Goal: Use online tool/utility: Utilize a website feature to perform a specific function

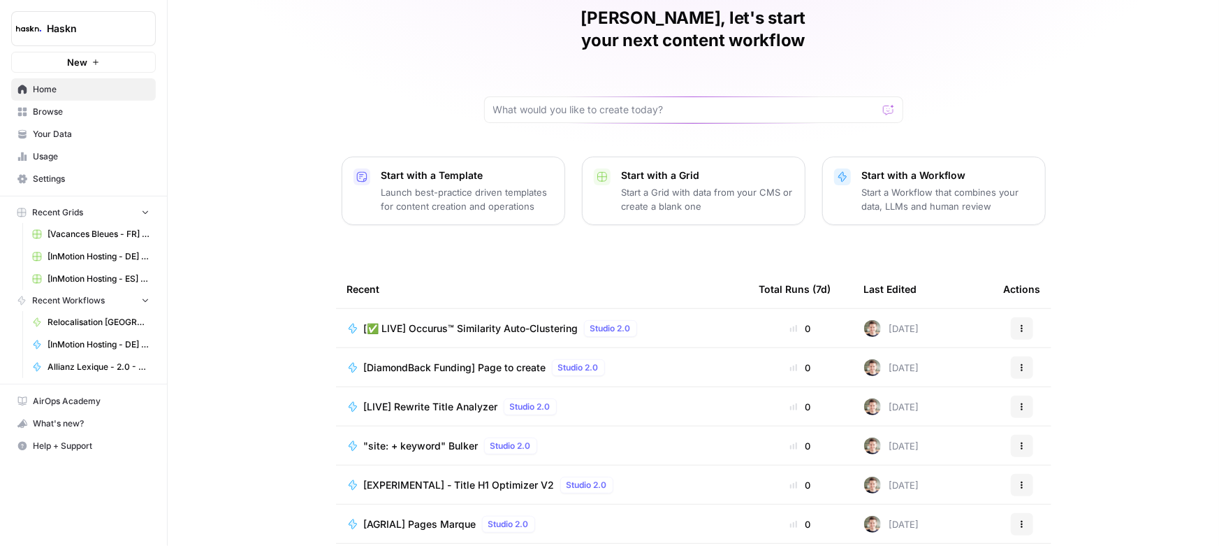
scroll to position [63, 0]
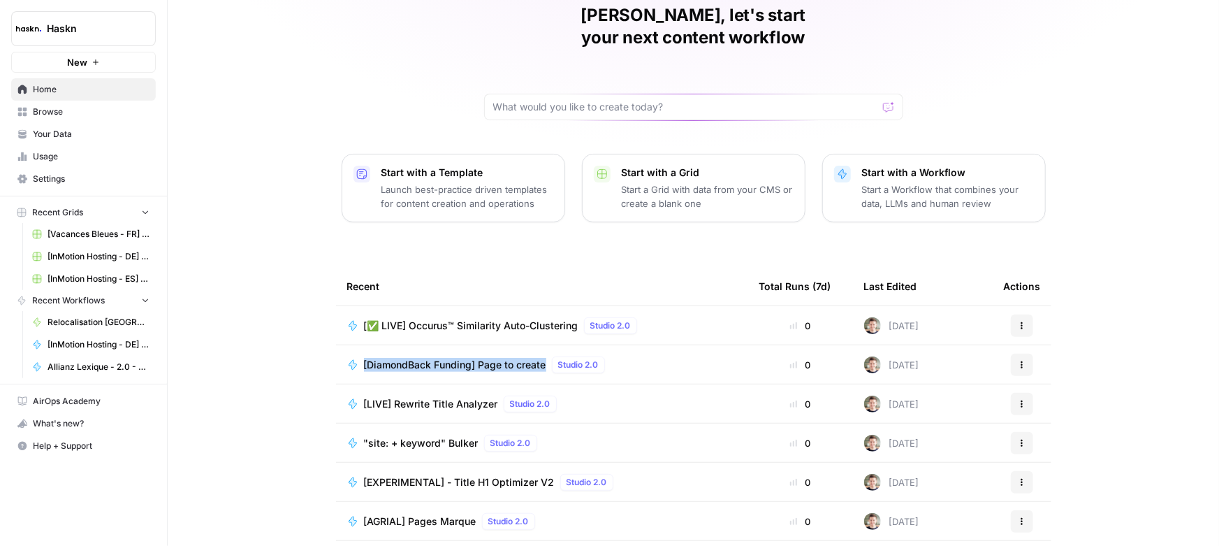
drag, startPoint x: 330, startPoint y: 342, endPoint x: 549, endPoint y: 344, distance: 218.6
click at [549, 345] on td "[DiamondBack Funding] Page to create Studio 2.0" at bounding box center [542, 364] width 412 height 38
click at [296, 336] on div "Quentin, let's start your next content workflow Start with a Template Launch be…" at bounding box center [693, 269] width 1051 height 665
click at [440, 358] on span "[DiamondBack Funding] Page to create" at bounding box center [455, 365] width 182 height 14
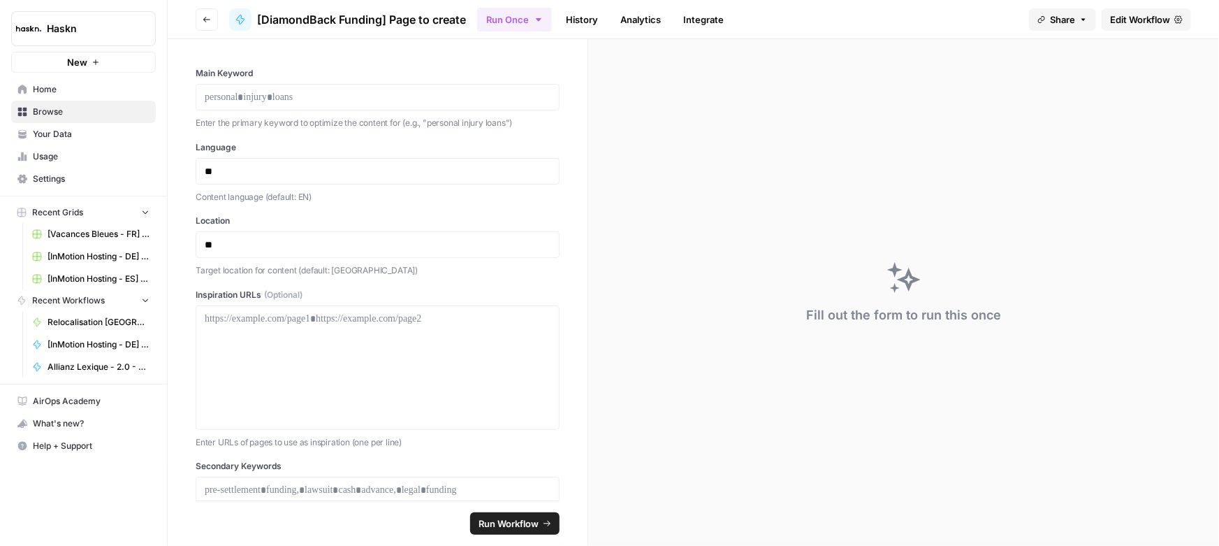
click at [299, 104] on div at bounding box center [378, 97] width 364 height 27
drag, startPoint x: 261, startPoint y: 77, endPoint x: 184, endPoint y: 74, distance: 76.9
click at [184, 74] on div "Main Keyword Enter the primary keyword to optimize the content for (e.g., "pers…" at bounding box center [378, 269] width 420 height 461
drag, startPoint x: 240, startPoint y: 148, endPoint x: 178, endPoint y: 142, distance: 62.5
click at [178, 142] on div "Main Keyword Enter the primary keyword to optimize the content for (e.g., "pers…" at bounding box center [378, 269] width 420 height 461
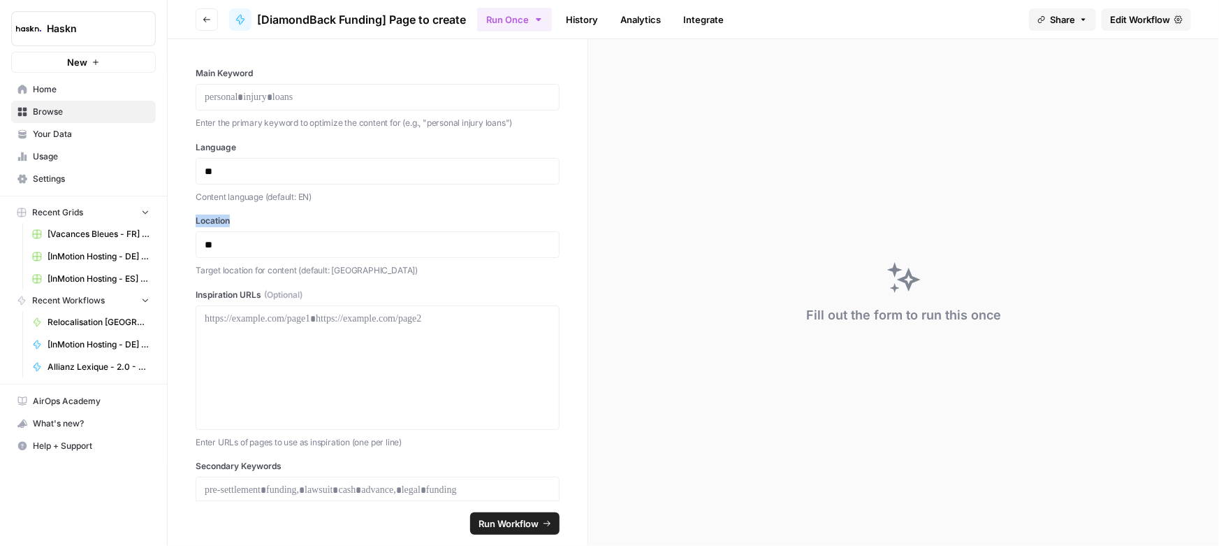
drag, startPoint x: 239, startPoint y: 219, endPoint x: 179, endPoint y: 213, distance: 60.4
click at [179, 213] on div "Main Keyword Enter the primary keyword to optimize the content for (e.g., "pers…" at bounding box center [378, 269] width 420 height 461
click at [219, 220] on label "Location" at bounding box center [378, 220] width 364 height 13
drag, startPoint x: 191, startPoint y: 293, endPoint x: 258, endPoint y: 288, distance: 67.2
click at [258, 288] on div "Main Keyword Enter the primary keyword to optimize the content for (e.g., "pers…" at bounding box center [378, 269] width 420 height 461
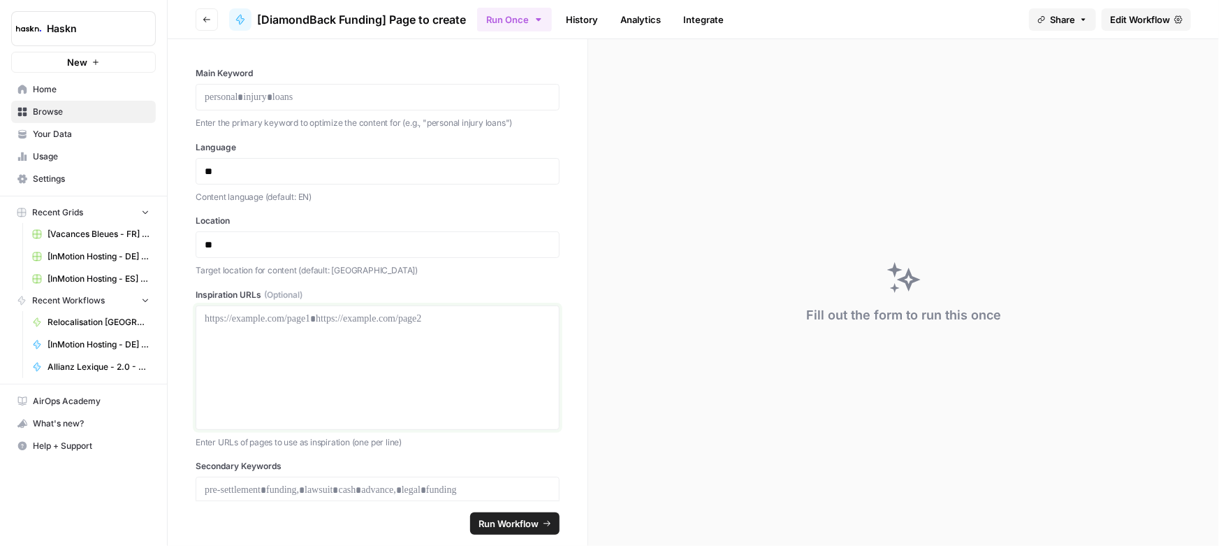
click at [270, 351] on div at bounding box center [378, 368] width 346 height 112
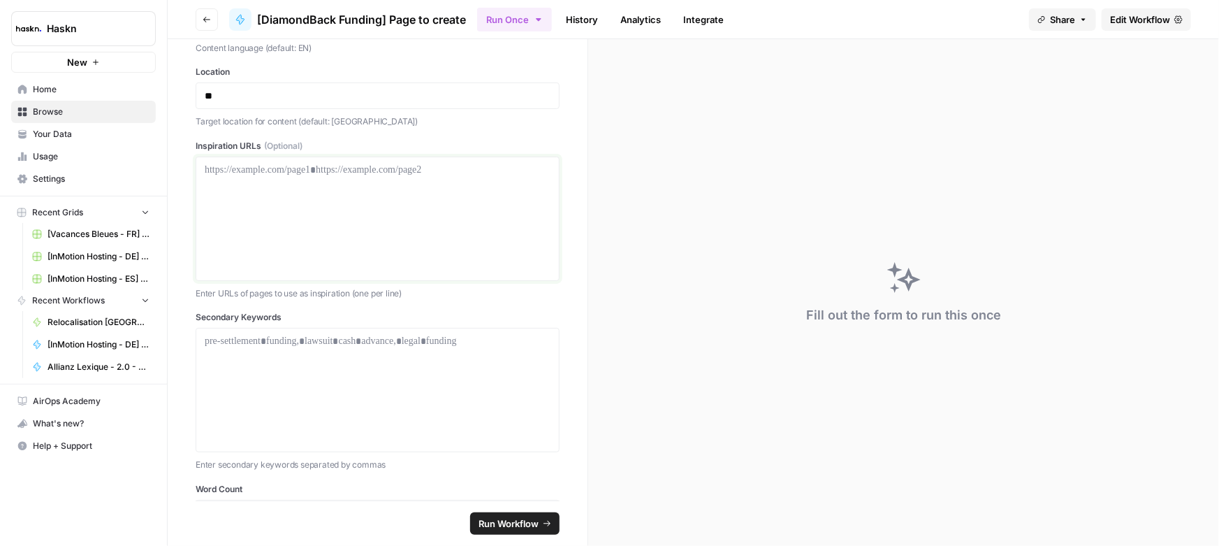
scroll to position [126, 0]
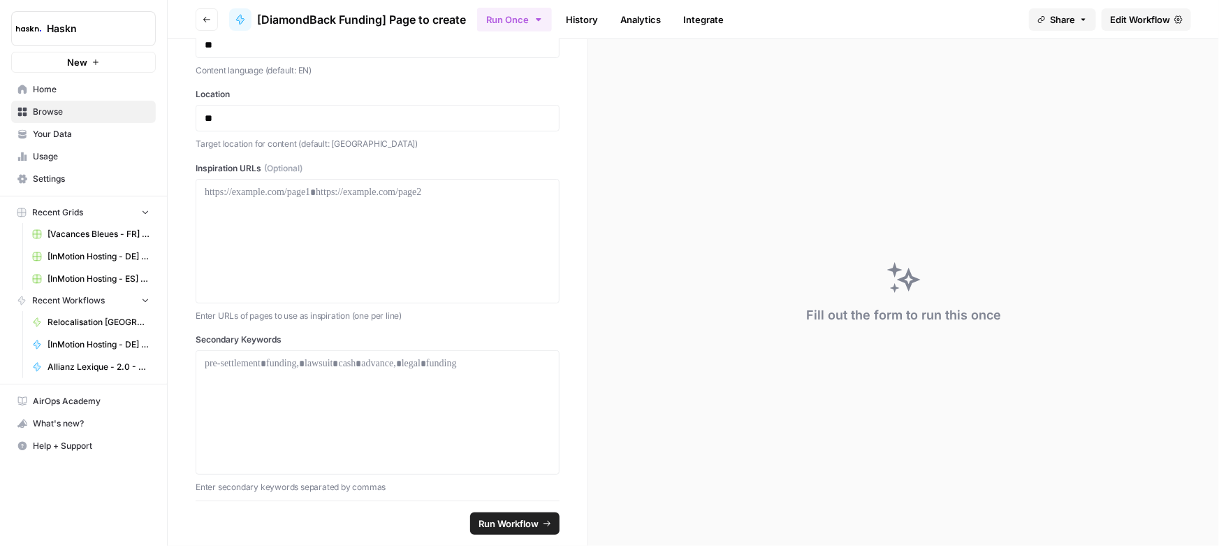
drag, startPoint x: 314, startPoint y: 164, endPoint x: 306, endPoint y: 170, distance: 9.5
click at [306, 170] on label "Inspiration URLs (Optional)" at bounding box center [378, 168] width 364 height 13
click at [214, 335] on label "Secondary Keywords" at bounding box center [378, 339] width 364 height 13
drag, startPoint x: 504, startPoint y: 359, endPoint x: 284, endPoint y: 370, distance: 221.0
click at [284, 370] on div at bounding box center [378, 412] width 346 height 112
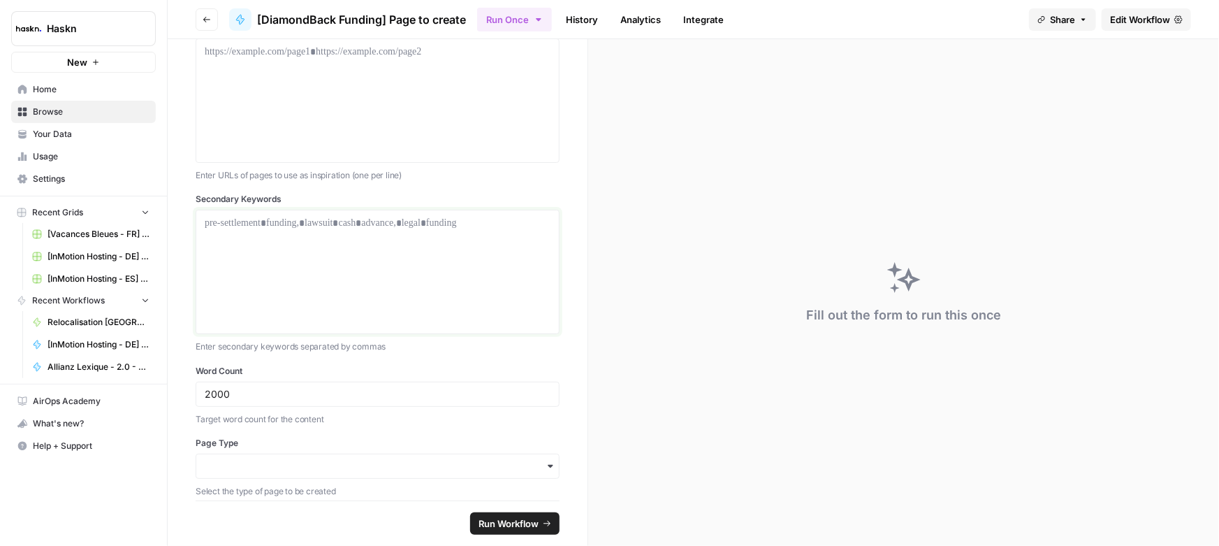
scroll to position [317, 0]
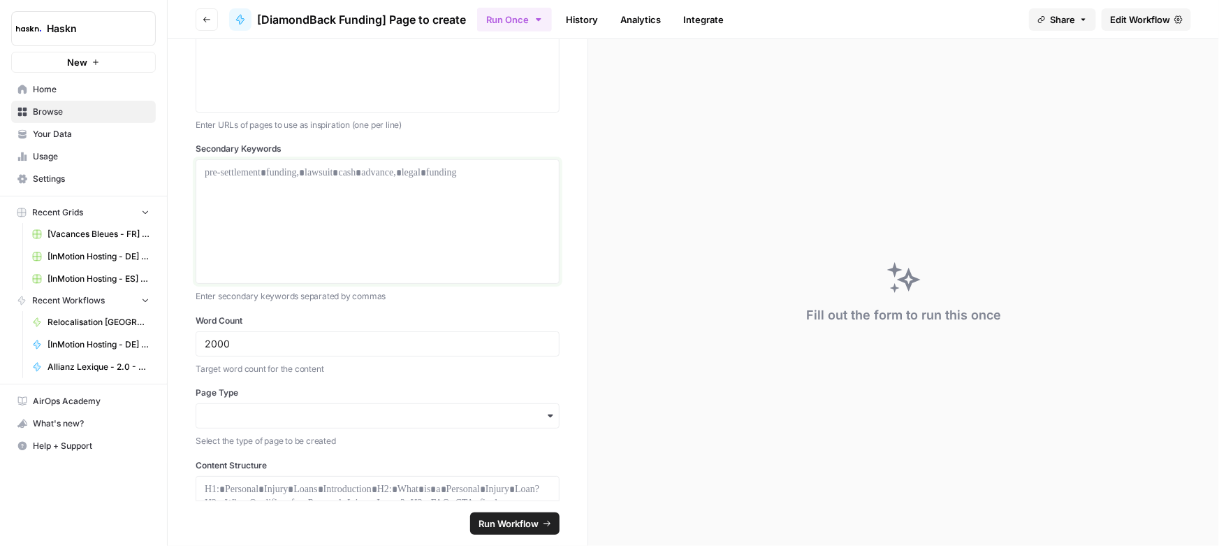
click at [496, 174] on p at bounding box center [378, 173] width 346 height 14
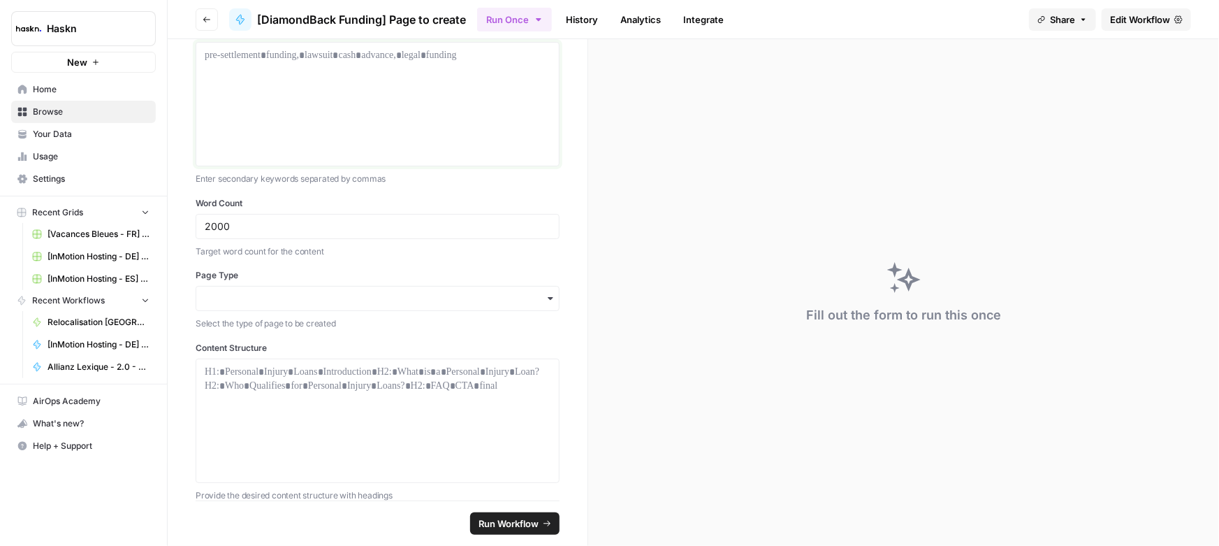
scroll to position [444, 0]
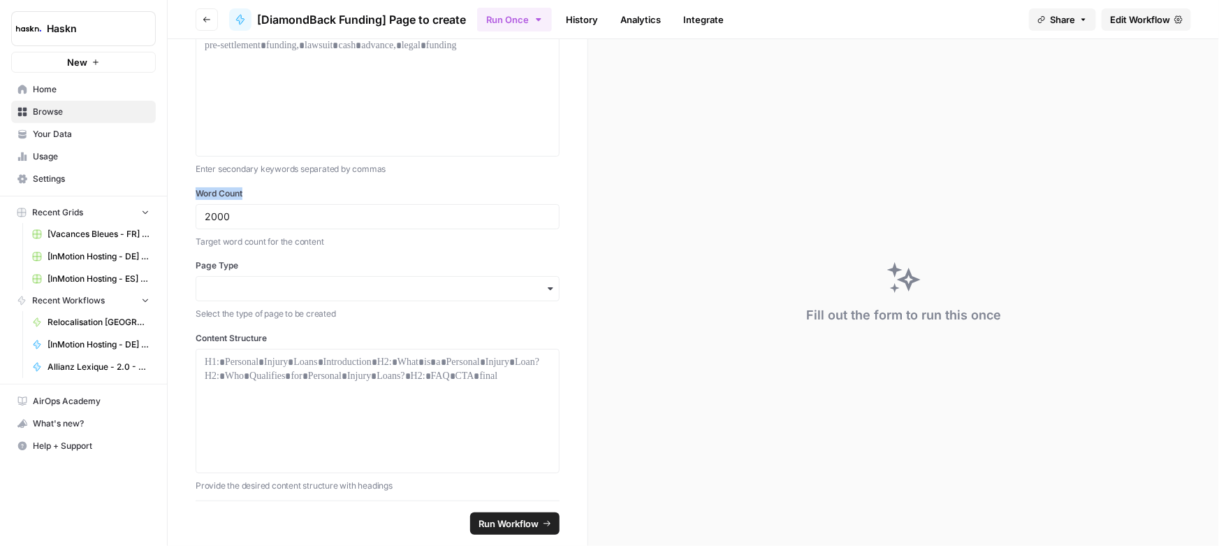
drag, startPoint x: 250, startPoint y: 200, endPoint x: 191, endPoint y: 200, distance: 58.7
click at [191, 200] on div "Main Keyword Enter the primary keyword to optimize the content for (e.g., "pers…" at bounding box center [378, 269] width 420 height 461
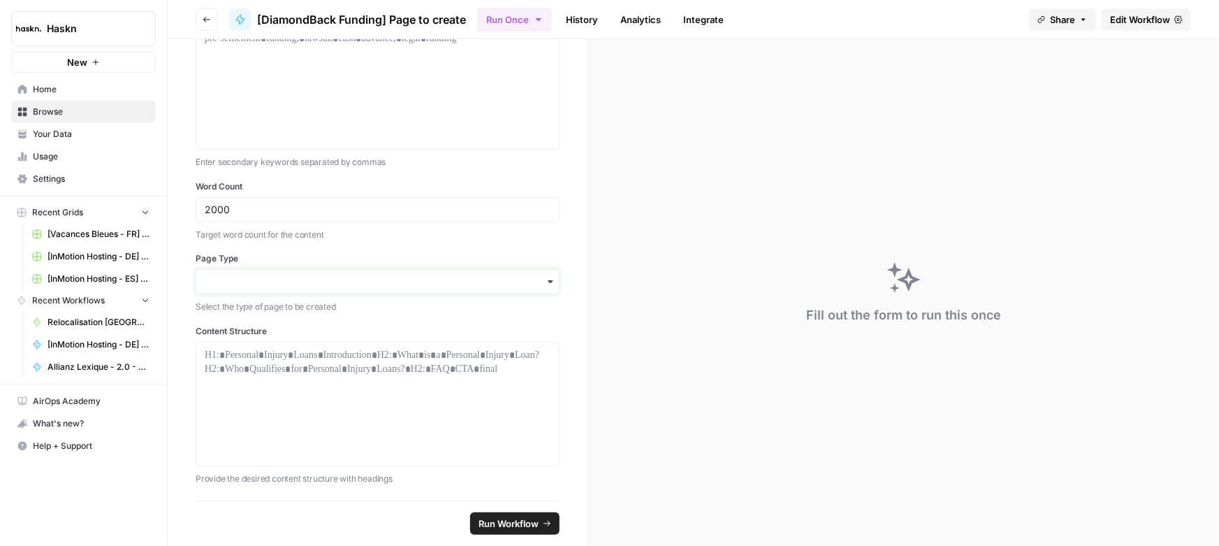
click at [534, 283] on input "Page Type" at bounding box center [378, 282] width 346 height 14
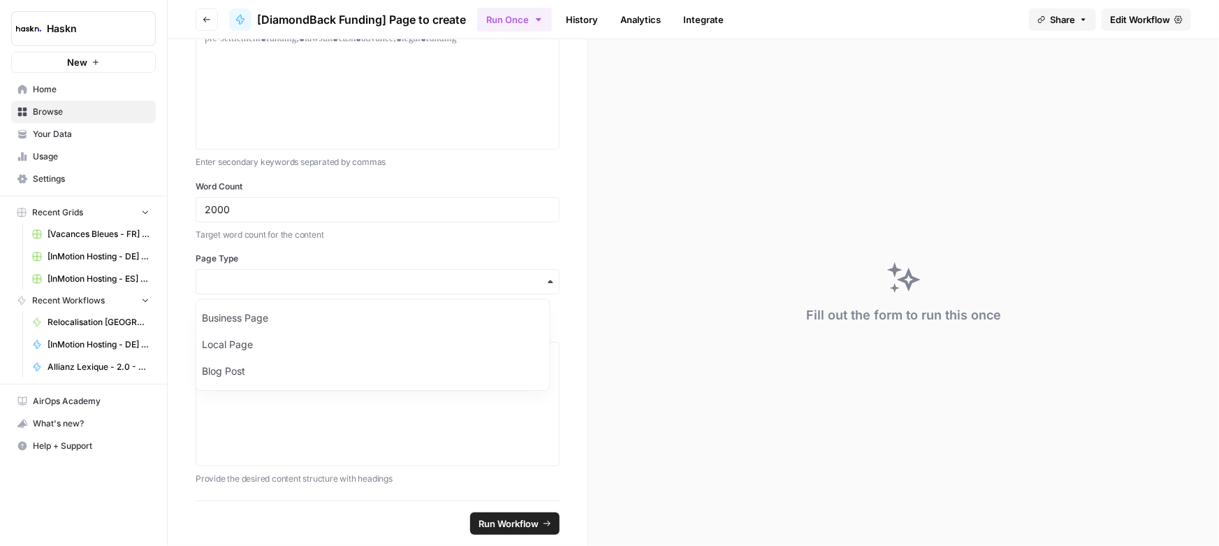
click at [547, 286] on div "button" at bounding box center [378, 281] width 364 height 25
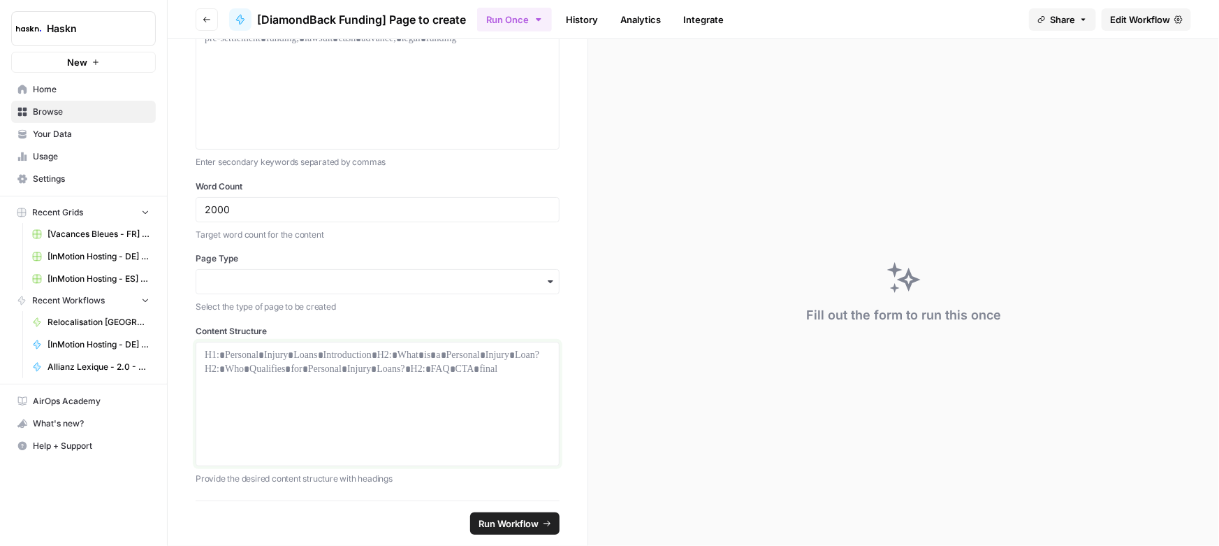
click at [504, 375] on div at bounding box center [378, 404] width 346 height 112
drag, startPoint x: 504, startPoint y: 372, endPoint x: 216, endPoint y: 360, distance: 288.0
click at [217, 363] on div at bounding box center [378, 404] width 346 height 112
drag, startPoint x: 279, startPoint y: 326, endPoint x: 180, endPoint y: 326, distance: 98.5
click at [180, 326] on div "Main Keyword Enter the primary keyword to optimize the content for (e.g., "pers…" at bounding box center [378, 269] width 420 height 461
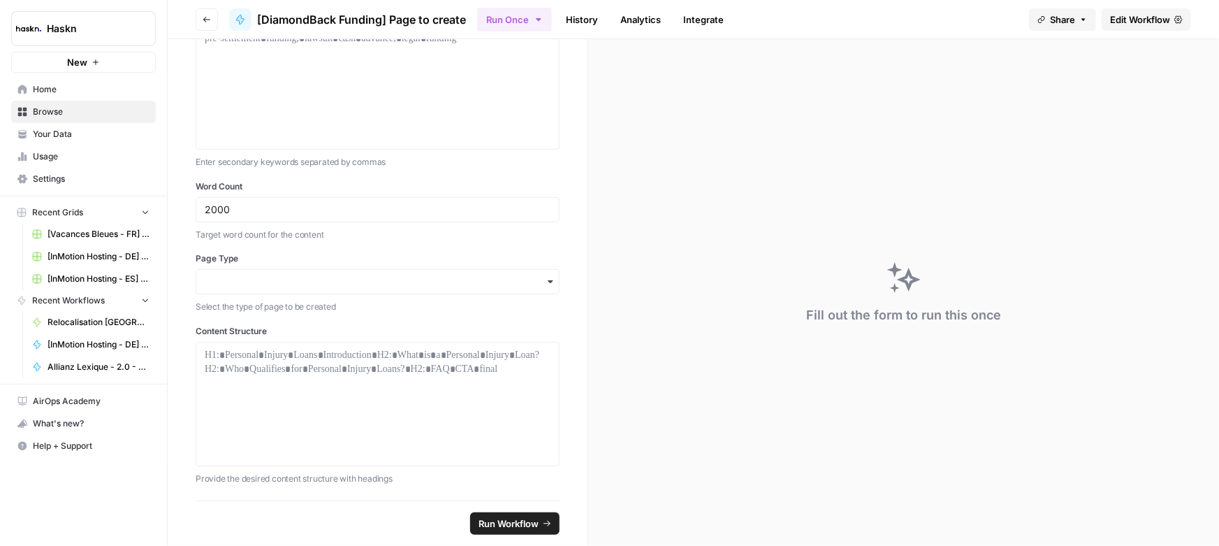
click at [189, 343] on div "Main Keyword Enter the primary keyword to optimize the content for (e.g., "pers…" at bounding box center [378, 269] width 420 height 461
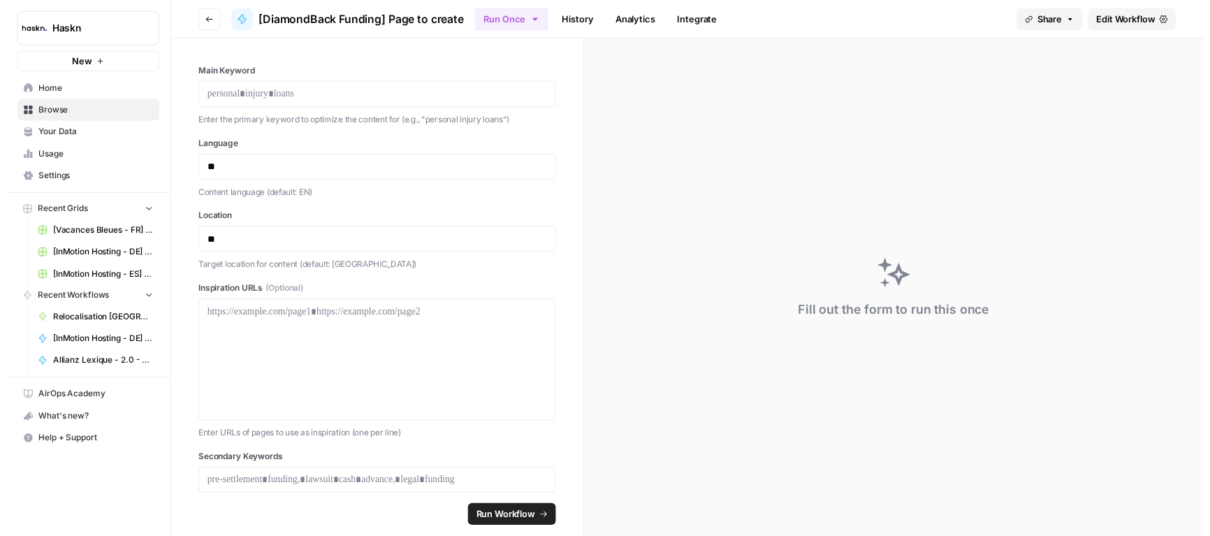
scroll to position [0, 0]
click at [578, 10] on link "History" at bounding box center [581, 19] width 49 height 22
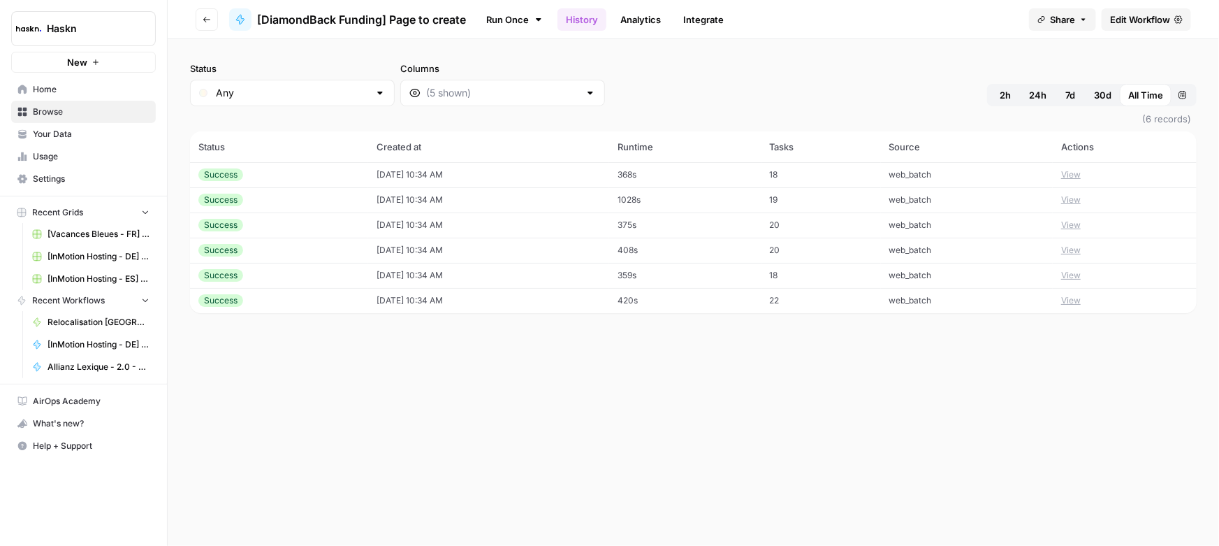
click at [1081, 198] on button "View" at bounding box center [1071, 199] width 20 height 13
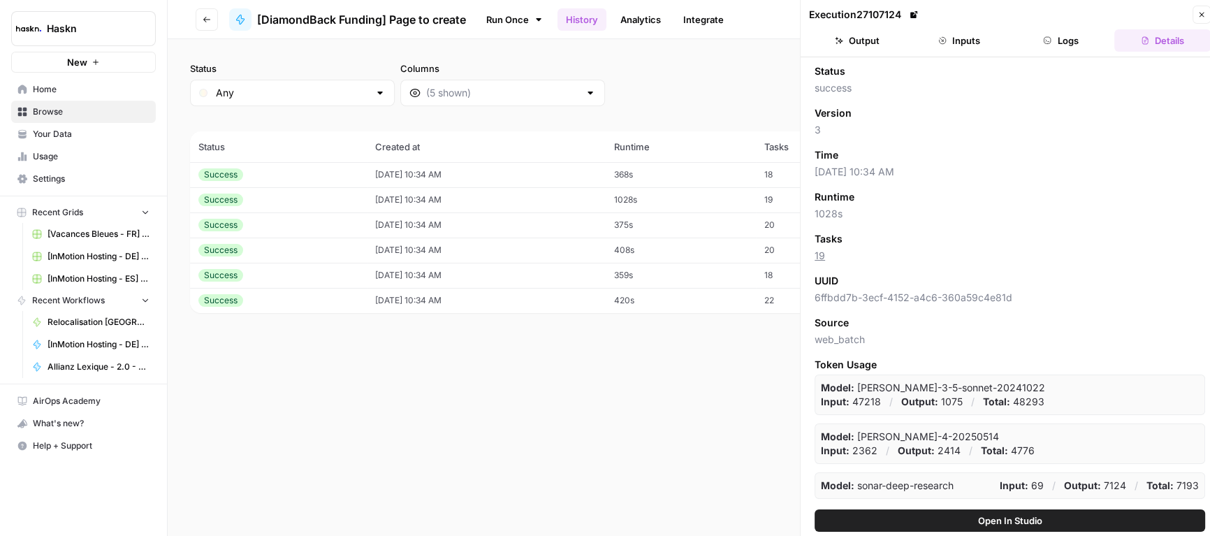
click at [951, 27] on header "Execution 27107124 Close Output Inputs Logs Details" at bounding box center [1010, 28] width 418 height 57
click at [957, 35] on button "Inputs" at bounding box center [959, 40] width 96 height 22
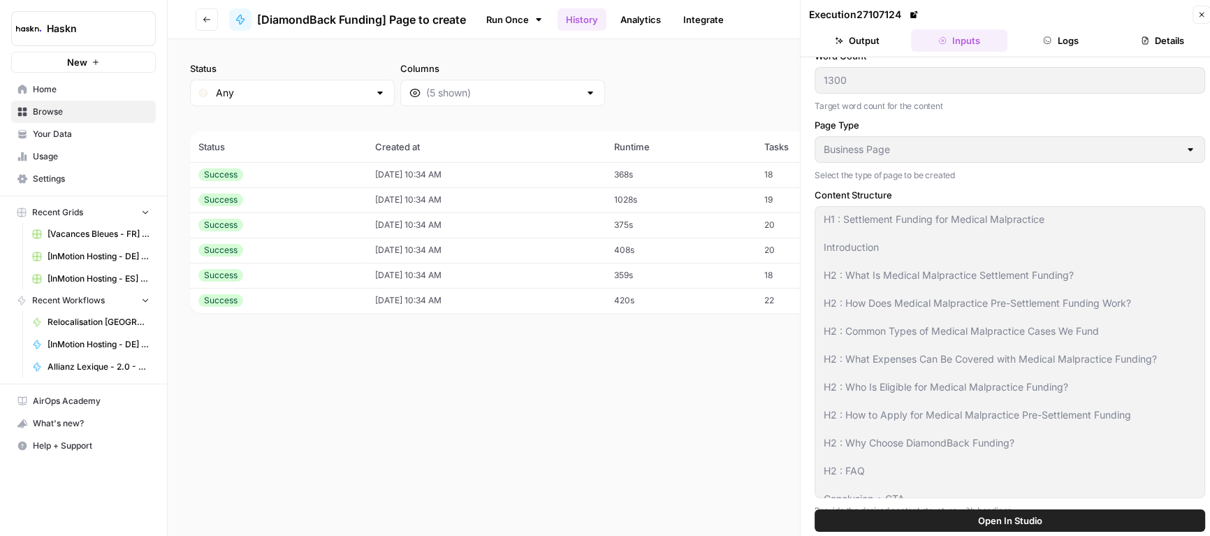
scroll to position [699, 0]
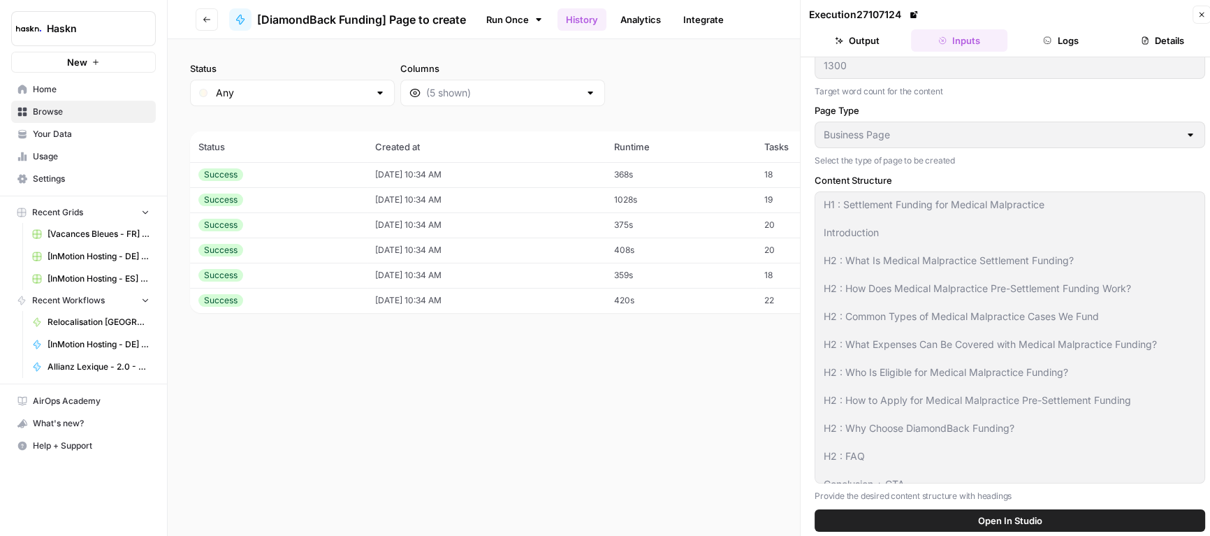
click at [867, 46] on button "Output" at bounding box center [857, 40] width 96 height 22
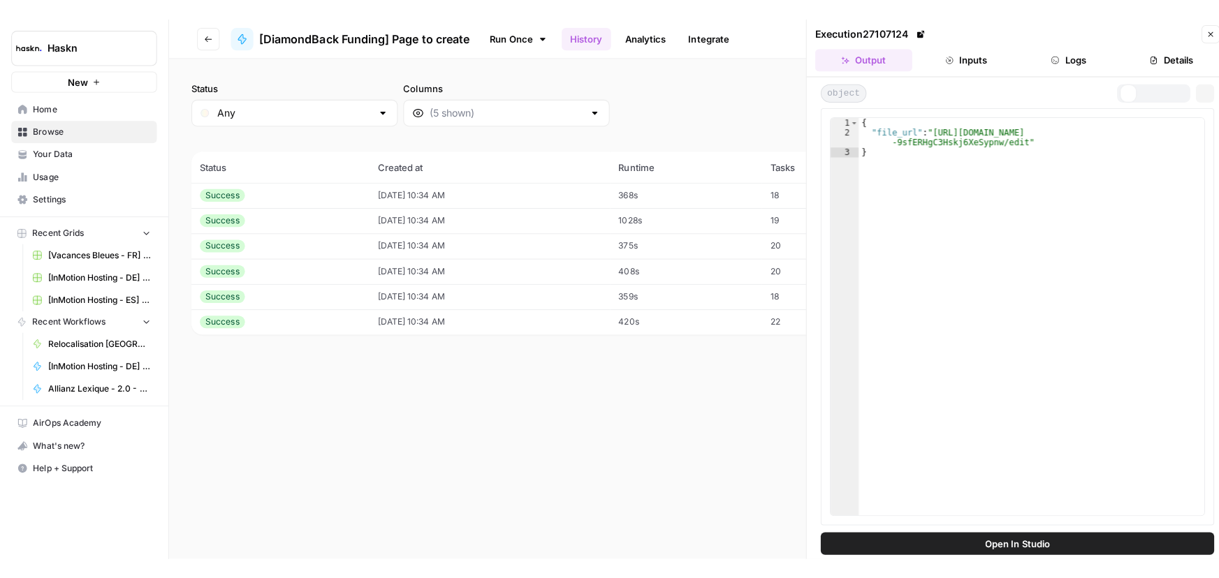
scroll to position [0, 0]
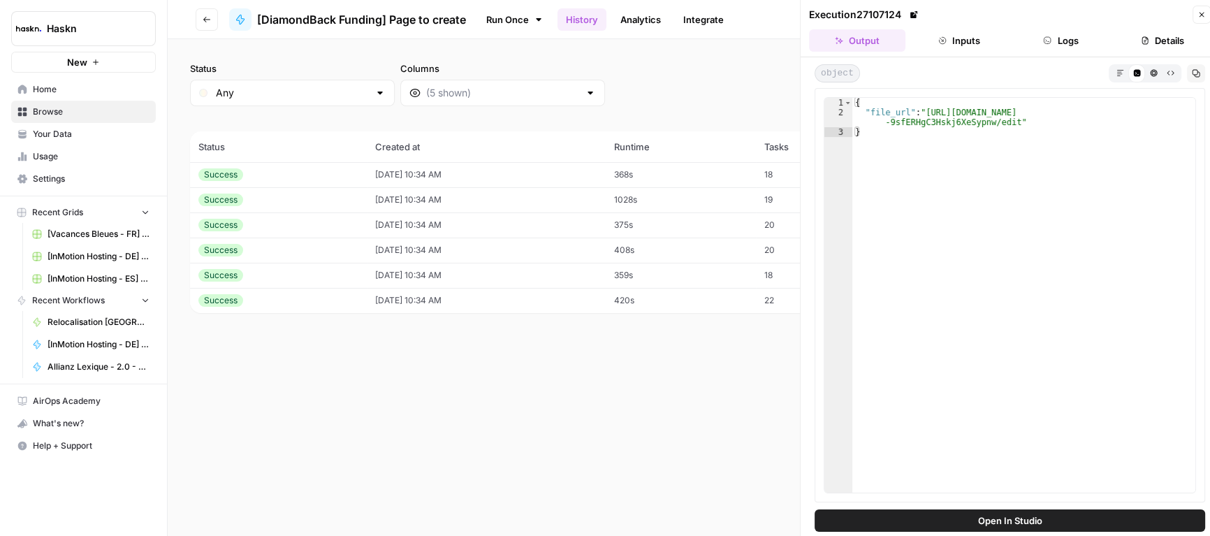
type textarea "**********"
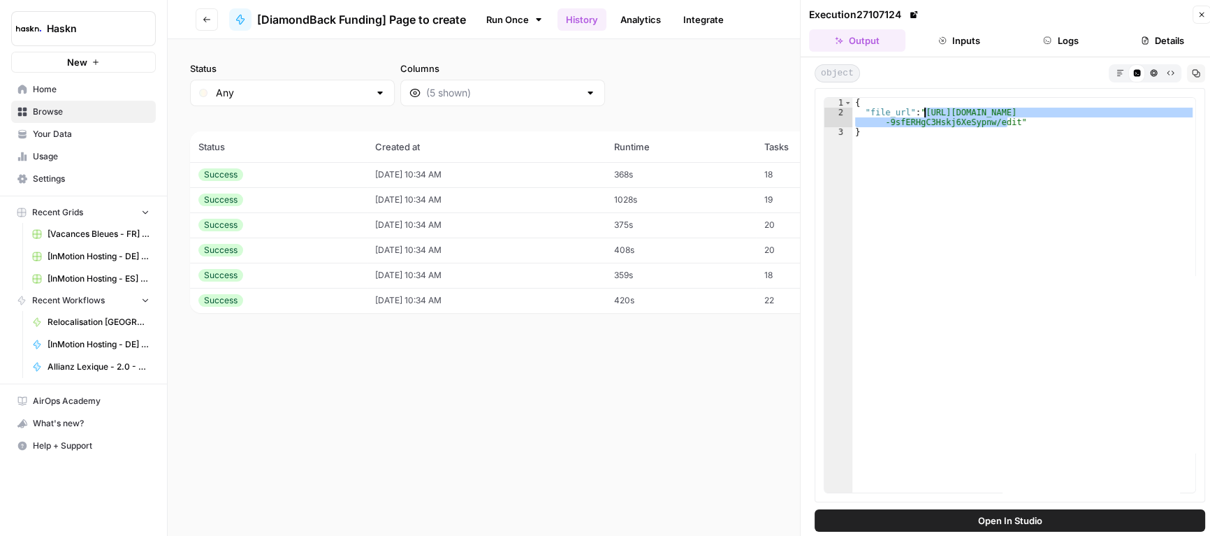
drag, startPoint x: 1005, startPoint y: 118, endPoint x: 923, endPoint y: 110, distance: 82.9
click at [923, 110] on div "{ "file_url" : "https://docs.google.com/document/d/1K0bS1QBfb4iGP9Uk_5d8B -9sfE…" at bounding box center [1023, 305] width 343 height 415
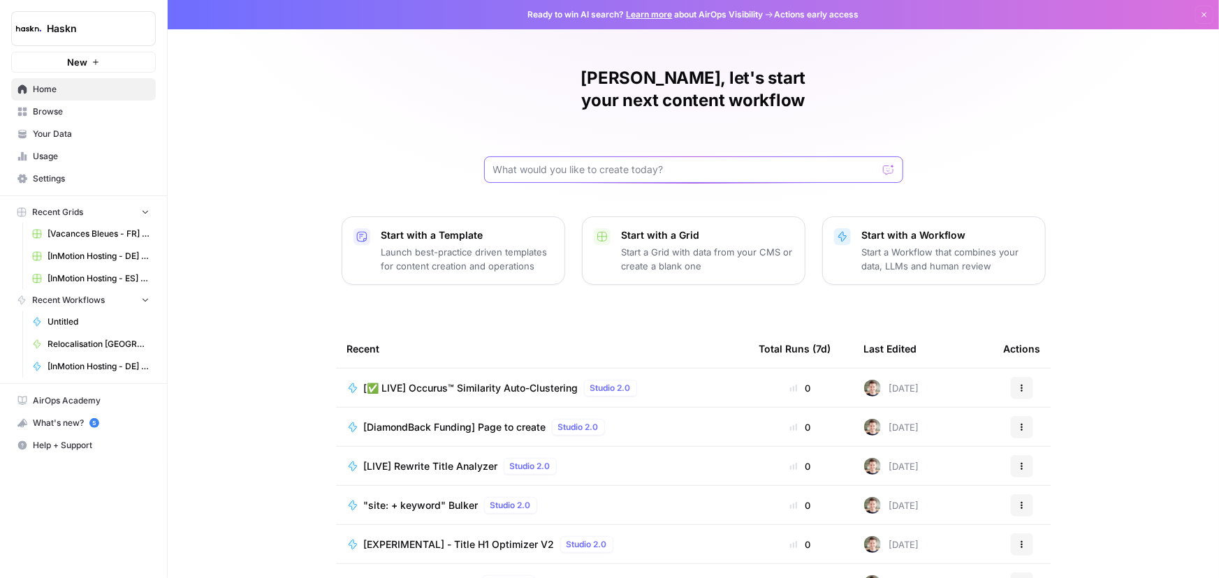
click at [585, 163] on input "text" at bounding box center [685, 170] width 384 height 14
click at [71, 61] on span "New" at bounding box center [77, 62] width 20 height 14
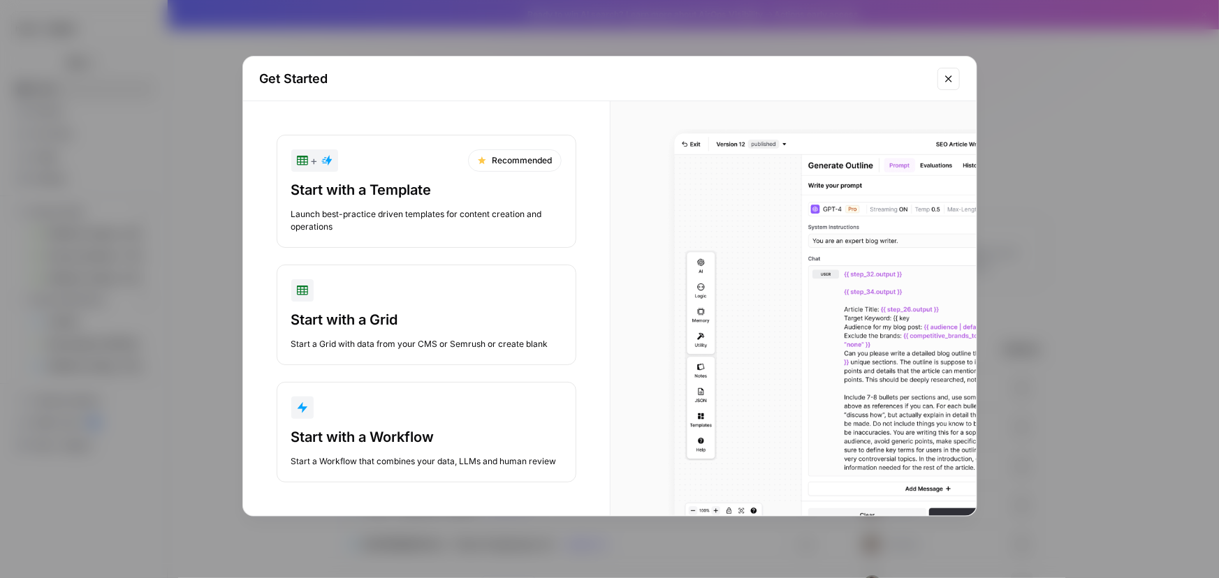
click at [446, 428] on div "Start with a Workflow" at bounding box center [426, 437] width 270 height 20
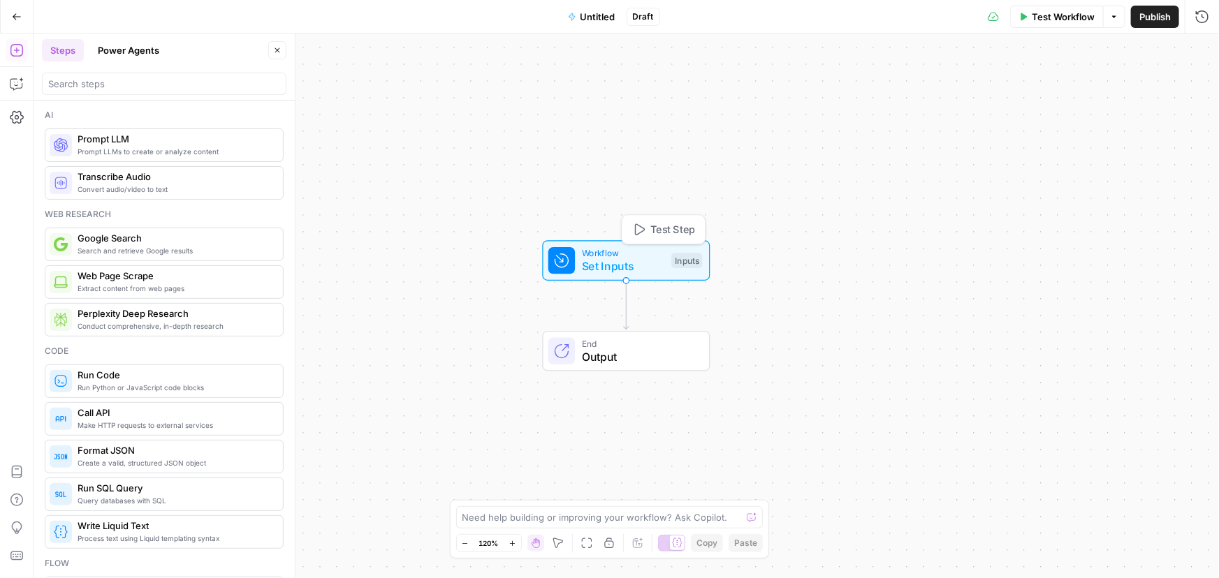
click at [604, 261] on span "Set Inputs" at bounding box center [623, 266] width 83 height 17
click at [3, 81] on div "Add Steps Copilot Settings AirOps Academy Help Give Feedback Shortcuts" at bounding box center [17, 306] width 34 height 545
click at [14, 82] on icon "button" at bounding box center [17, 84] width 14 height 14
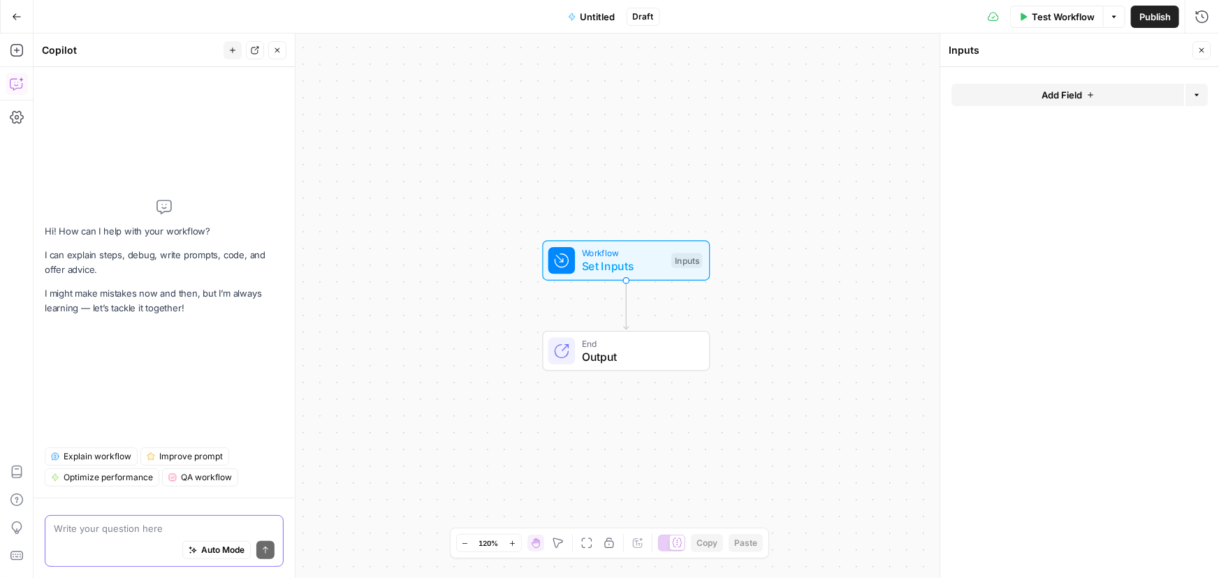
click at [142, 527] on textarea at bounding box center [164, 529] width 221 height 14
paste textarea "🎯 Objectif du workflow Générer automatiquement un code JSON-LD de schema.org pr…"
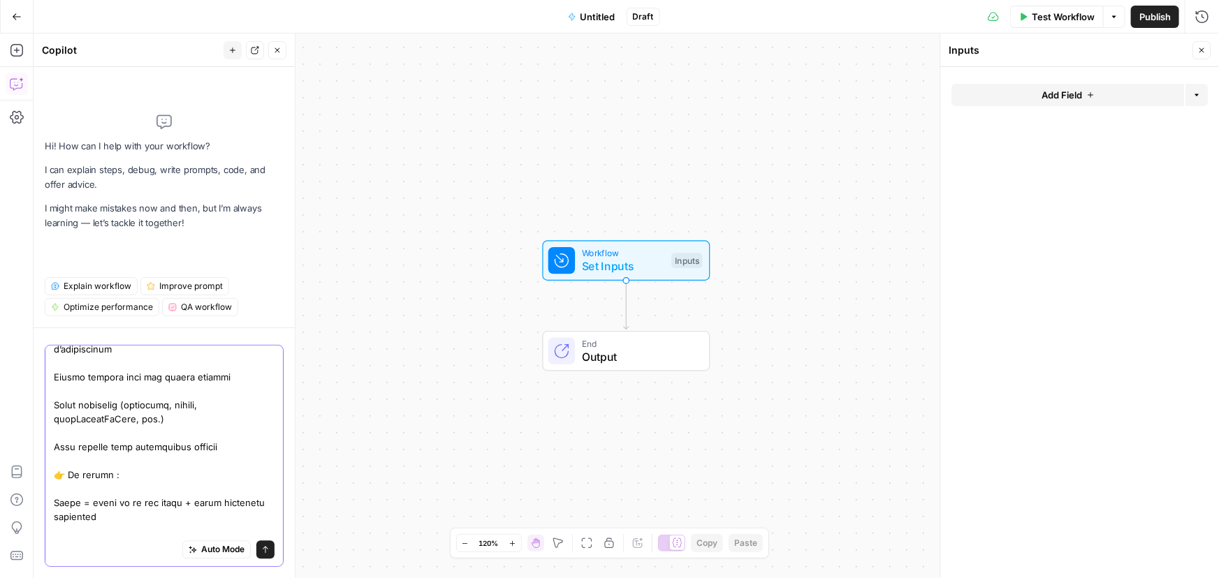
type textarea "🎯 Objectif du workflow Générer automatiquement un code JSON-LD de schema.org pr…"
click at [261, 547] on button "Send" at bounding box center [265, 550] width 18 height 18
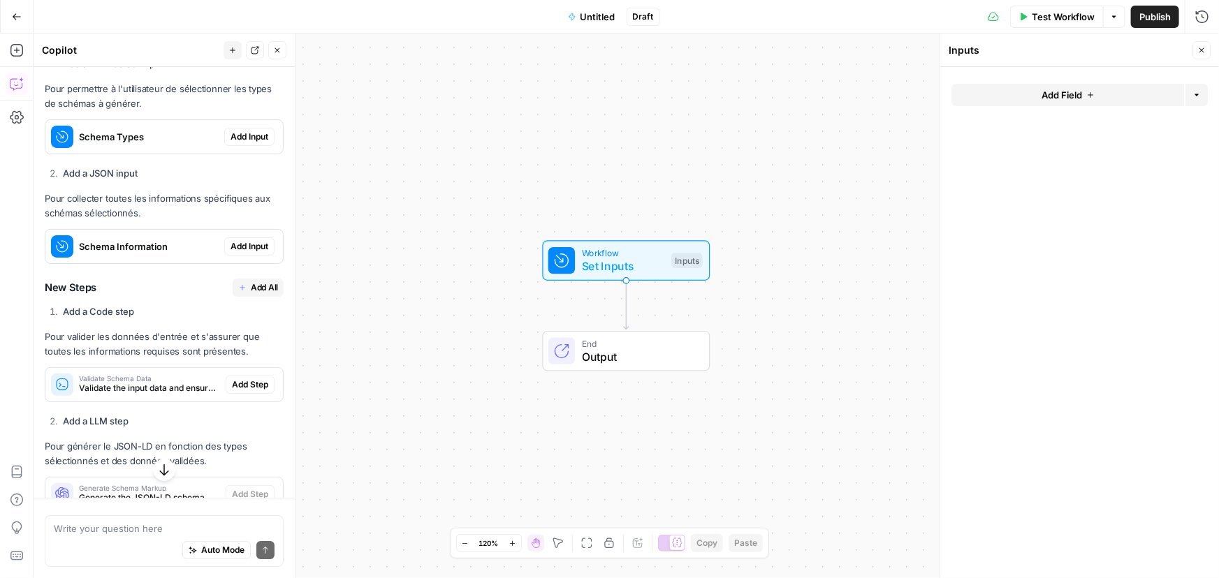
scroll to position [2246, 0]
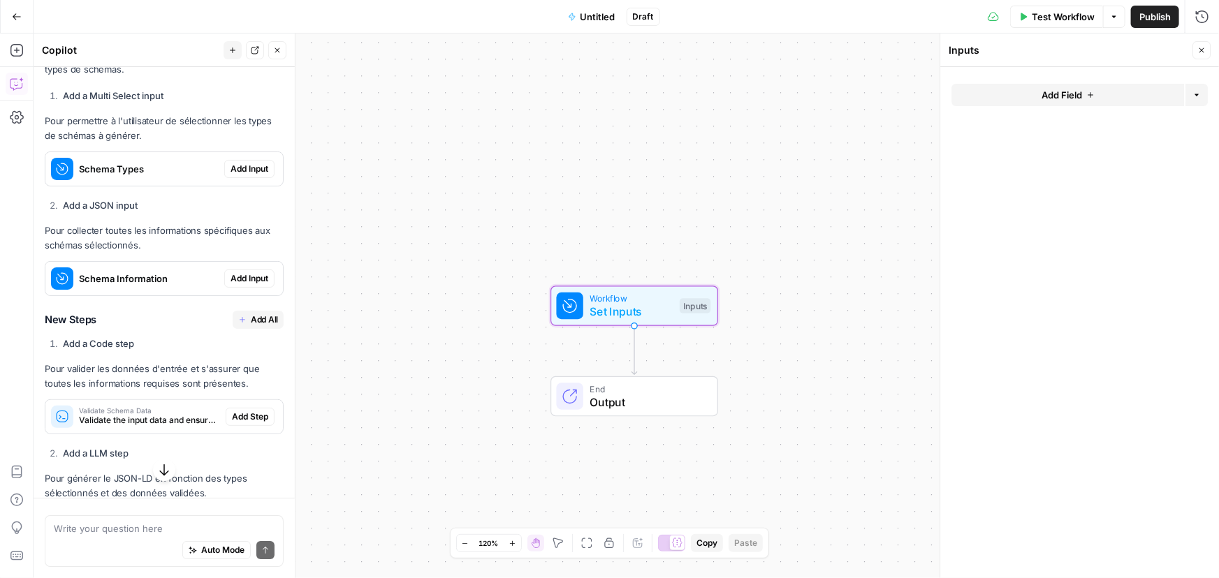
click at [177, 295] on div "Schema Information" at bounding box center [134, 279] width 179 height 34
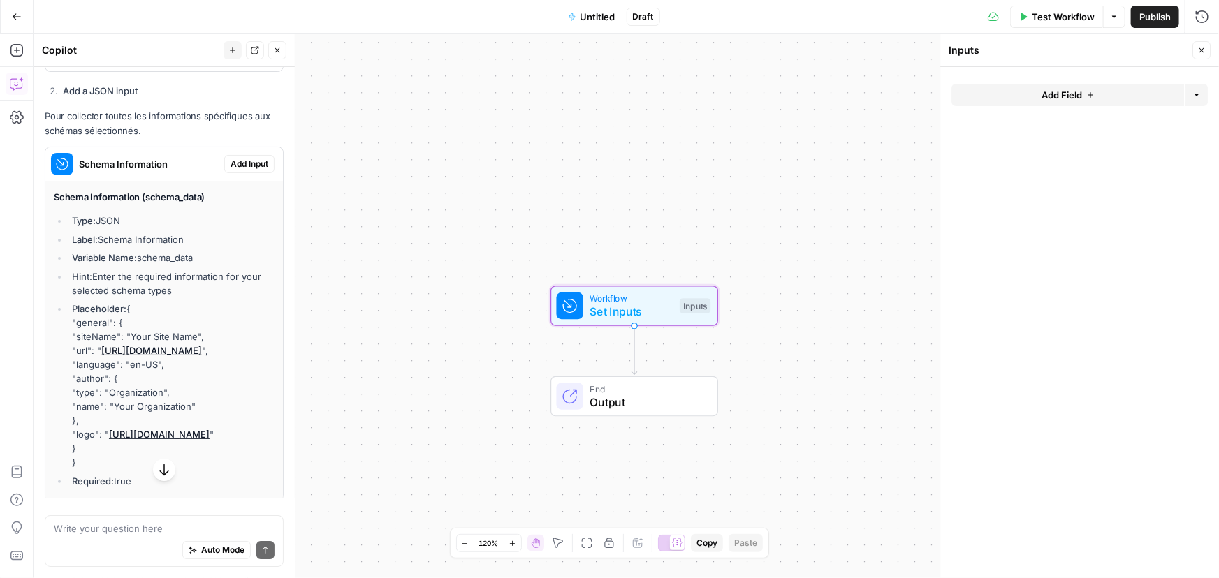
scroll to position [2119, 0]
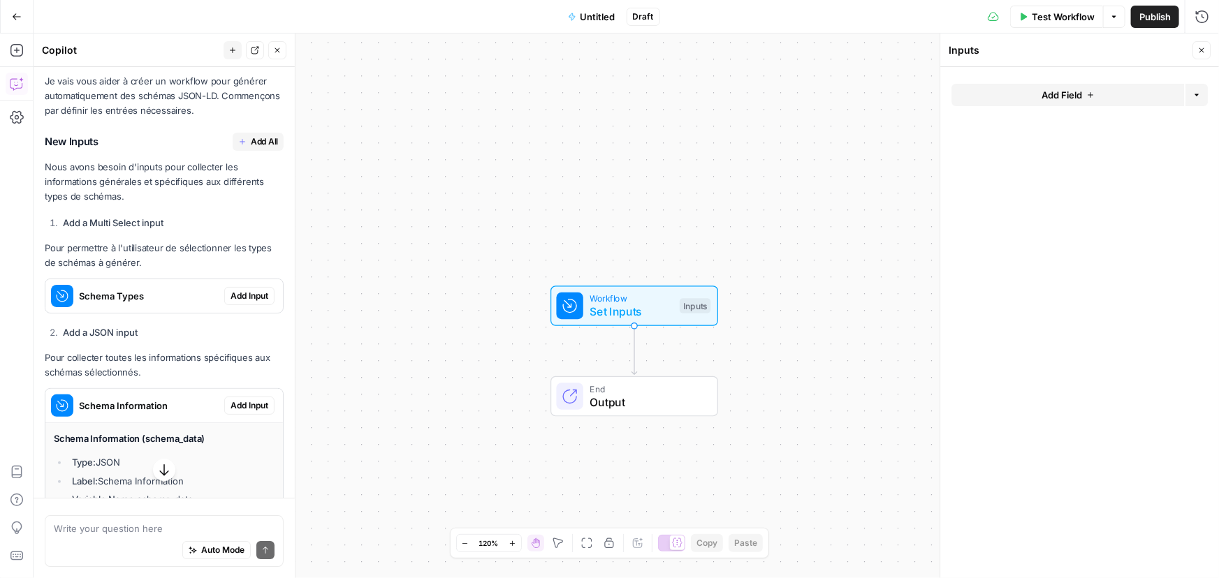
click at [251, 148] on span "Add All" at bounding box center [264, 142] width 27 height 13
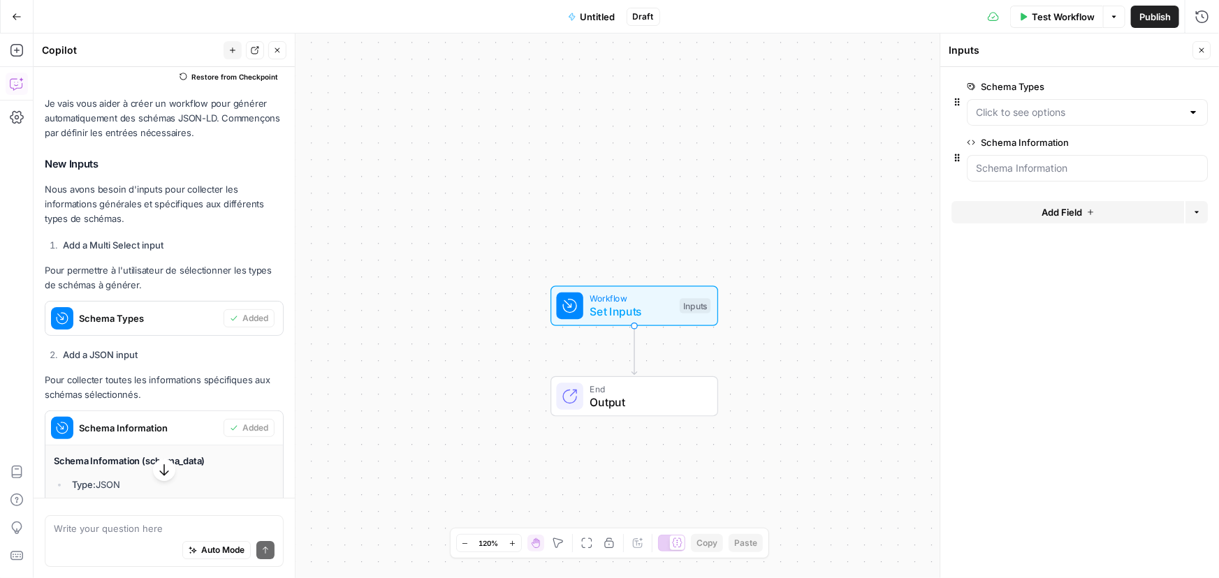
click at [1040, 174] on div at bounding box center [1087, 168] width 241 height 27
click at [1187, 110] on div at bounding box center [1192, 112] width 11 height 14
click at [1055, 441] on form "Schema Types edit field Delete group Schema Information edit field Delete group…" at bounding box center [1079, 322] width 279 height 511
click at [1027, 173] on Information "Schema Information" at bounding box center [1087, 168] width 223 height 14
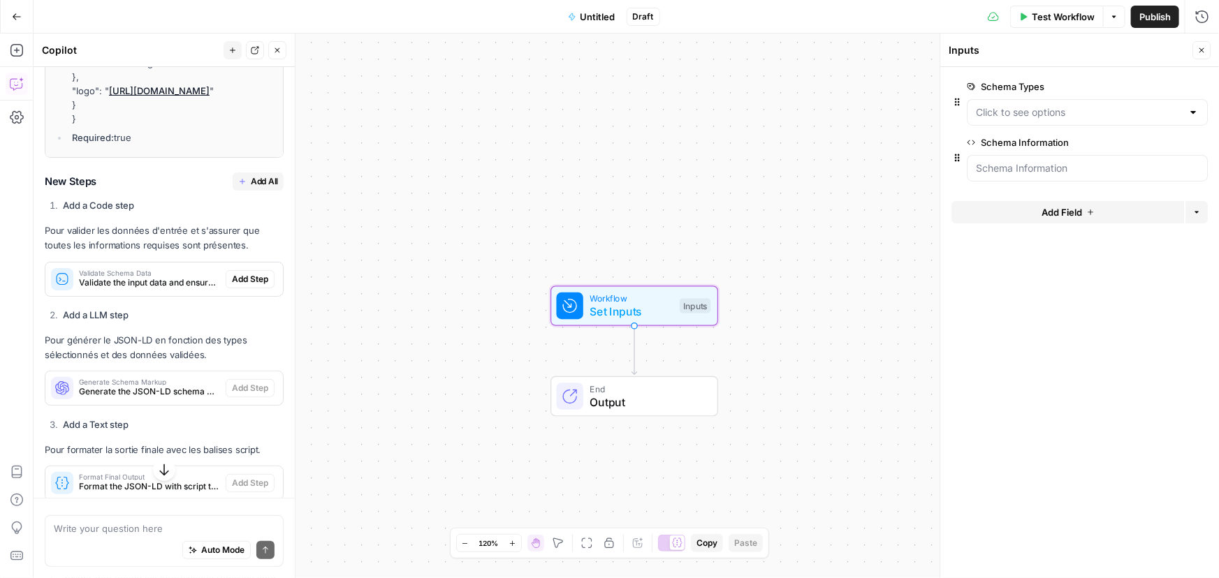
scroll to position [2754, 0]
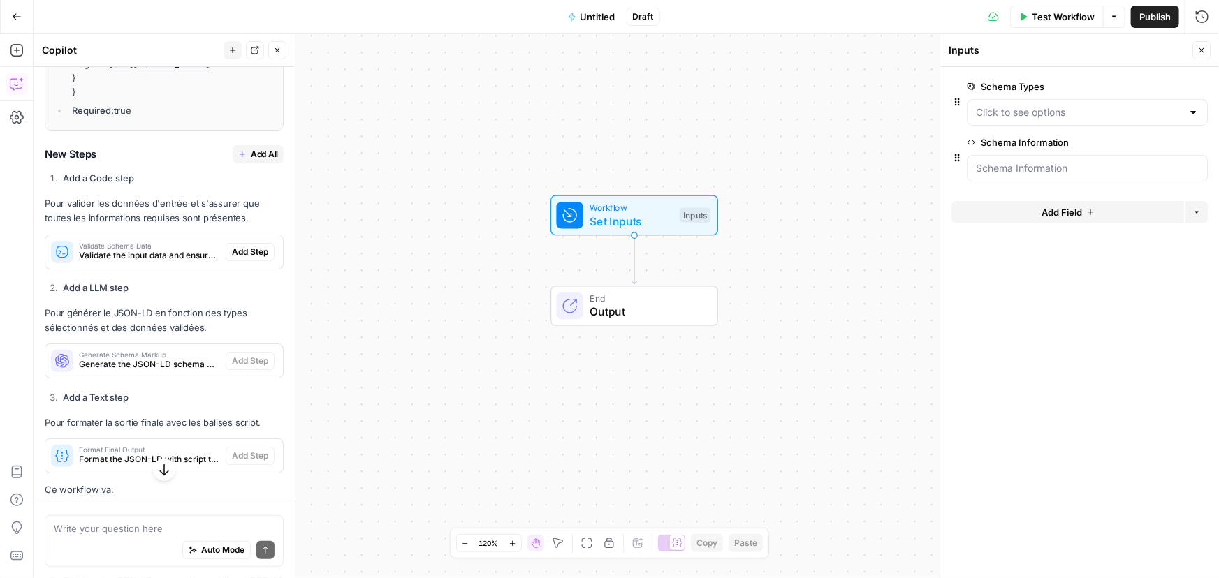
drag, startPoint x: 244, startPoint y: 210, endPoint x: 266, endPoint y: 217, distance: 23.4
click at [251, 161] on span "Add All" at bounding box center [264, 154] width 27 height 13
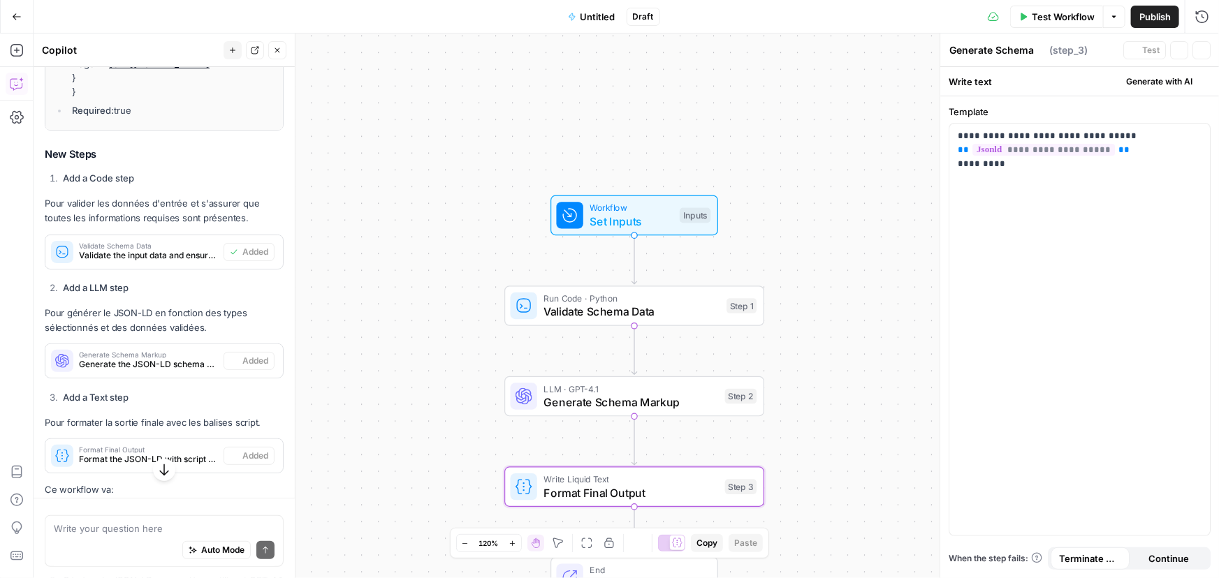
type textarea "Format Final Output"
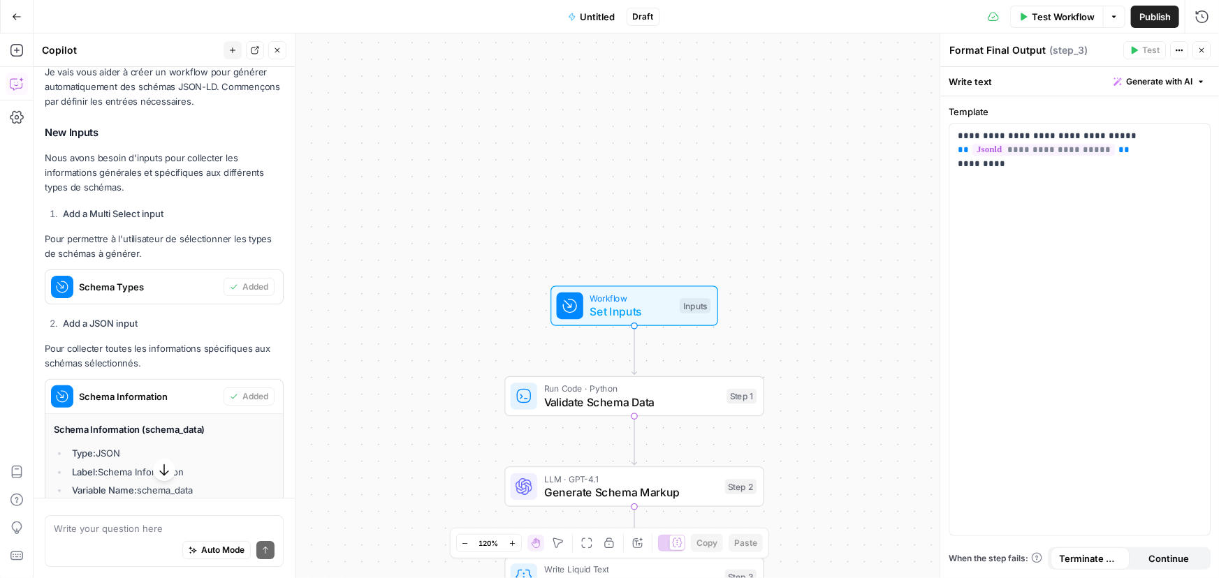
scroll to position [2397, 0]
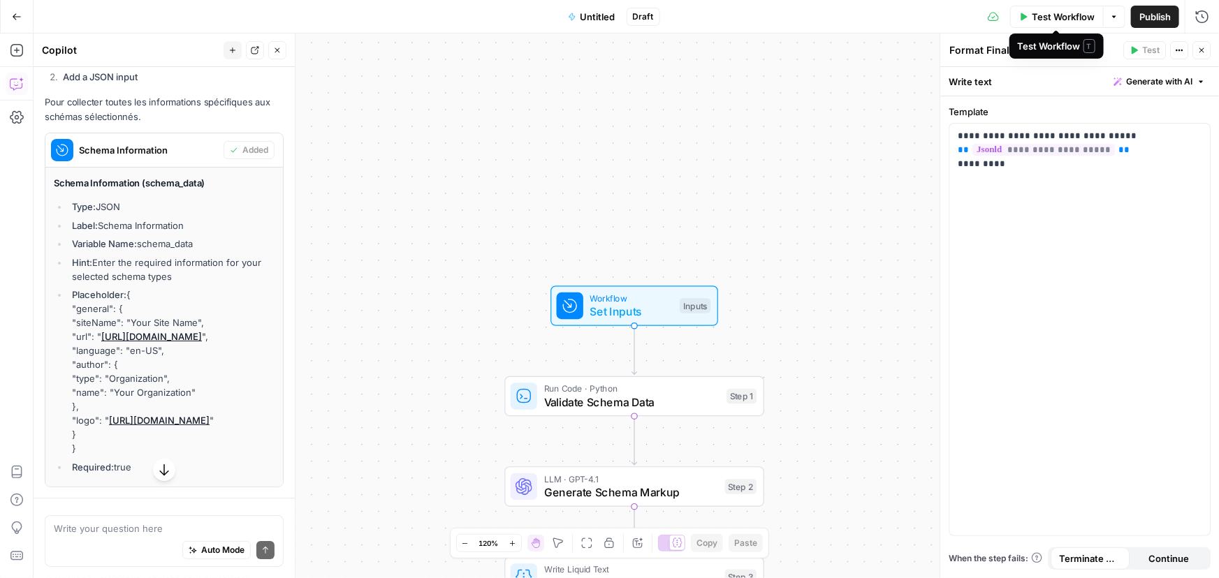
click at [1062, 18] on span "Test Workflow" at bounding box center [1063, 17] width 63 height 14
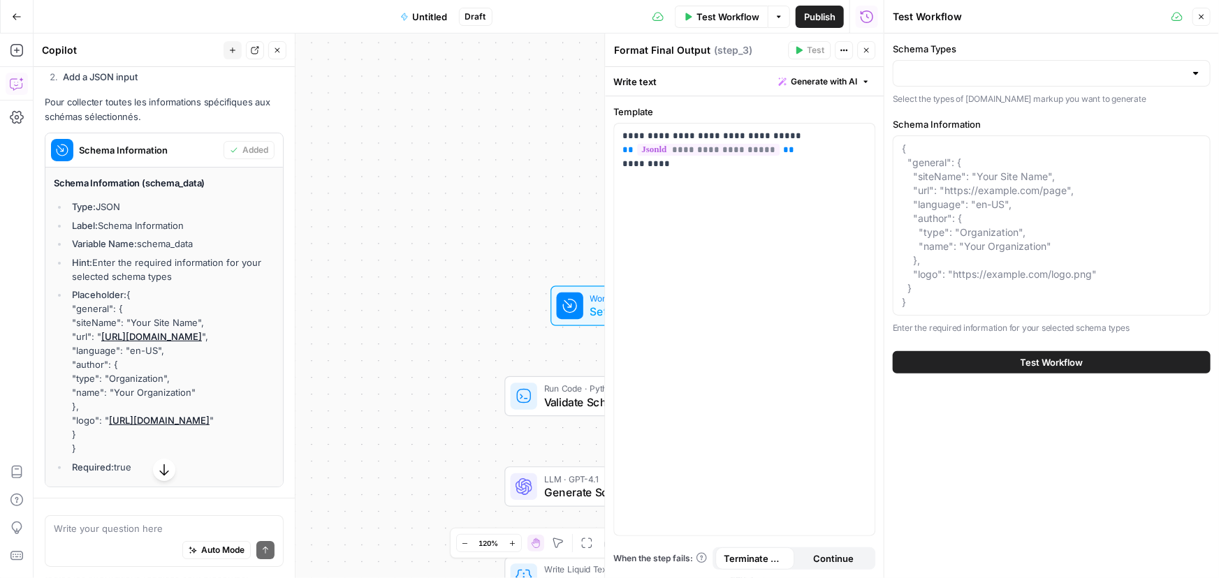
drag, startPoint x: 1078, startPoint y: 92, endPoint x: 1082, endPoint y: 69, distance: 22.7
click at [1079, 87] on div "Schema Types Select the types of schema.org markup you want to generate" at bounding box center [1052, 74] width 318 height 64
click at [1082, 68] on input "Schema Types" at bounding box center [1043, 73] width 283 height 14
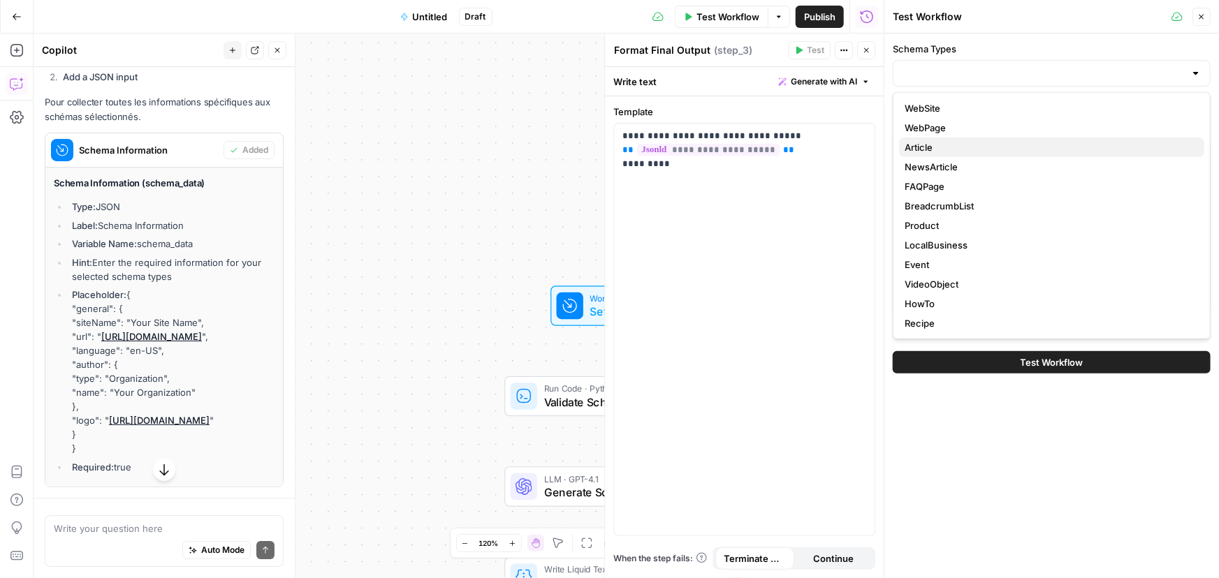
click at [1016, 142] on span "Article" at bounding box center [1049, 147] width 288 height 14
click at [1190, 141] on div "Article" at bounding box center [1052, 147] width 294 height 14
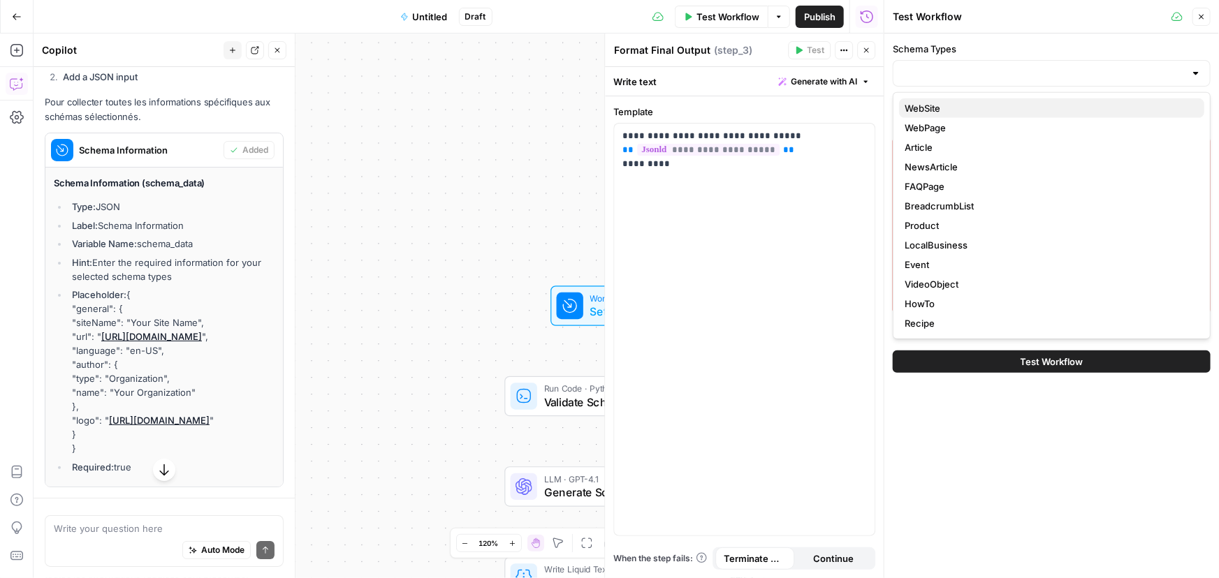
click at [951, 108] on span "WebSite" at bounding box center [1049, 108] width 288 height 14
click at [932, 240] on span "LocalBusiness" at bounding box center [1049, 245] width 288 height 14
click at [930, 190] on span "FAQPage" at bounding box center [1049, 187] width 288 height 14
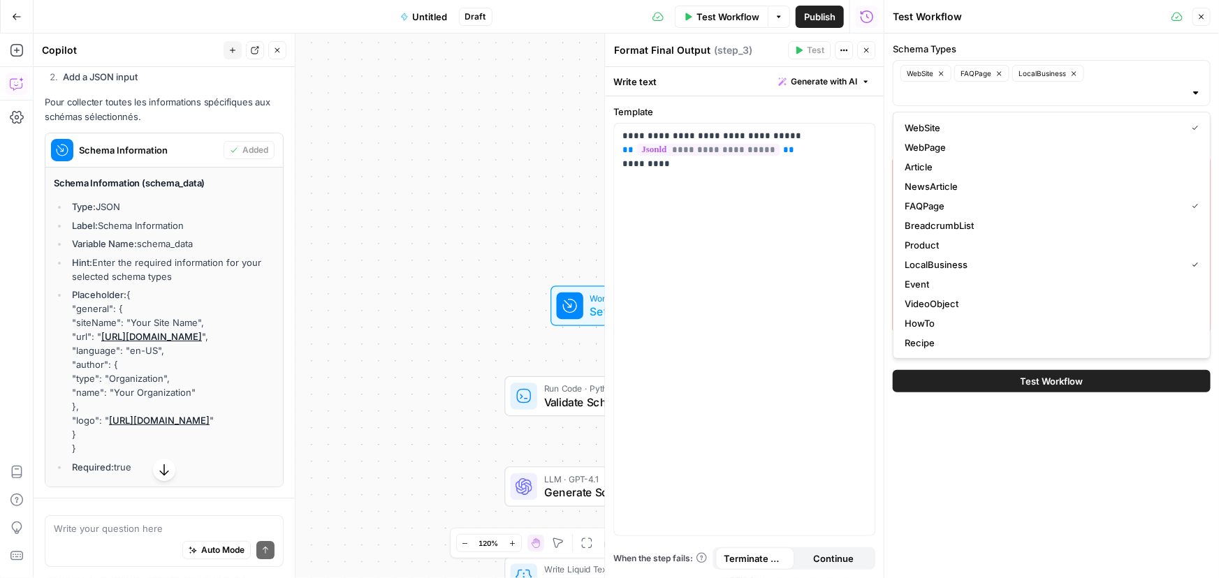
click at [1010, 458] on div "Schema Types WebSite FAQPage LocalBusiness Select the types of schema.org marku…" at bounding box center [1051, 306] width 335 height 545
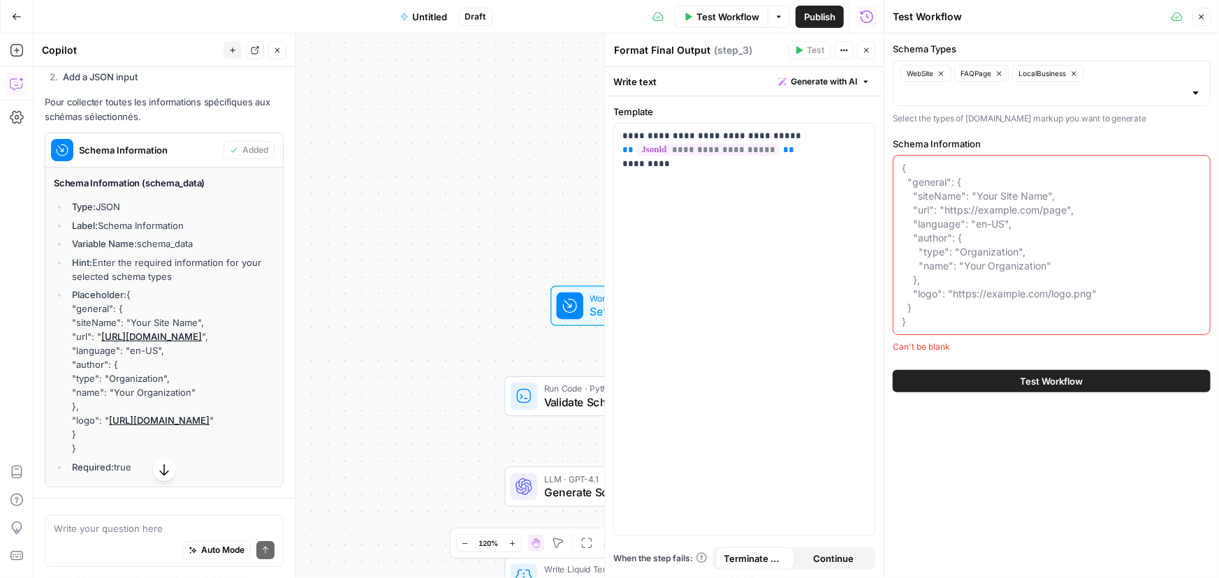
click at [1061, 252] on textarea "Schema Information" at bounding box center [1052, 245] width 300 height 168
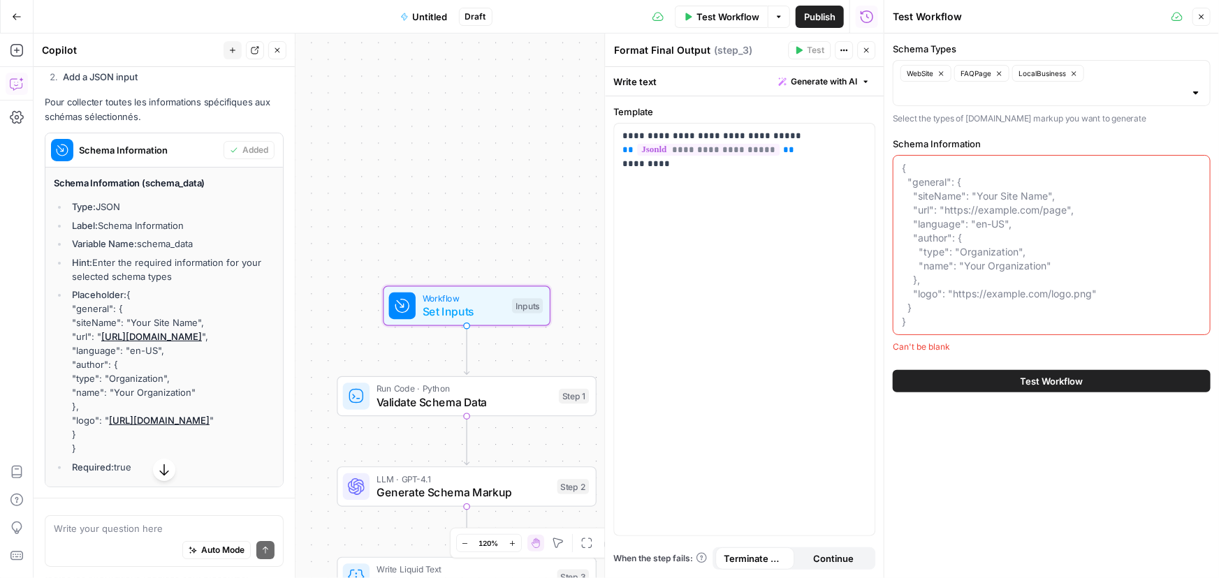
drag, startPoint x: 128, startPoint y: 349, endPoint x: 145, endPoint y: 455, distance: 108.2
click at [145, 455] on li "Placeholder: { "general": { "siteName": "Your Site Name", "url": " https://exam…" at bounding box center [171, 372] width 206 height 168
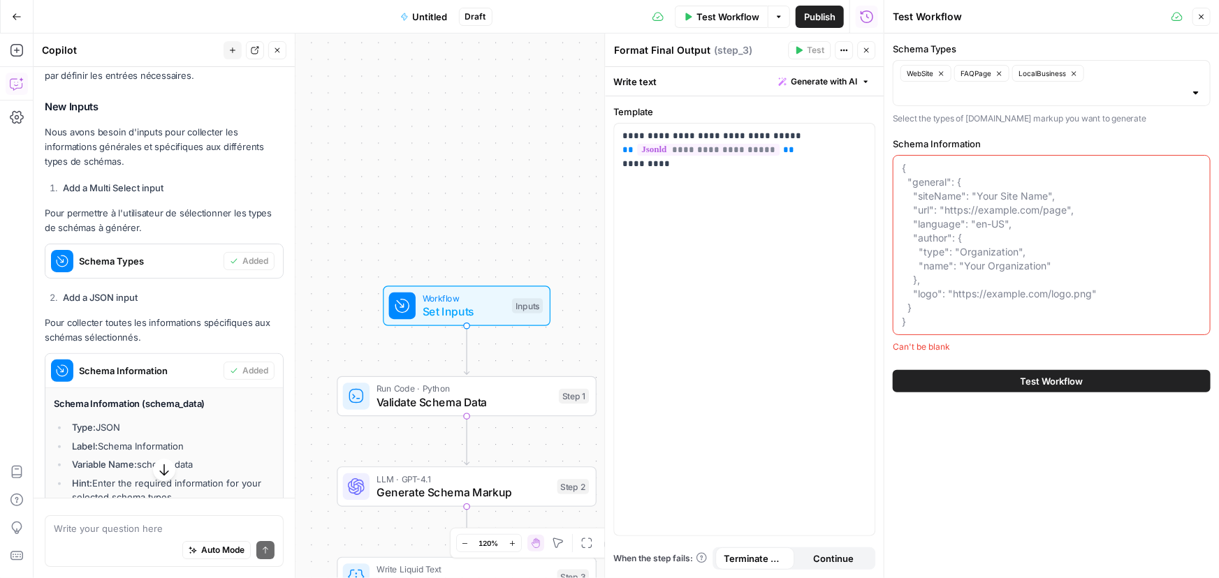
scroll to position [2144, 0]
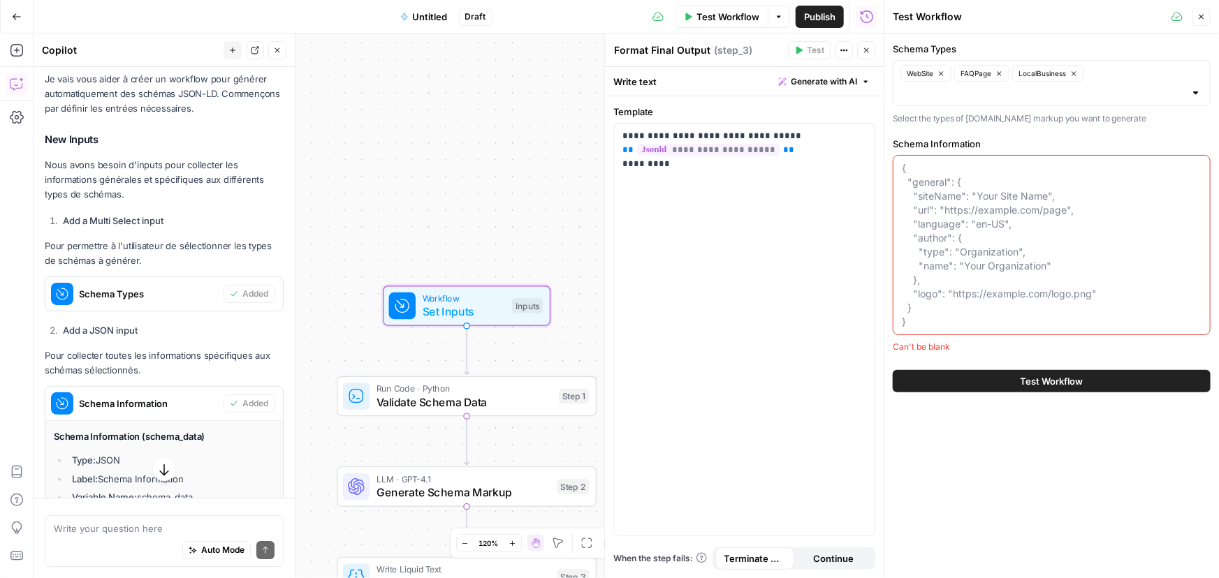
click at [110, 301] on span "Schema Types" at bounding box center [148, 294] width 139 height 14
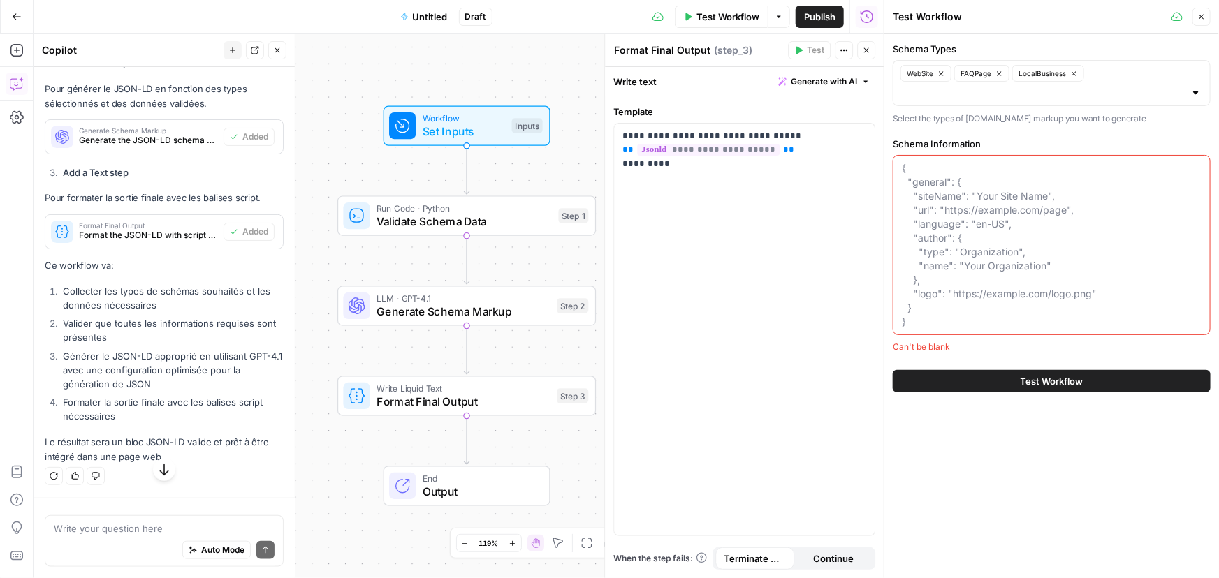
scroll to position [3287, 0]
drag, startPoint x: 44, startPoint y: 222, endPoint x: 242, endPoint y: 468, distance: 315.5
copy div "Nous avons besoin d'inputs pour collecter les informations générales et spécifi…"
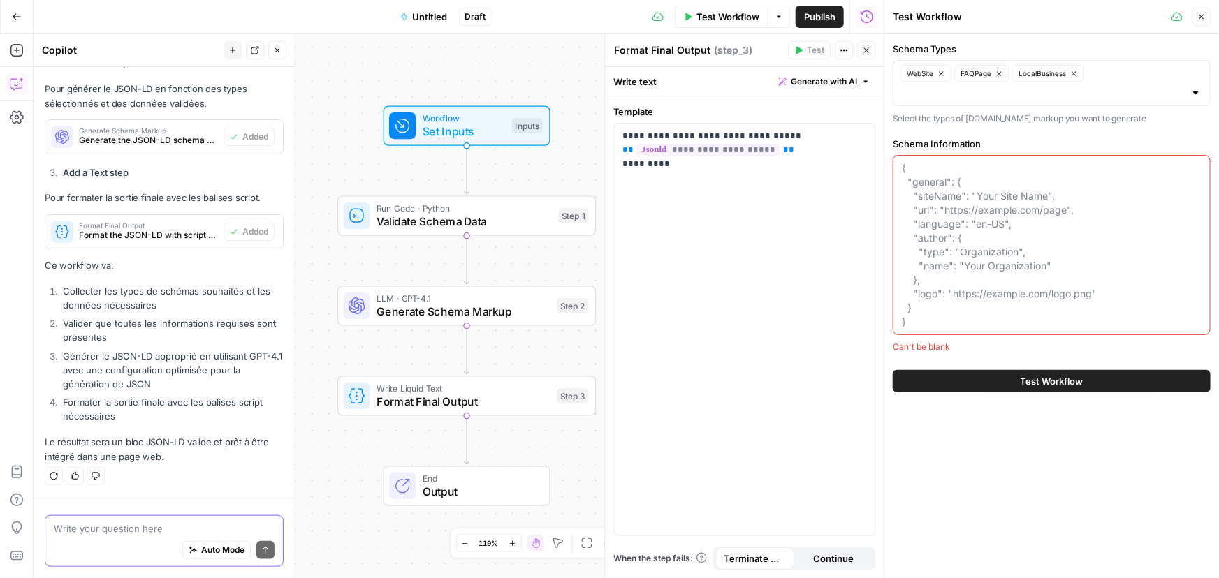
click at [154, 532] on textarea at bounding box center [164, 529] width 221 height 14
paste textarea "1. Inputs trop complexes pour l’utilisateur final Actuellement, vous proposez :…"
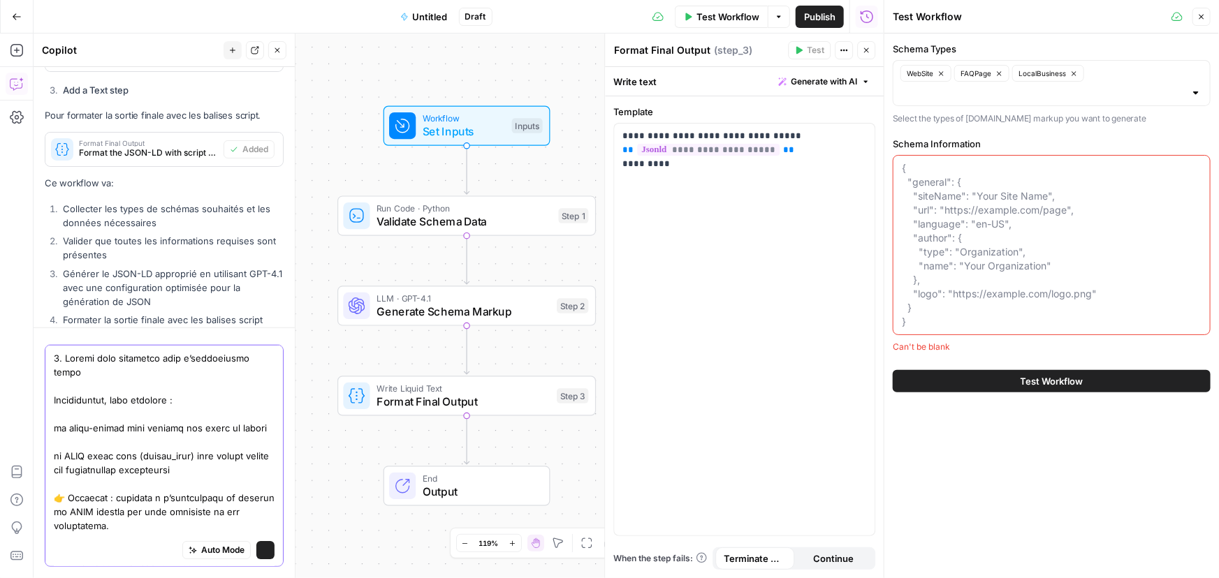
scroll to position [2314, 0]
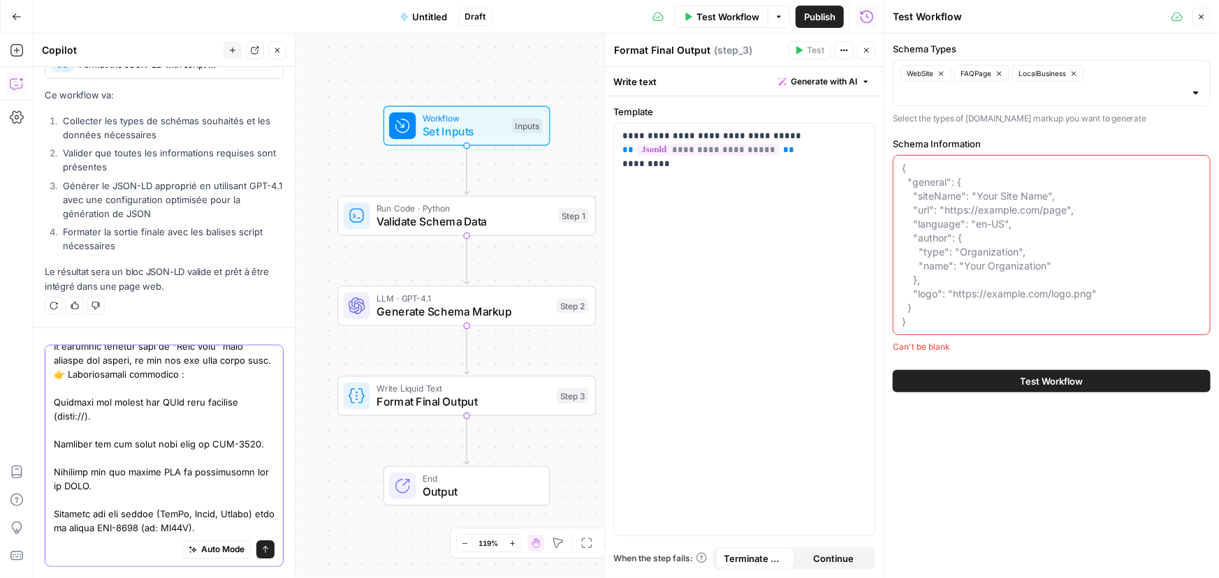
type textarea "1. Inputs trop complexes pour l’utilisateur final Actuellement, vous proposez :…"
click at [263, 550] on icon "submit" at bounding box center [266, 550] width 6 height 7
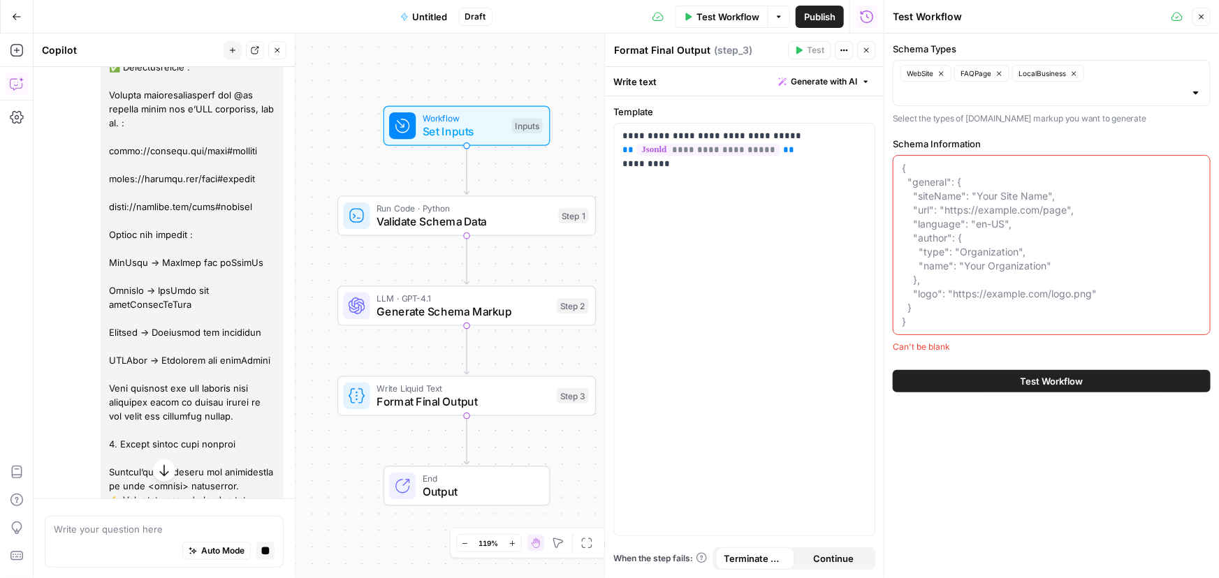
scroll to position [5288, 0]
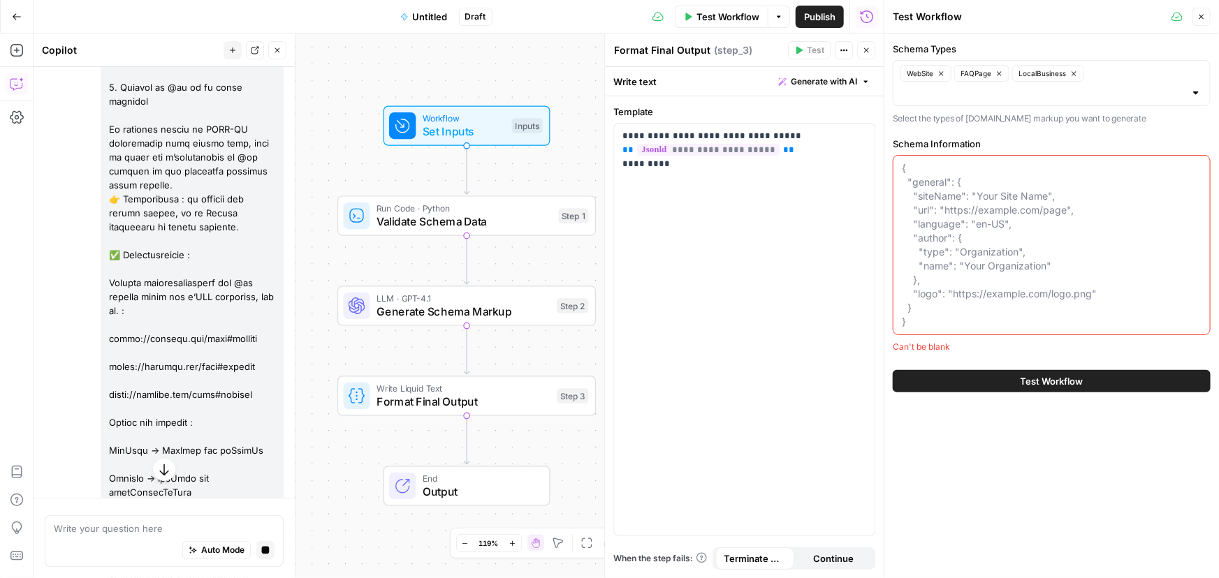
click at [504, 315] on span "Generate Schema Markup" at bounding box center [463, 312] width 173 height 17
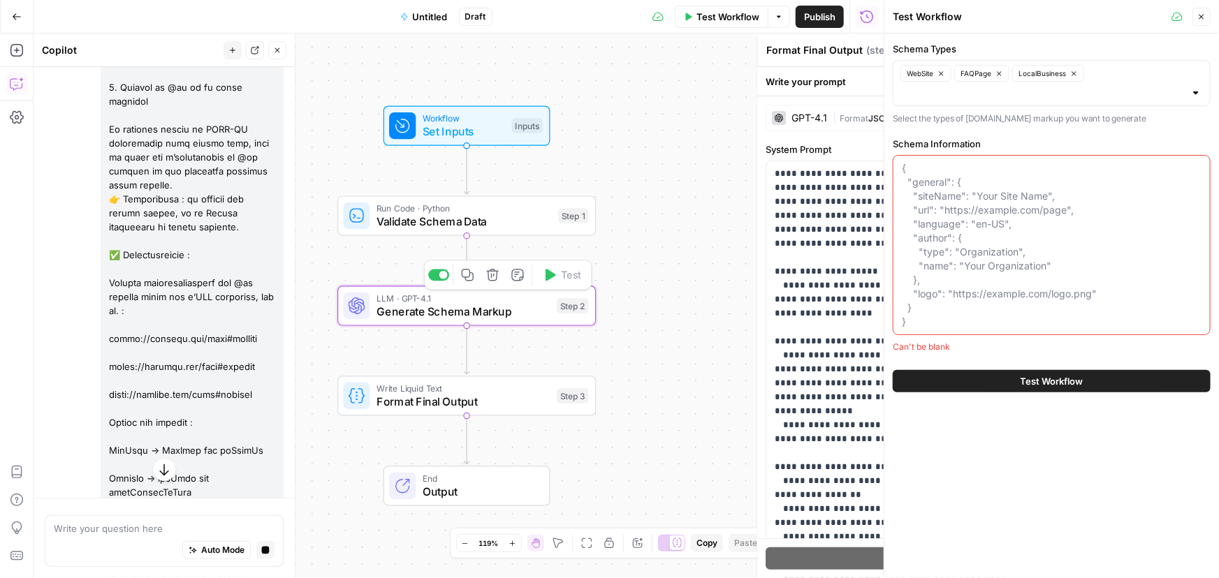
type textarea "Generate Schema Markup"
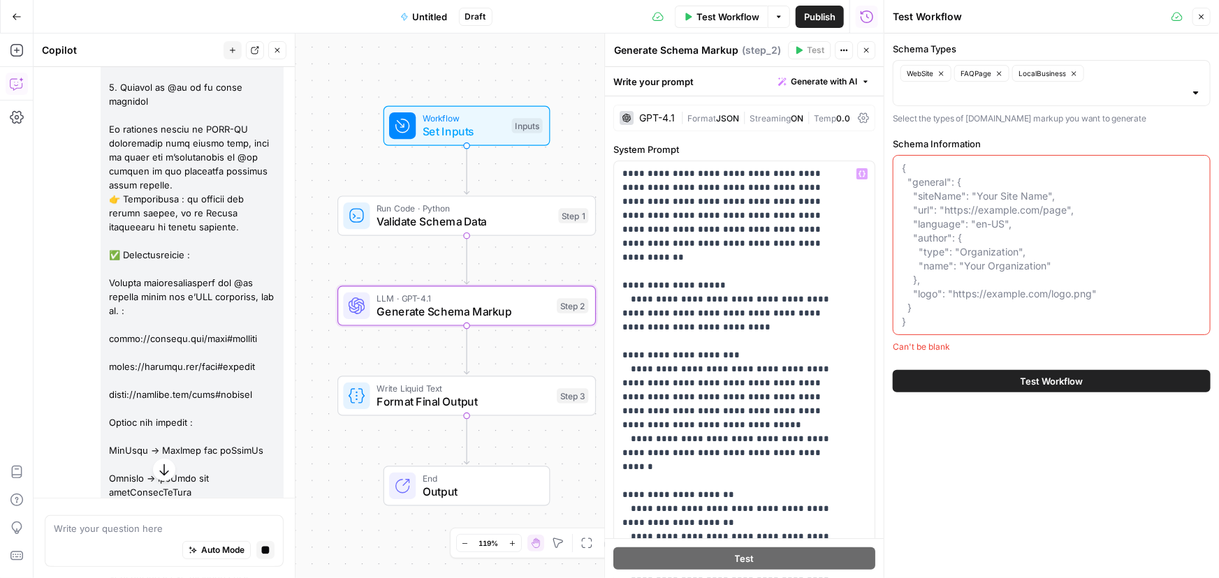
click at [672, 117] on div "GPT-4.1" at bounding box center [657, 118] width 36 height 10
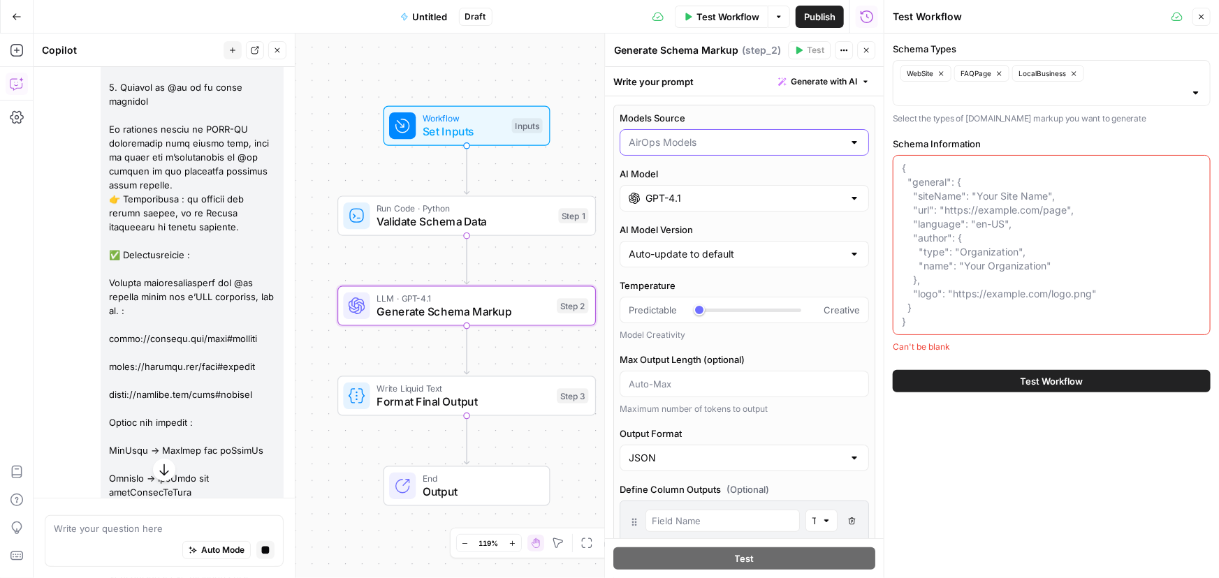
click at [719, 147] on input "Models Source" at bounding box center [736, 143] width 214 height 14
type input "AirOps Models"
click at [584, 82] on div "Workflow Set Inputs Inputs Run Code · Python Validate Schema Data Step 1 LLM · …" at bounding box center [459, 306] width 850 height 545
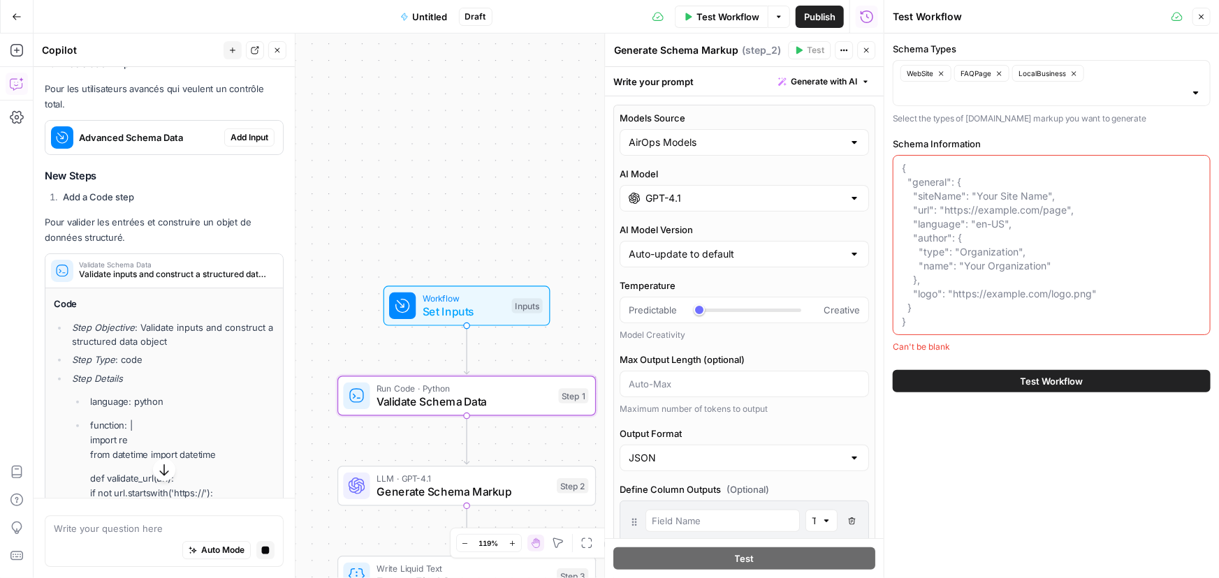
scroll to position [7257, 0]
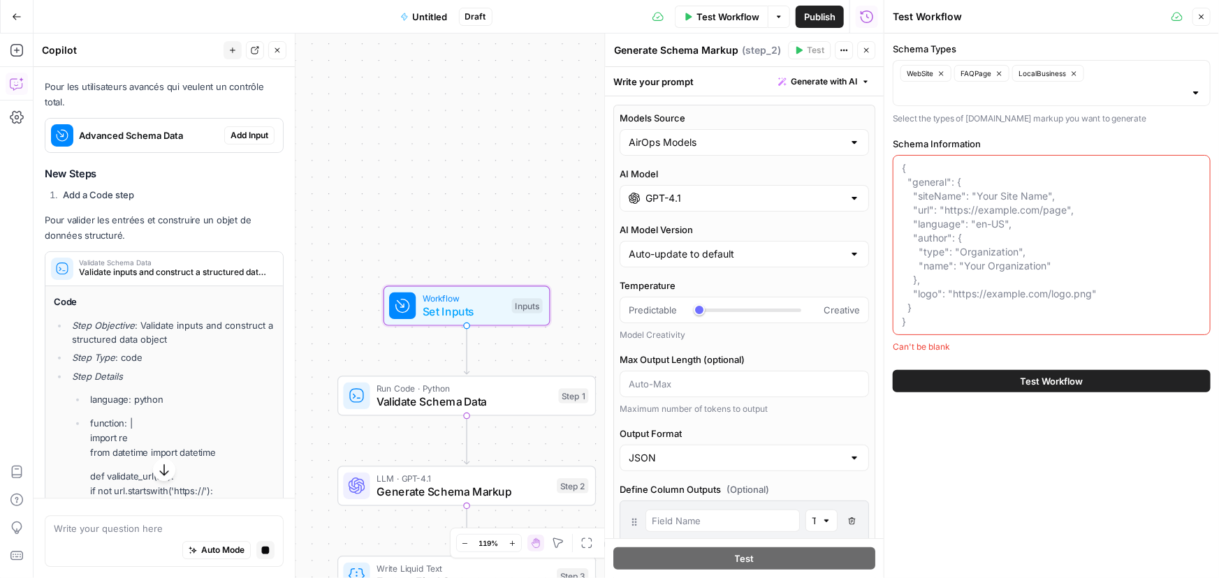
click at [178, 142] on span "Advanced Schema Data" at bounding box center [149, 136] width 140 height 14
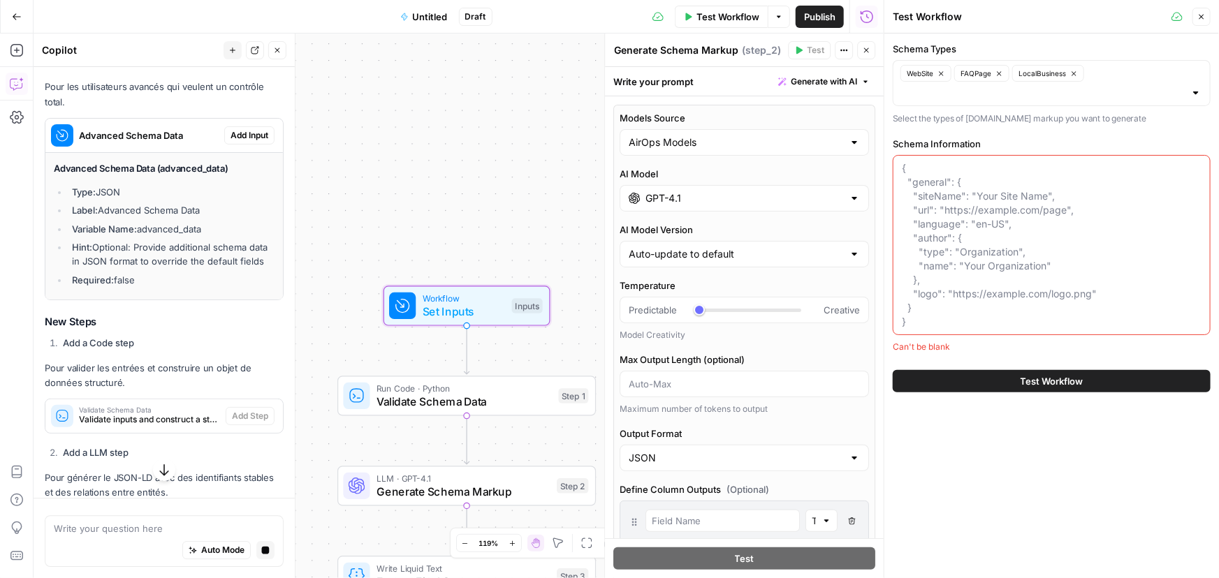
click at [178, 142] on span "Advanced Schema Data" at bounding box center [149, 136] width 140 height 14
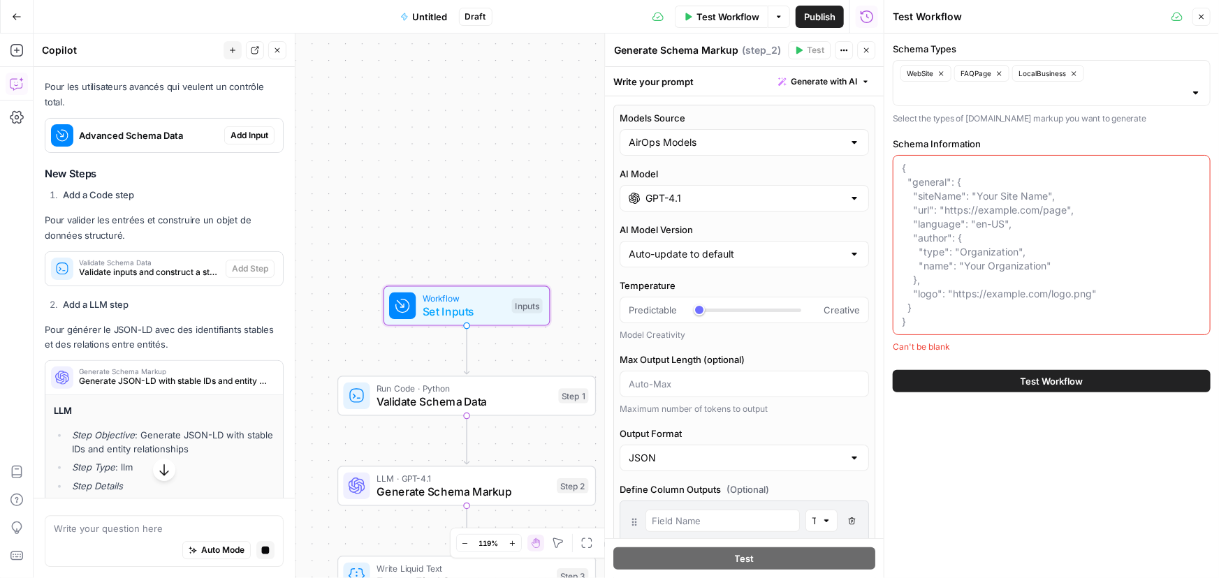
click at [178, 142] on span "Advanced Schema Data" at bounding box center [149, 136] width 140 height 14
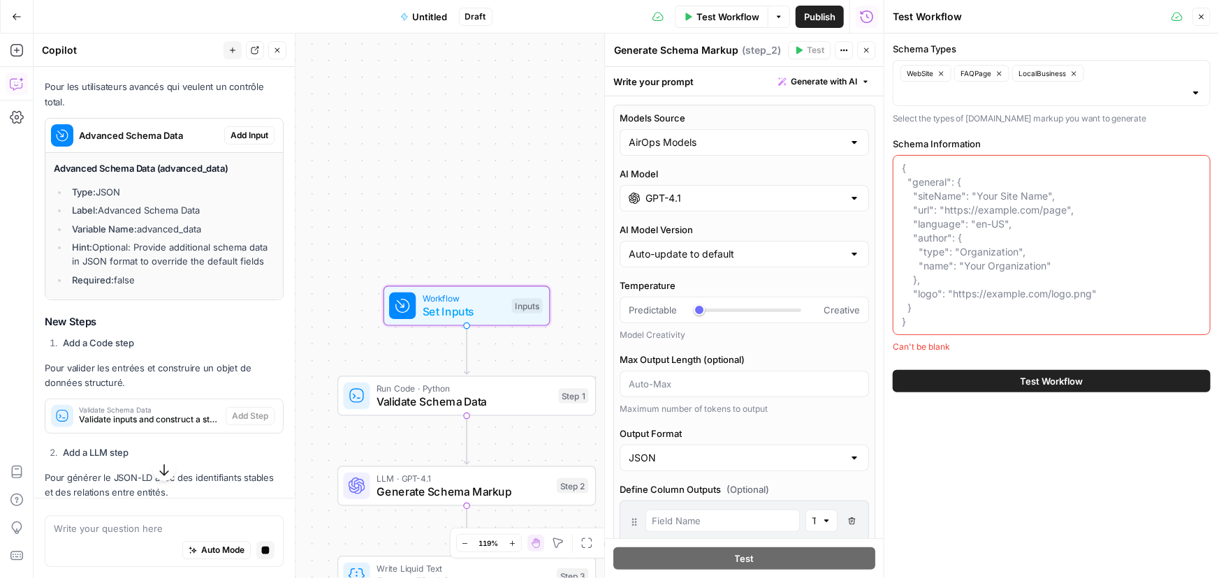
click at [178, 142] on span "Advanced Schema Data" at bounding box center [149, 136] width 140 height 14
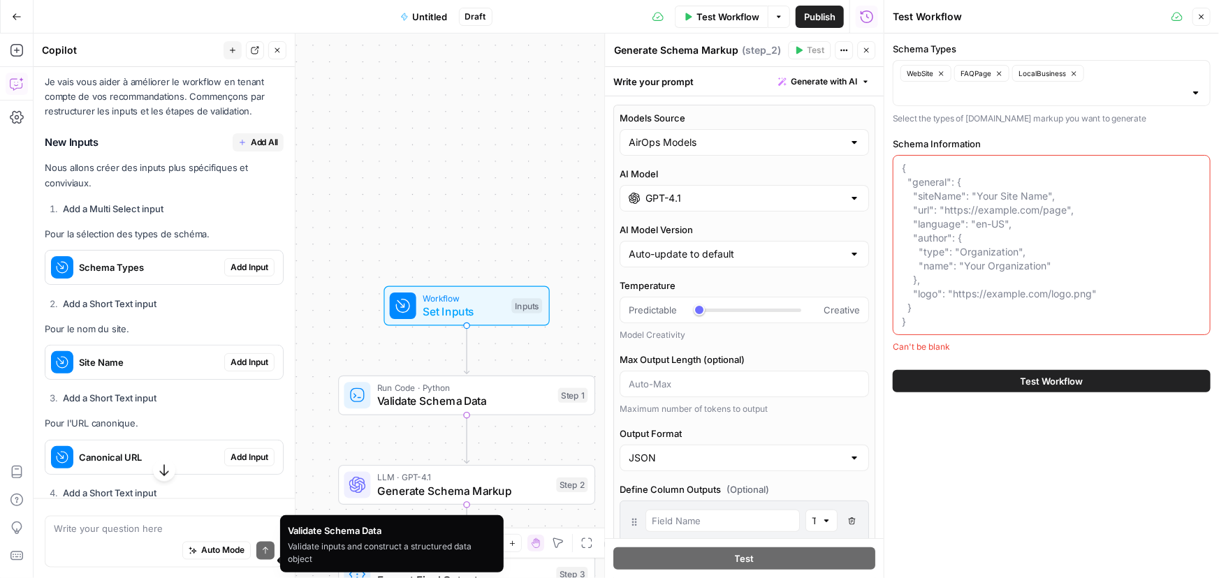
scroll to position [6485, 0]
click at [251, 148] on span "Add All" at bounding box center [264, 142] width 27 height 13
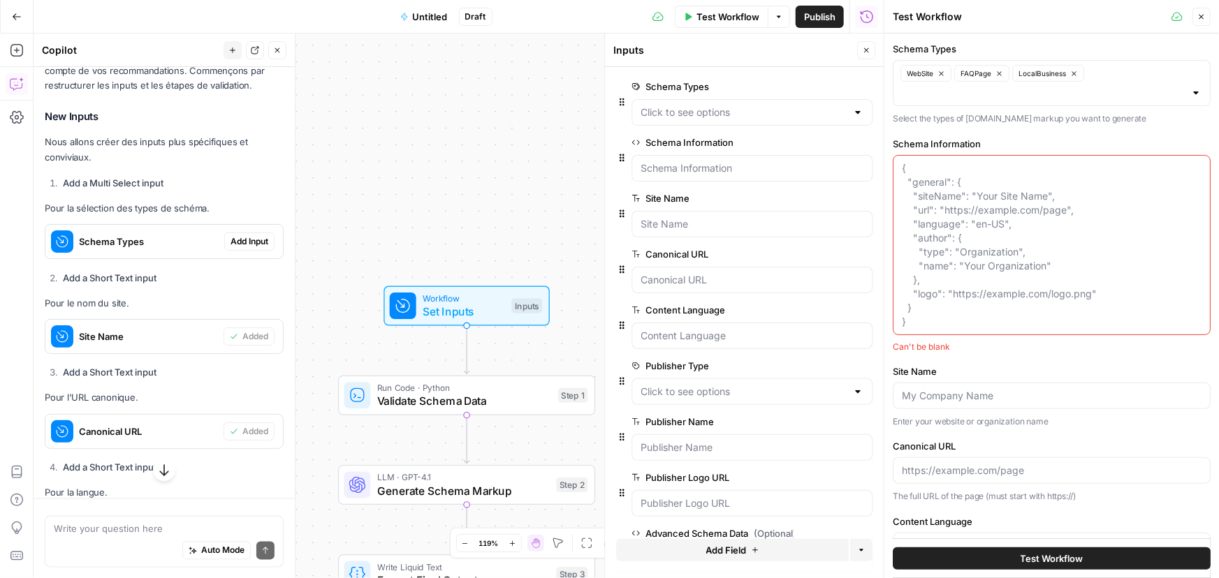
scroll to position [6612, 0]
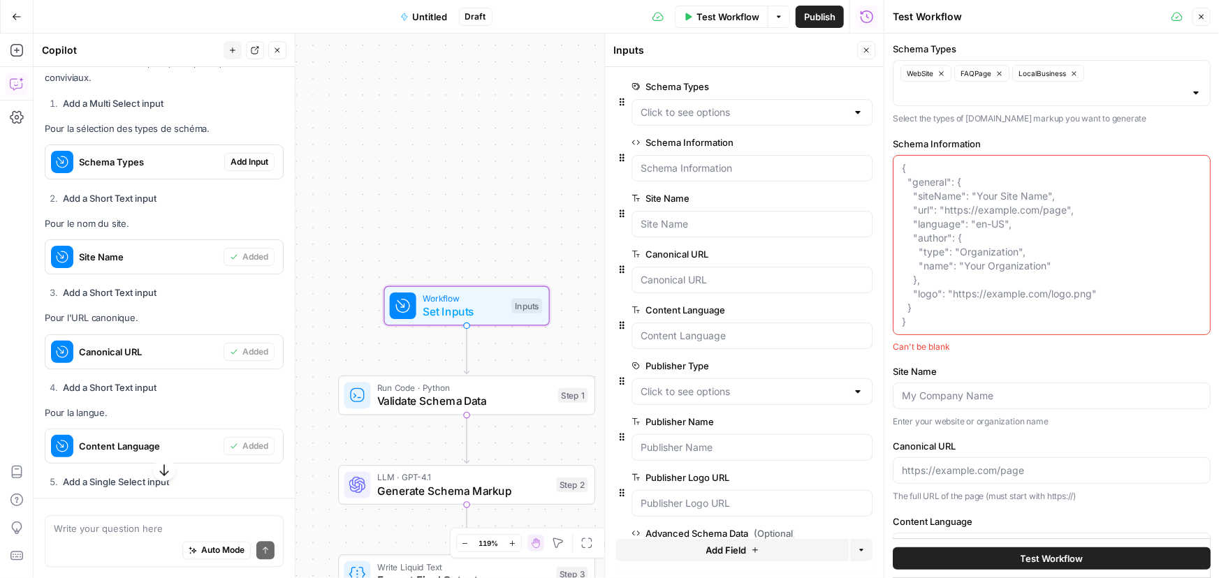
click at [242, 168] on span "Add Input" at bounding box center [250, 162] width 38 height 13
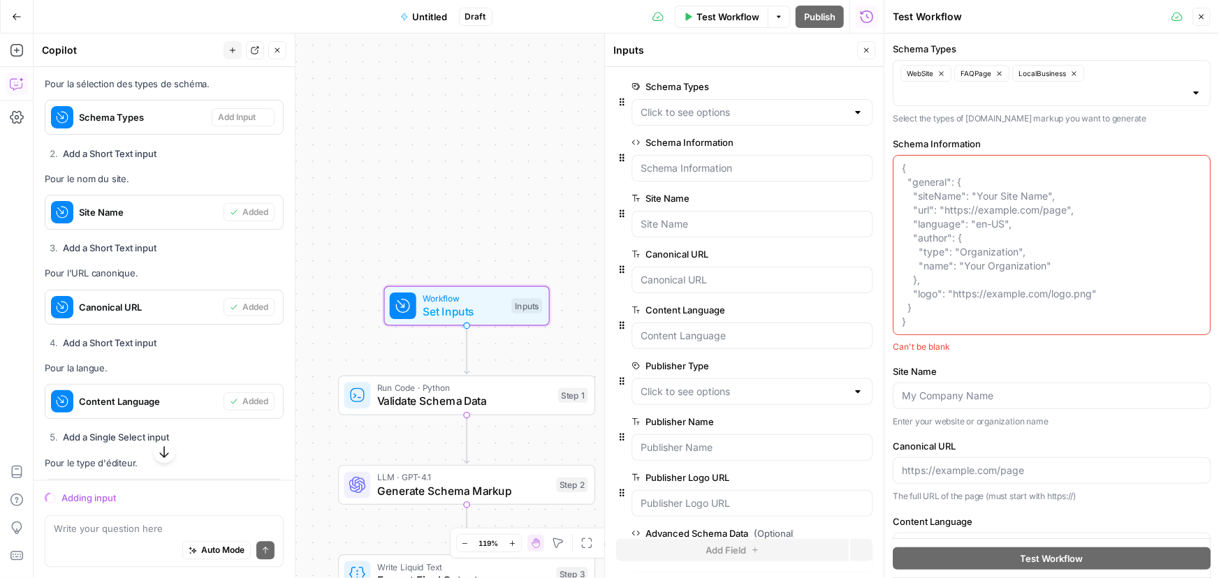
scroll to position [6590, 0]
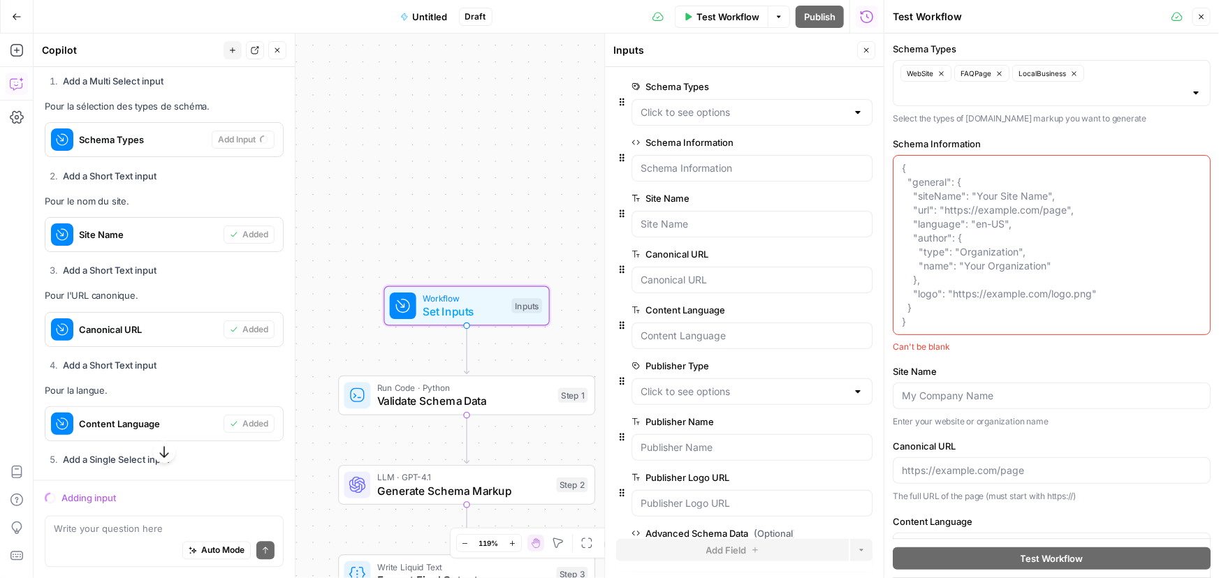
click at [852, 116] on div at bounding box center [857, 112] width 11 height 14
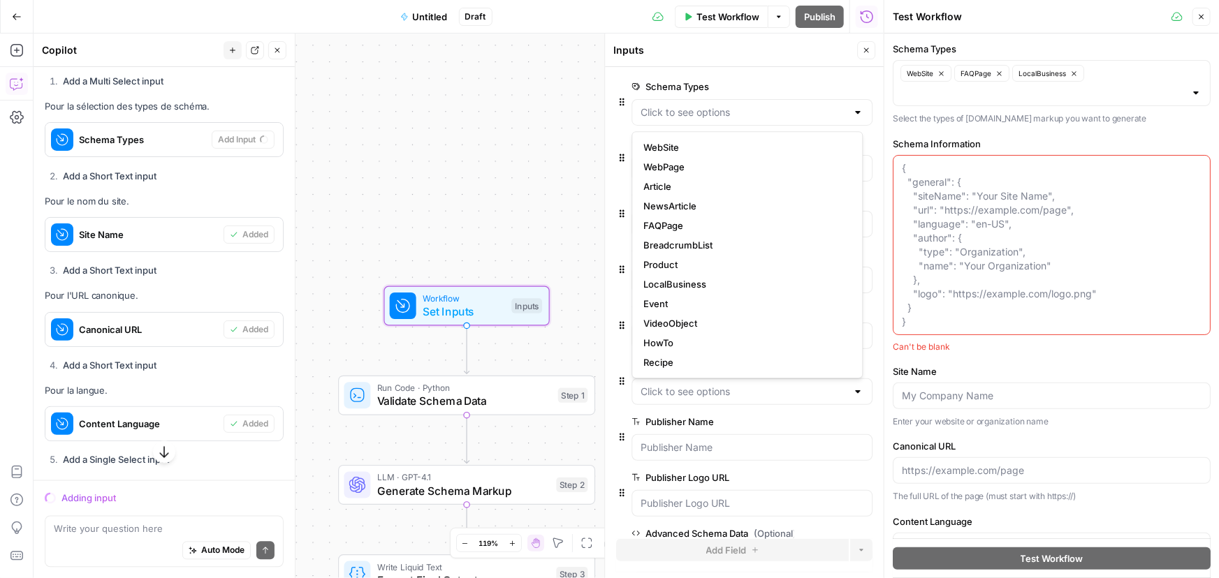
click at [852, 116] on div at bounding box center [857, 112] width 11 height 14
click at [1045, 363] on div "Schema Types WebSite FAQPage LocalBusiness Select the types of schema.org marku…" at bounding box center [1052, 481] width 318 height 879
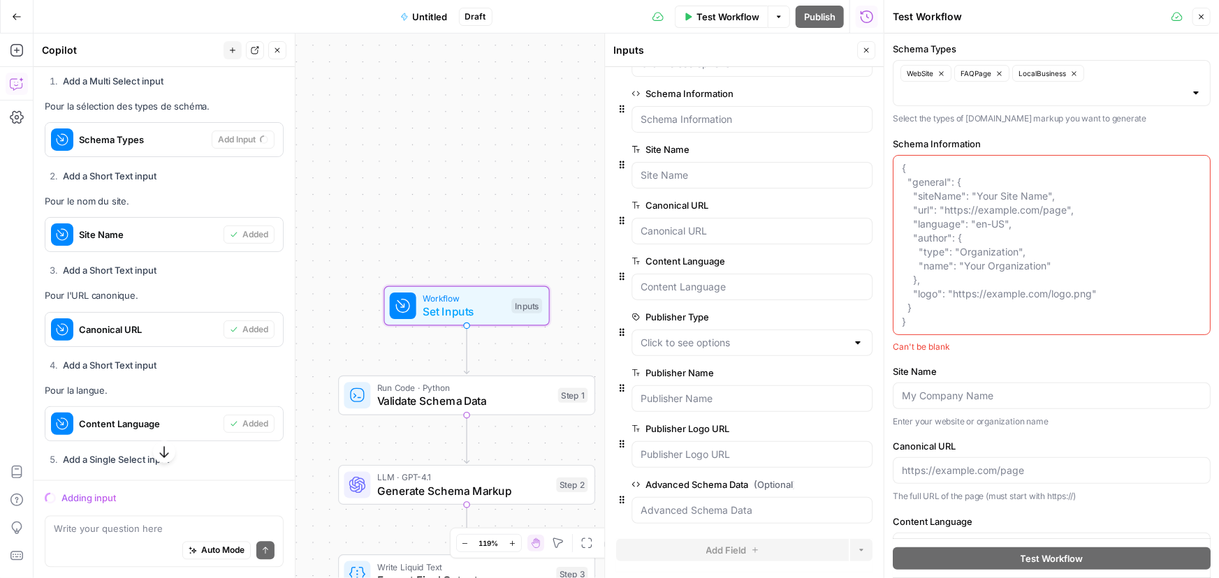
scroll to position [51, 0]
click at [761, 398] on Name "Publisher Name" at bounding box center [752, 397] width 223 height 14
click at [730, 451] on URL "Publisher Logo URL" at bounding box center [752, 453] width 223 height 14
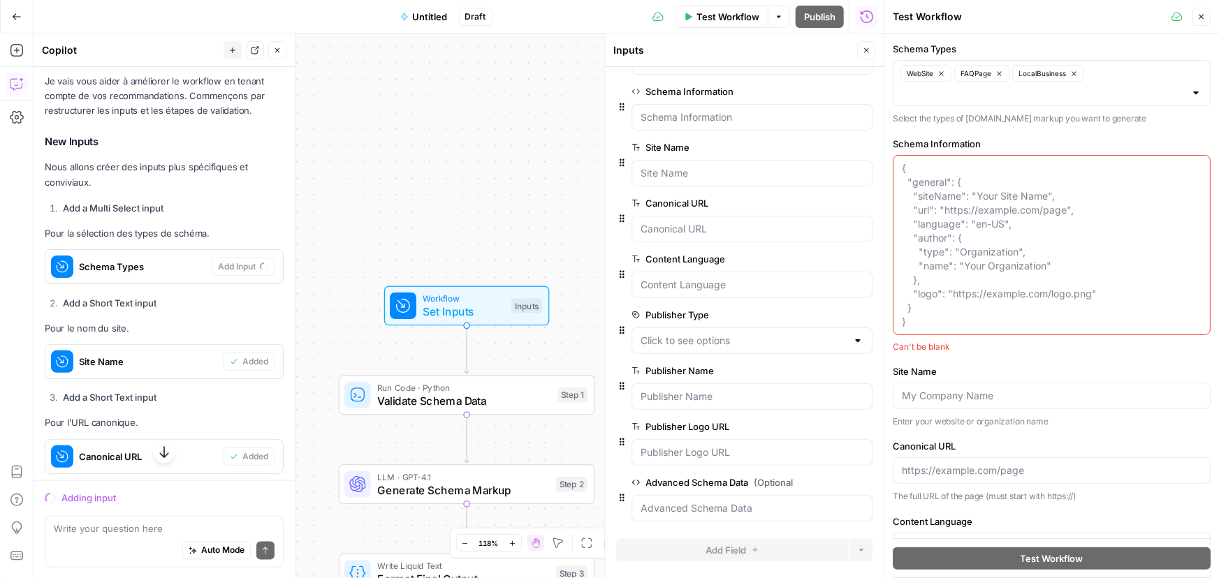
click at [1037, 293] on textarea "Schema Information" at bounding box center [1052, 245] width 300 height 168
click at [850, 347] on div at bounding box center [751, 341] width 241 height 27
click at [852, 342] on div at bounding box center [857, 341] width 11 height 14
click at [752, 308] on label "Publisher Type" at bounding box center [712, 315] width 162 height 14
click at [752, 334] on Type "Publisher Type" at bounding box center [744, 341] width 206 height 14
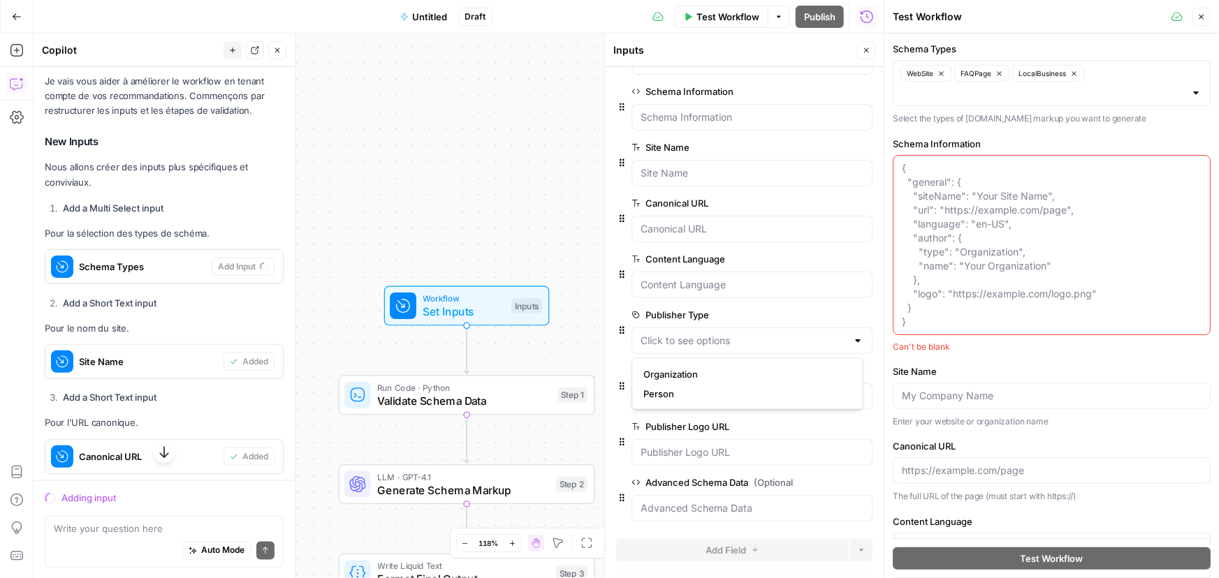
click at [763, 312] on label "Publisher Type" at bounding box center [712, 315] width 162 height 14
click at [763, 334] on Type "Publisher Type" at bounding box center [744, 341] width 206 height 14
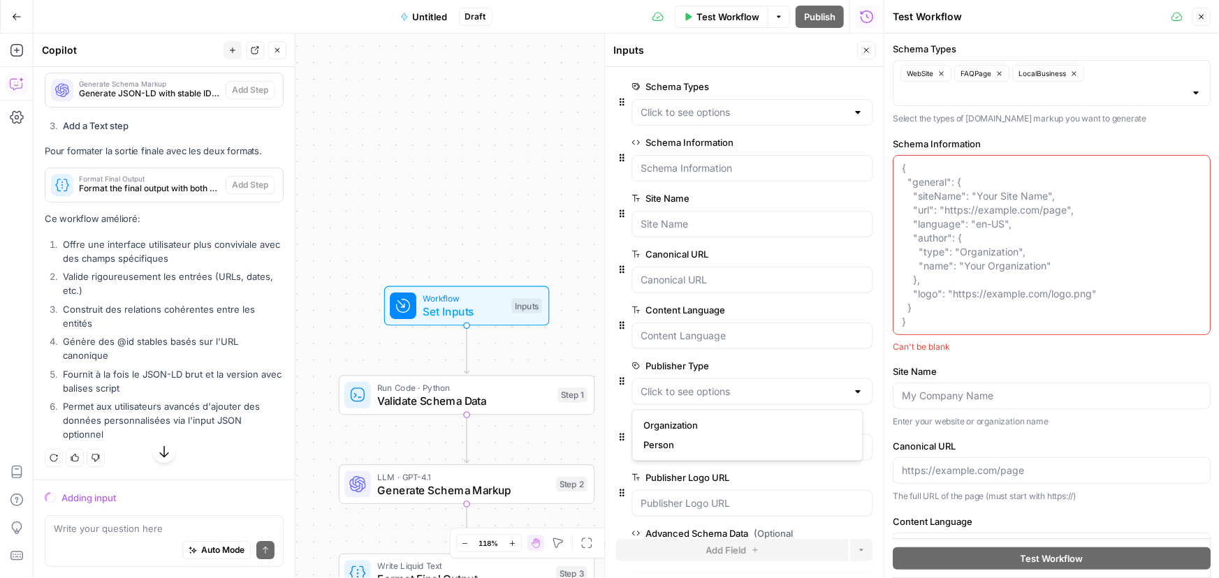
scroll to position [7687, 0]
click at [93, 494] on div "Adding input" at bounding box center [172, 498] width 222 height 14
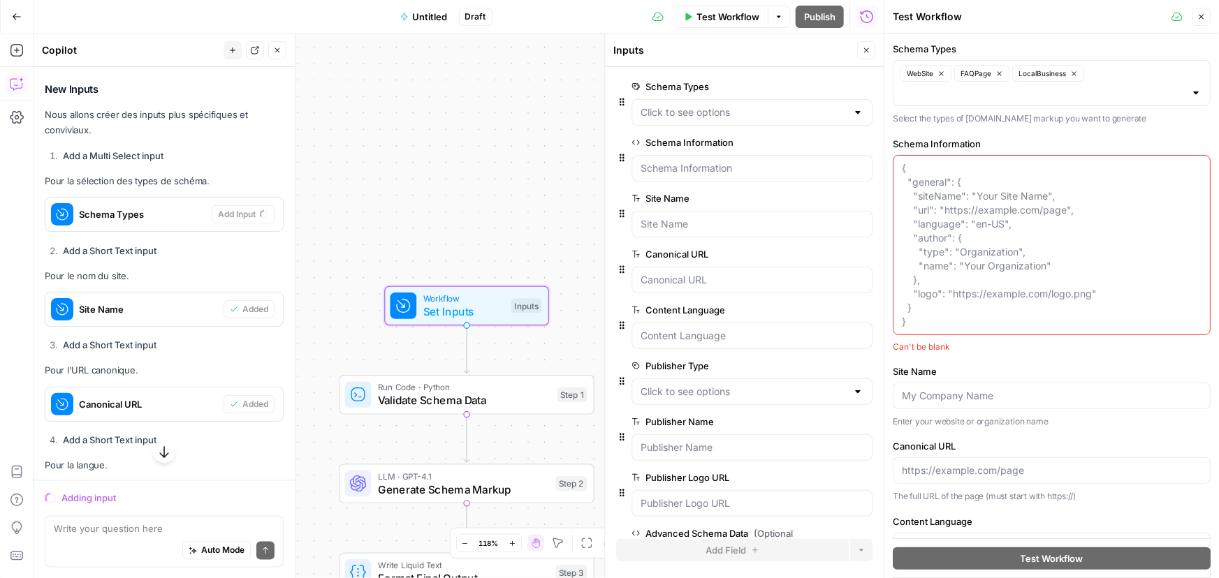
scroll to position [6482, 0]
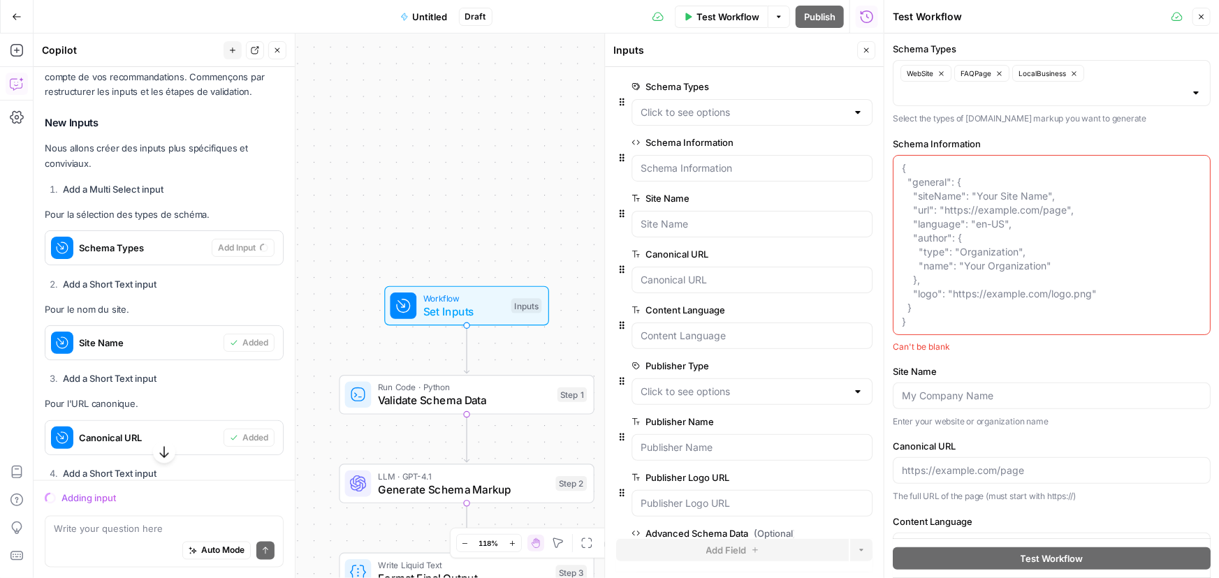
click at [79, 505] on div "Adding input" at bounding box center [164, 498] width 239 height 18
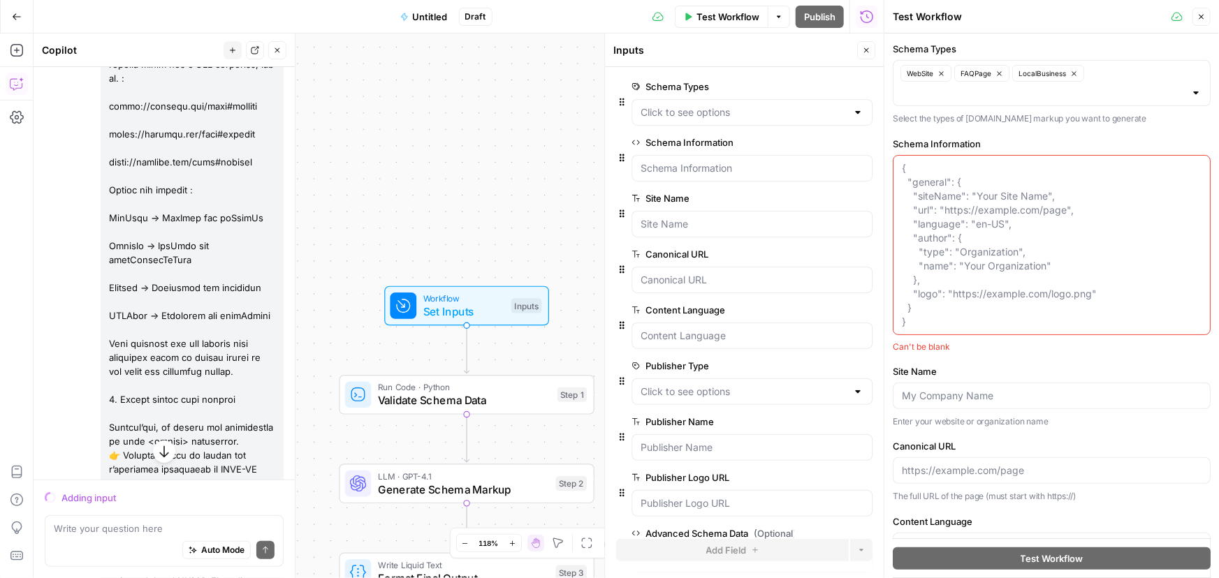
scroll to position [5529, 0]
click at [481, 17] on span "Draft" at bounding box center [475, 16] width 21 height 13
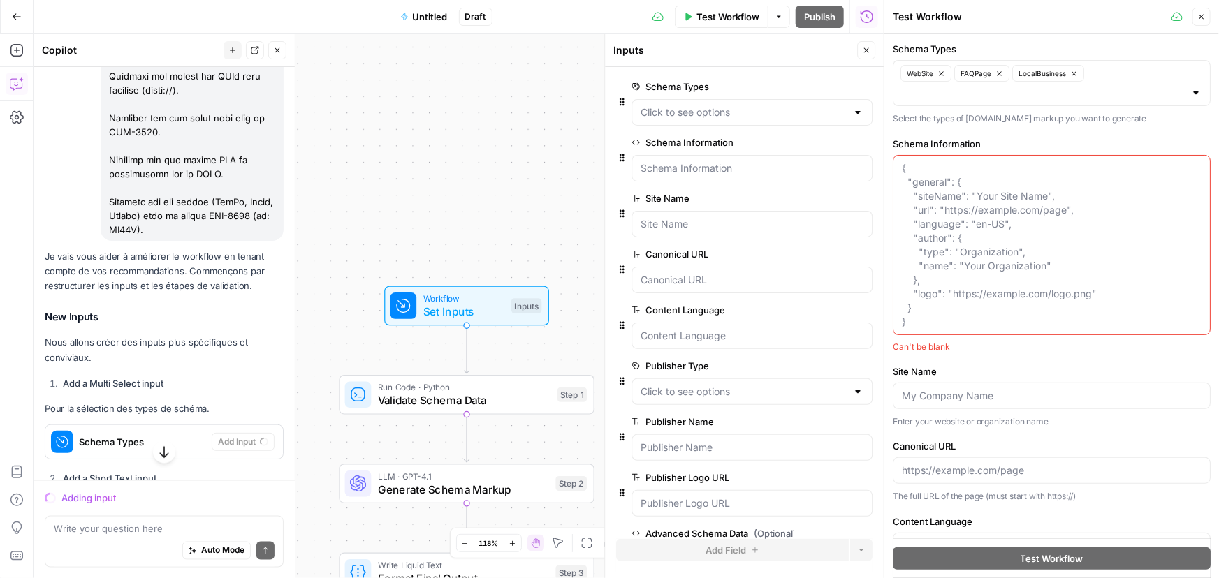
scroll to position [6291, 0]
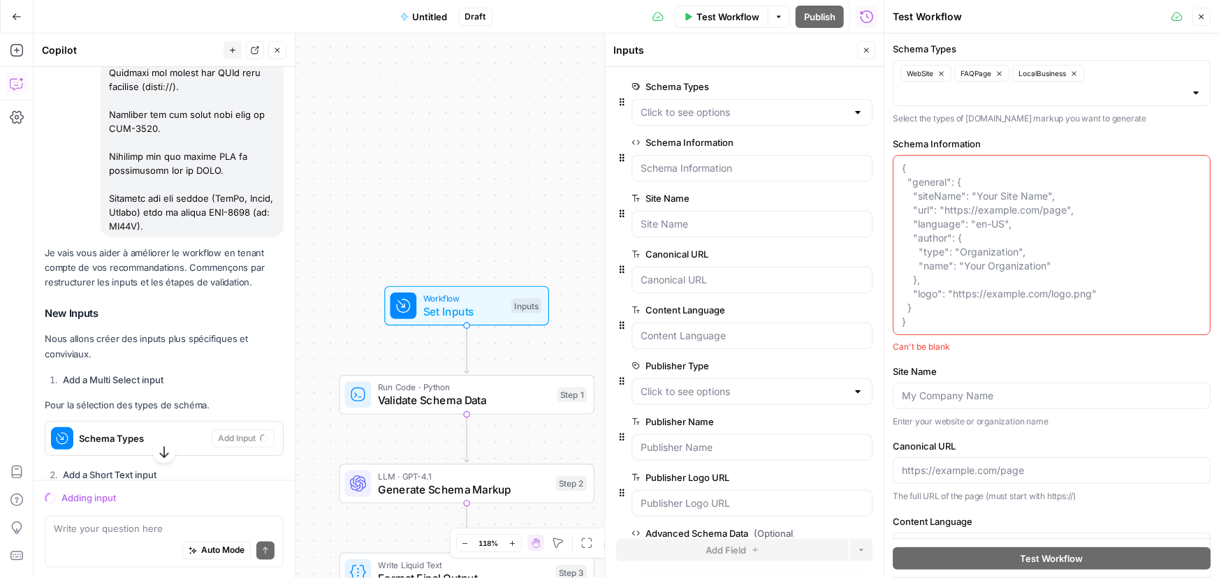
drag, startPoint x: 108, startPoint y: 124, endPoint x: 239, endPoint y: 343, distance: 255.0
copy div "1. Inputs trop complexes pour l’utilisateur final Actuellement, vous proposez :…"
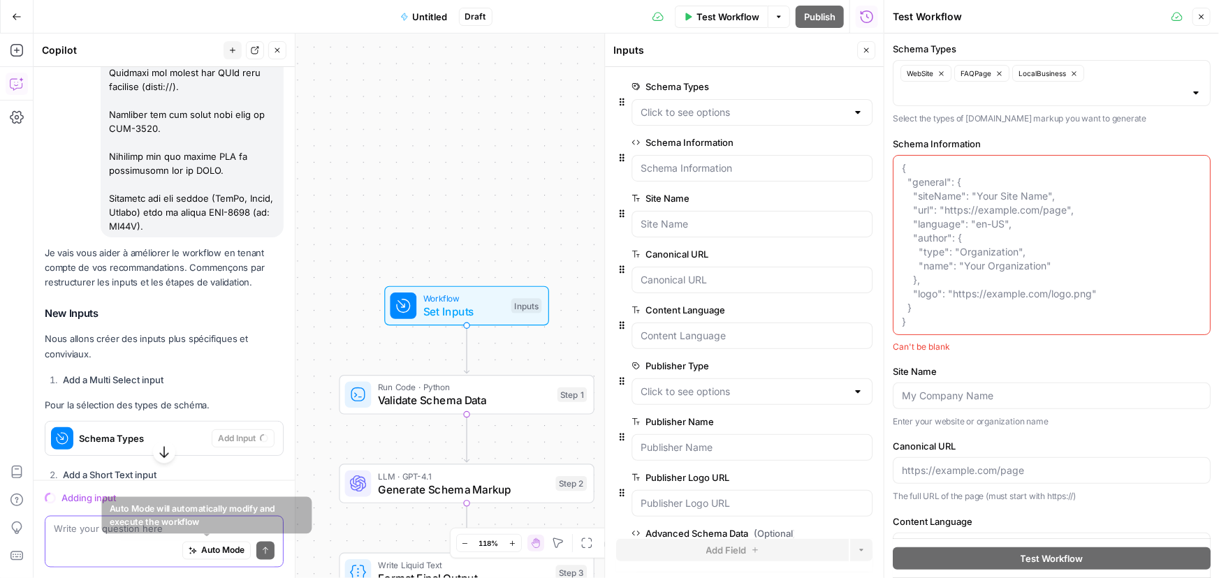
click at [210, 548] on span "Auto Mode" at bounding box center [222, 550] width 43 height 13
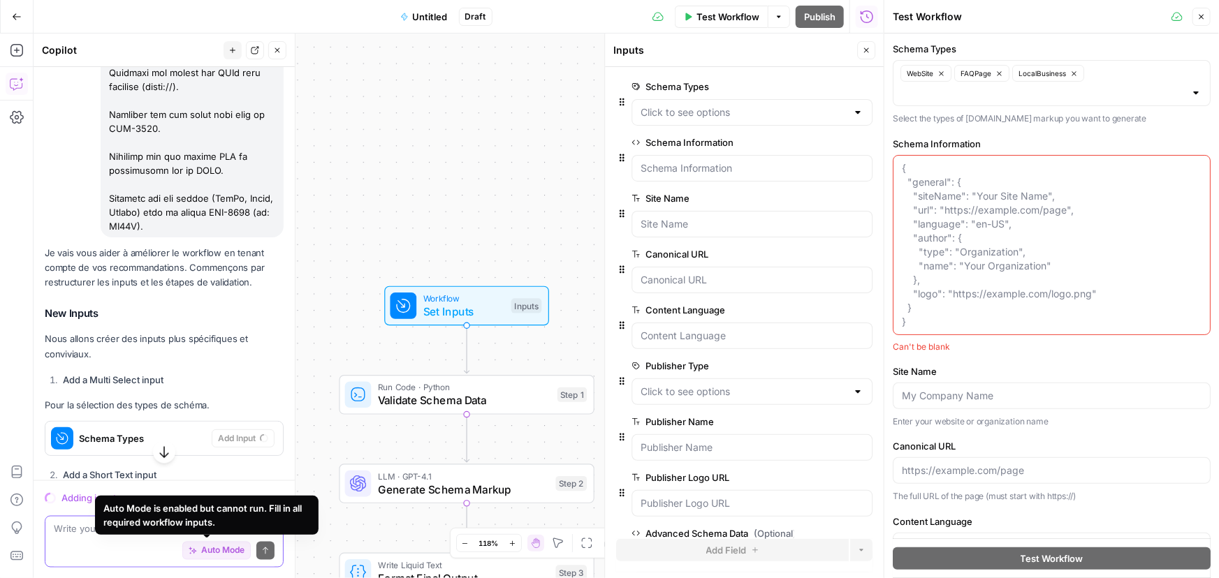
click at [217, 546] on span "Auto Mode" at bounding box center [222, 550] width 43 height 13
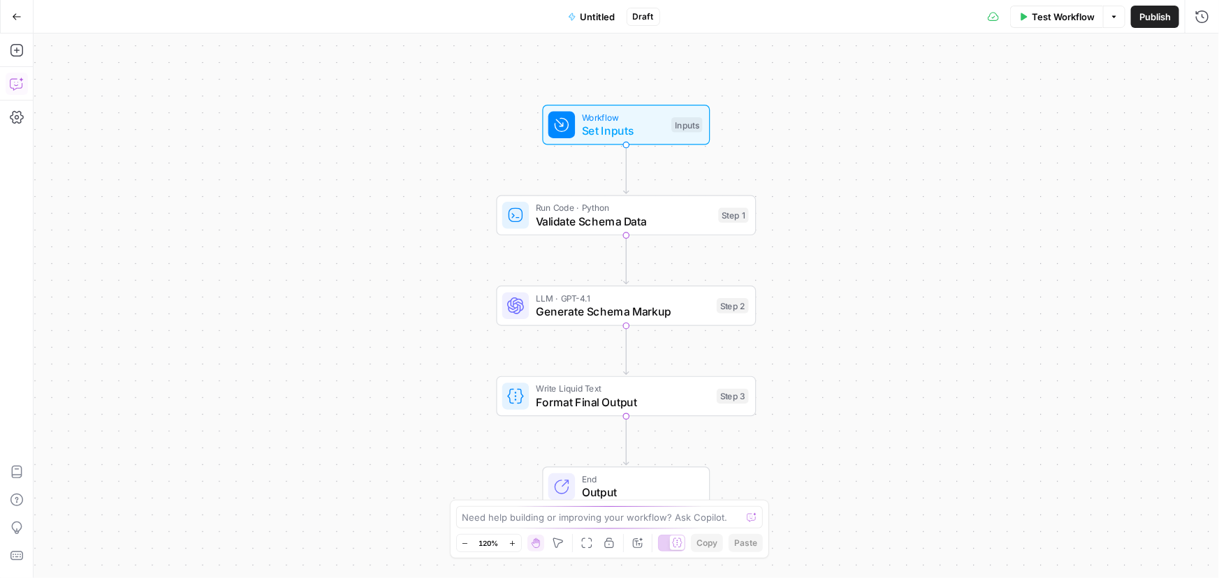
click at [13, 84] on icon "button" at bounding box center [17, 84] width 14 height 14
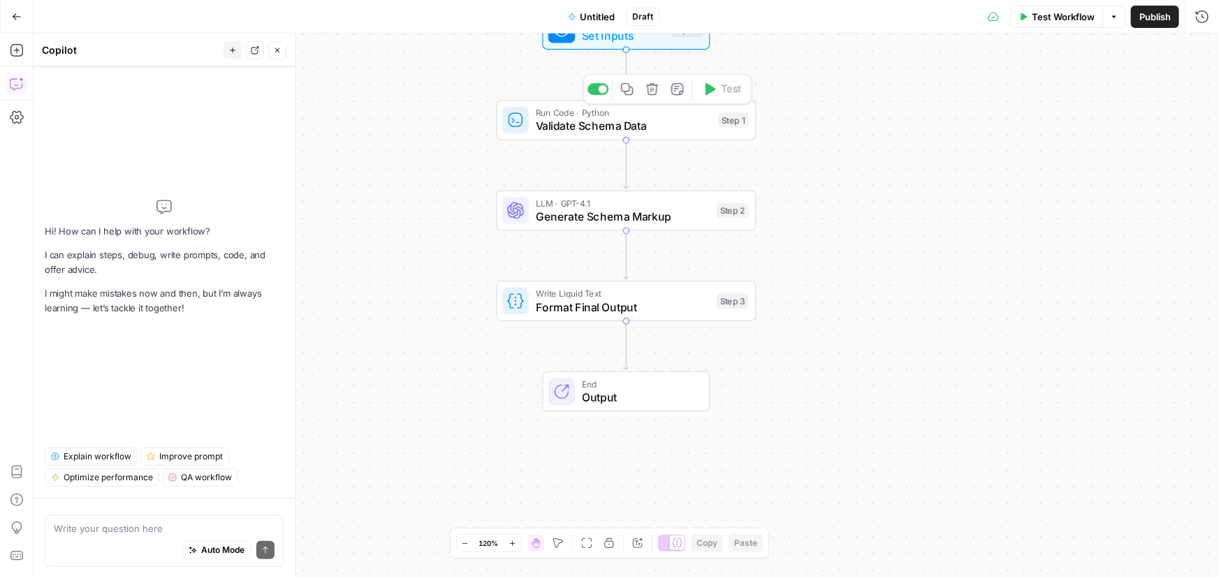
click at [573, 127] on span "Validate Schema Data" at bounding box center [624, 125] width 176 height 17
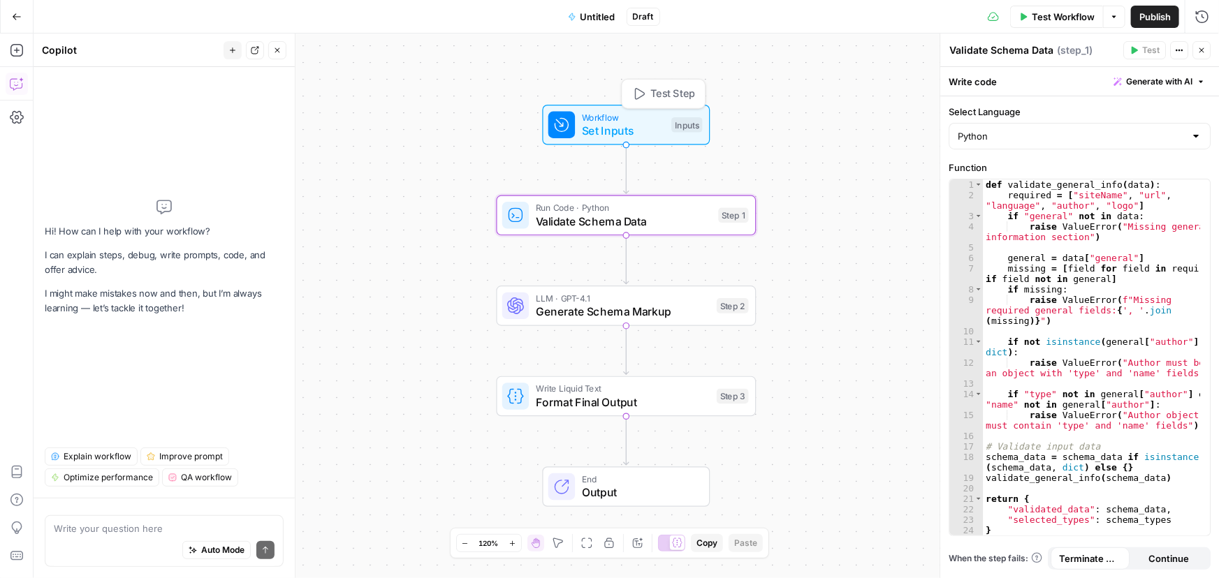
click at [596, 135] on span "Set Inputs" at bounding box center [623, 130] width 83 height 17
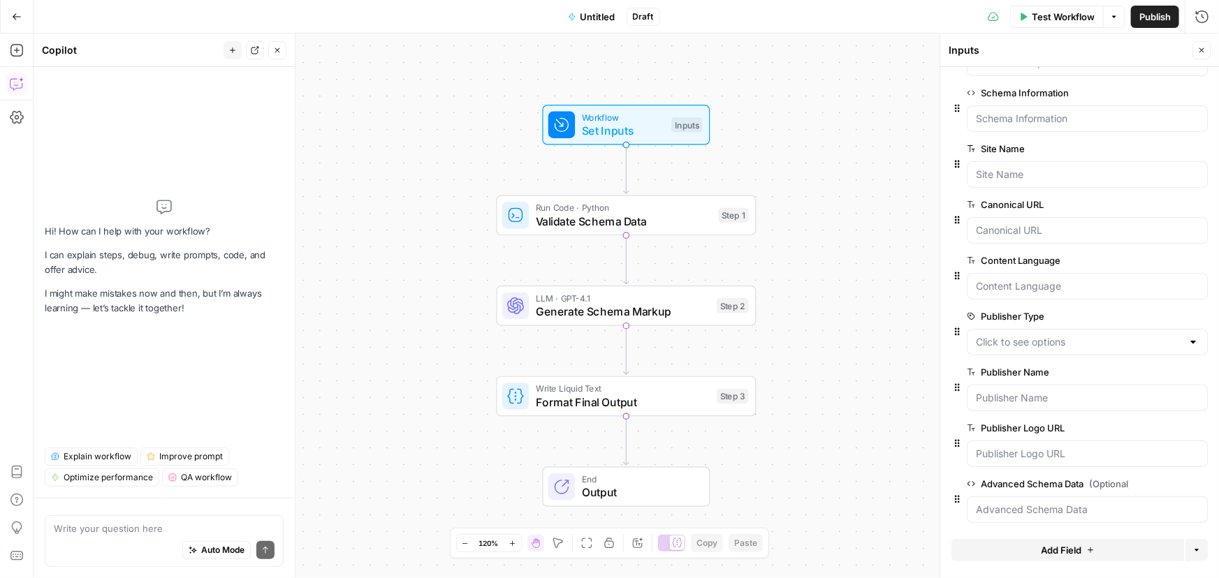
scroll to position [51, 0]
click at [137, 533] on textarea at bounding box center [164, 529] width 221 height 14
paste textarea "1. Inputs trop complexes pour l’utilisateur final Actuellement, vous proposez :…"
type textarea "1. Inputs trop complexes pour l’utilisateur final Actuellement, vous proposez :…"
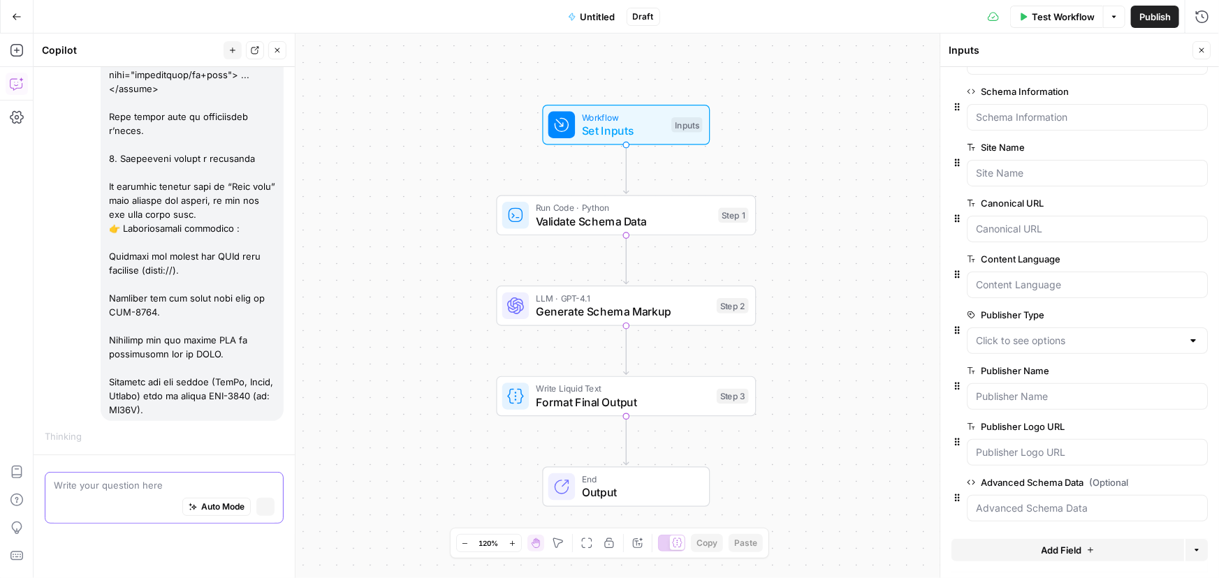
scroll to position [2628, 0]
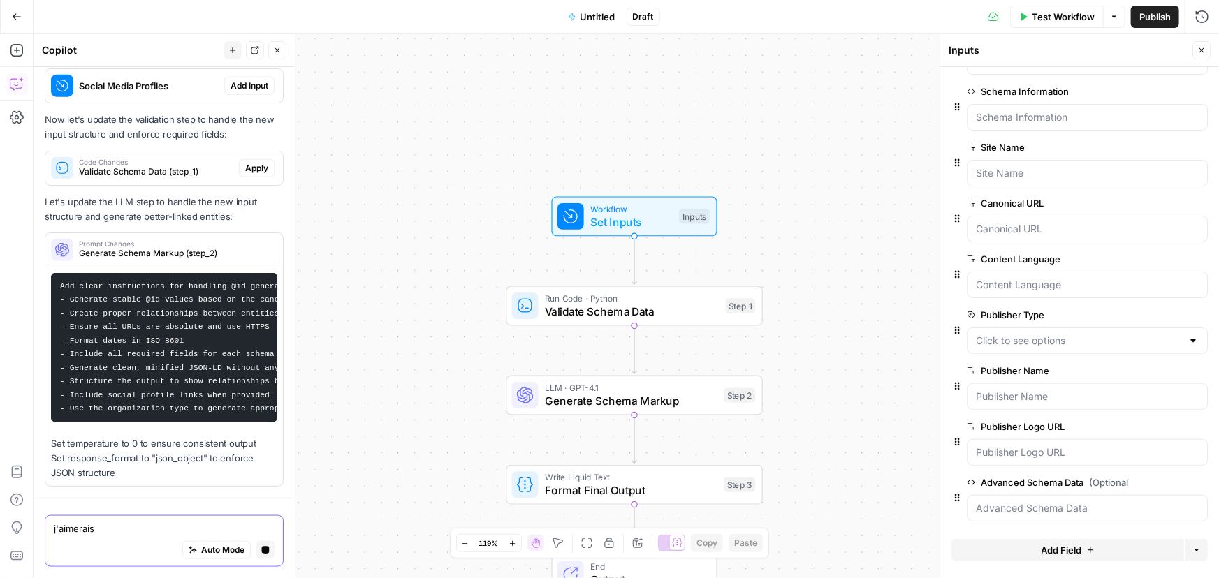
type textarea "j'aimerais"
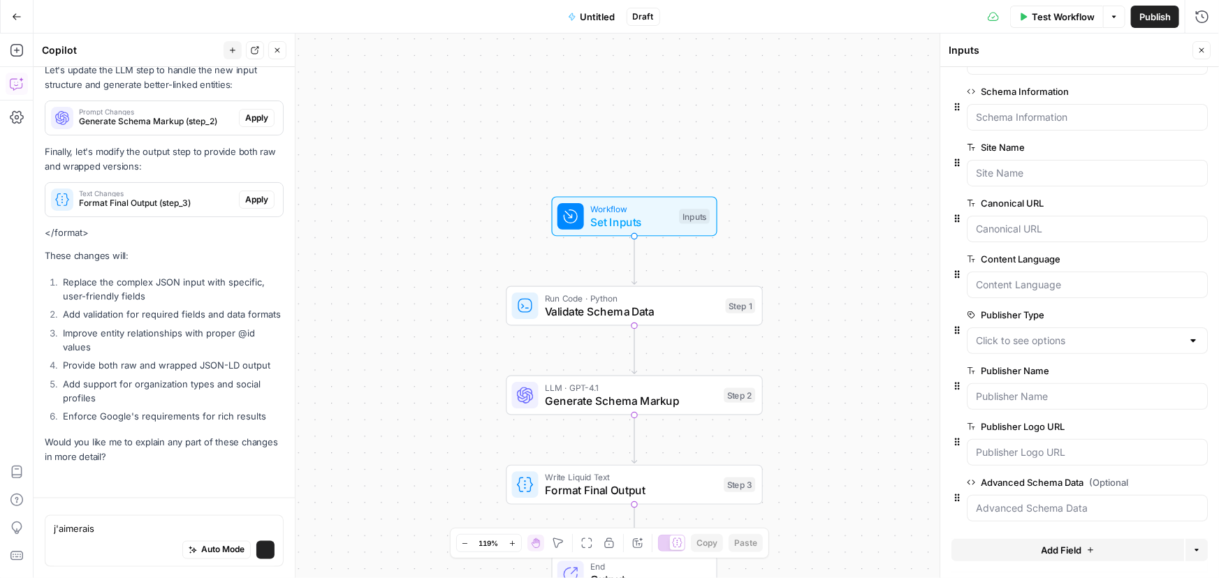
scroll to position [3625, 0]
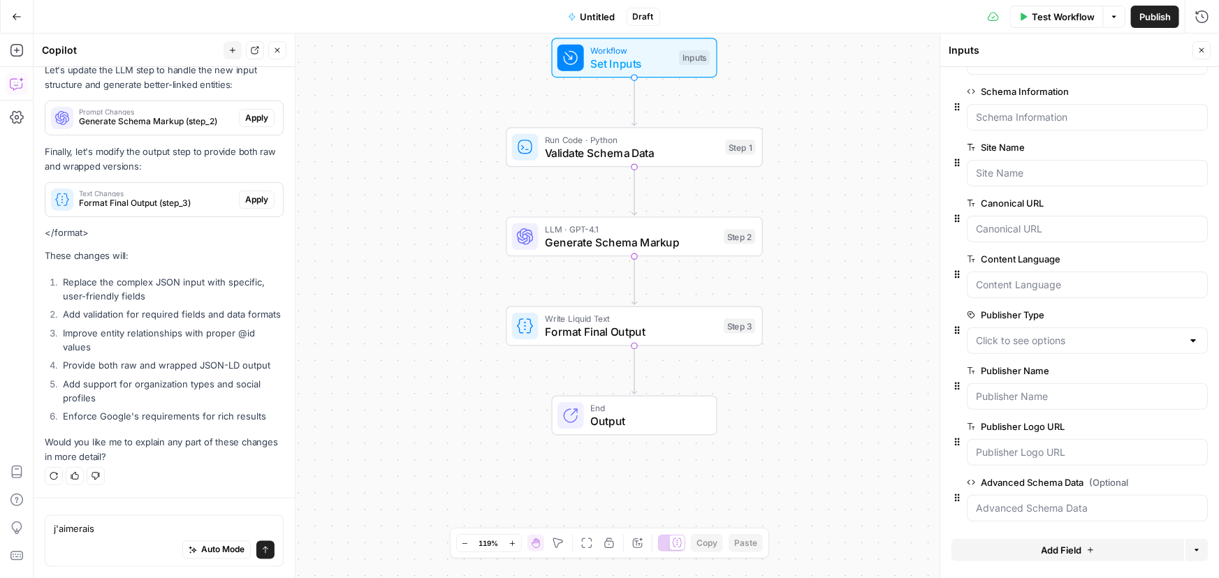
click at [19, 10] on button "Go Back" at bounding box center [16, 16] width 25 height 25
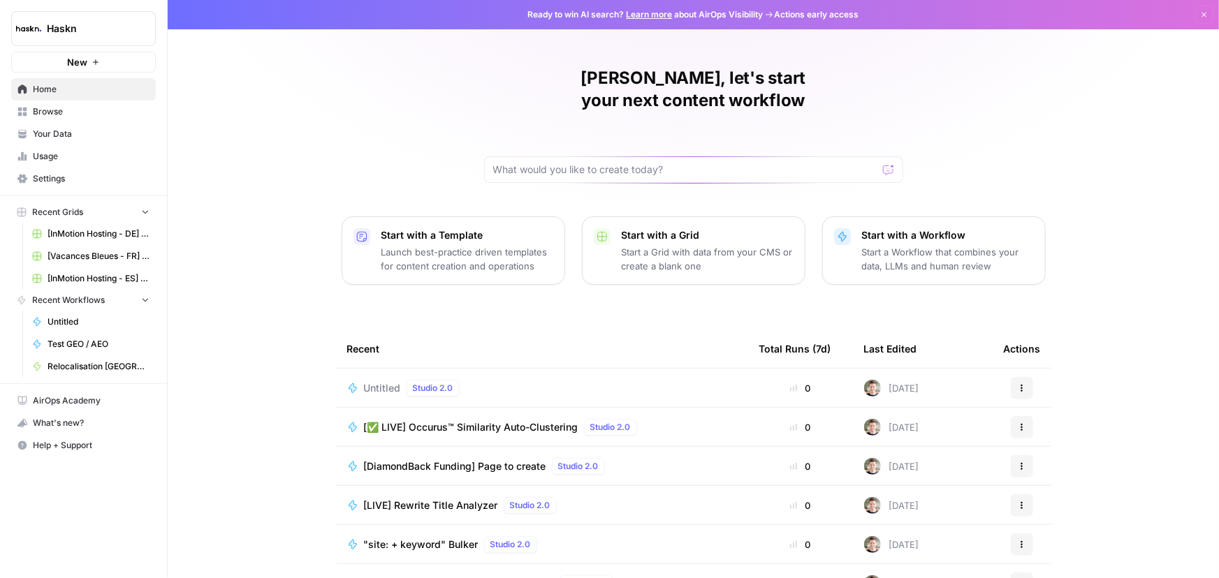
click at [1023, 377] on button "Actions" at bounding box center [1022, 388] width 22 height 22
click at [1049, 435] on span "Delete" at bounding box center [1089, 430] width 112 height 14
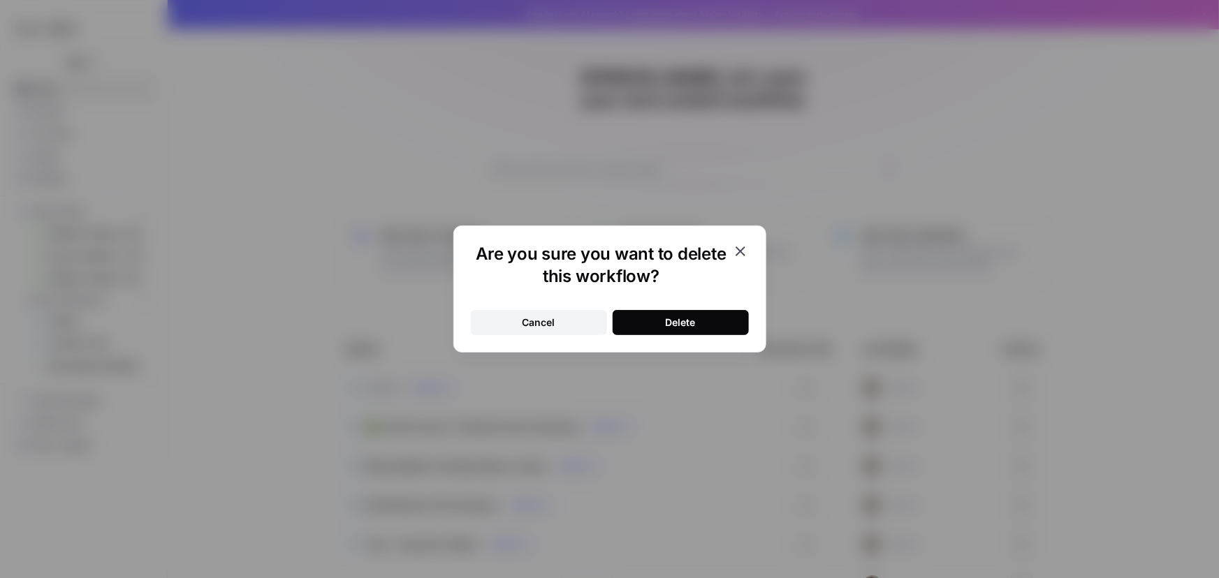
click at [656, 330] on button "Delete" at bounding box center [681, 322] width 136 height 25
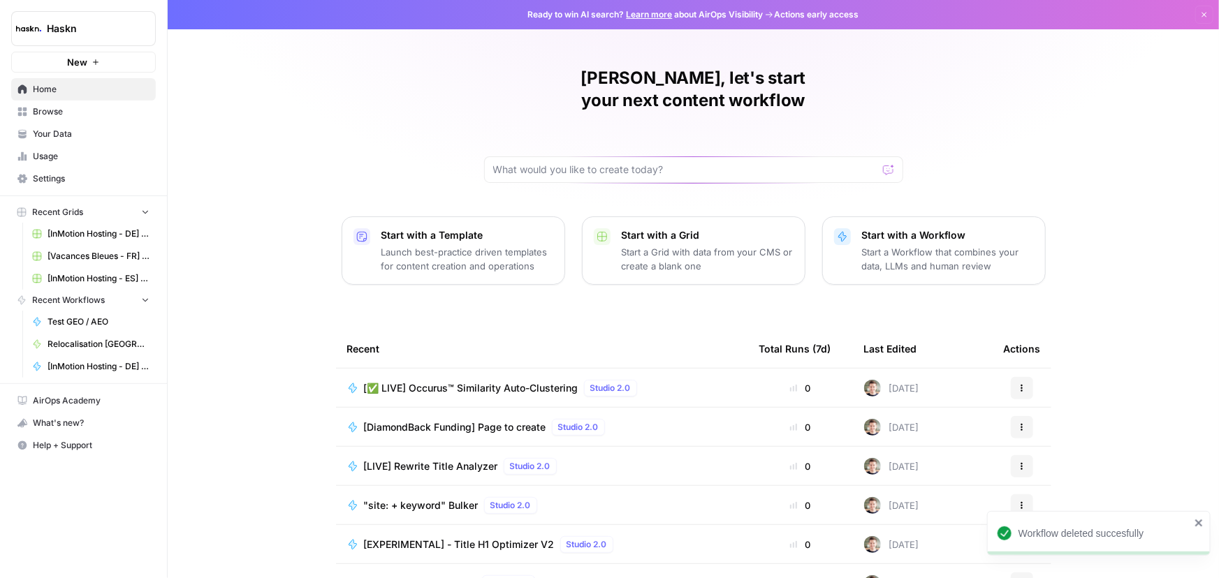
click at [76, 68] on span "New" at bounding box center [77, 62] width 20 height 14
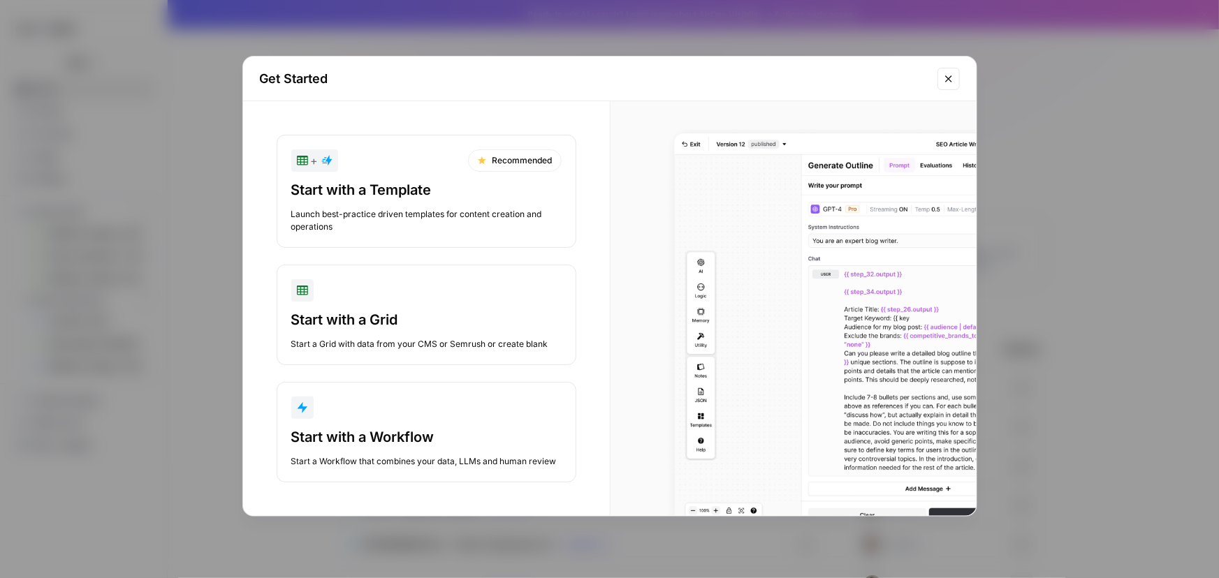
click at [471, 441] on div "Start with a Workflow" at bounding box center [426, 437] width 270 height 20
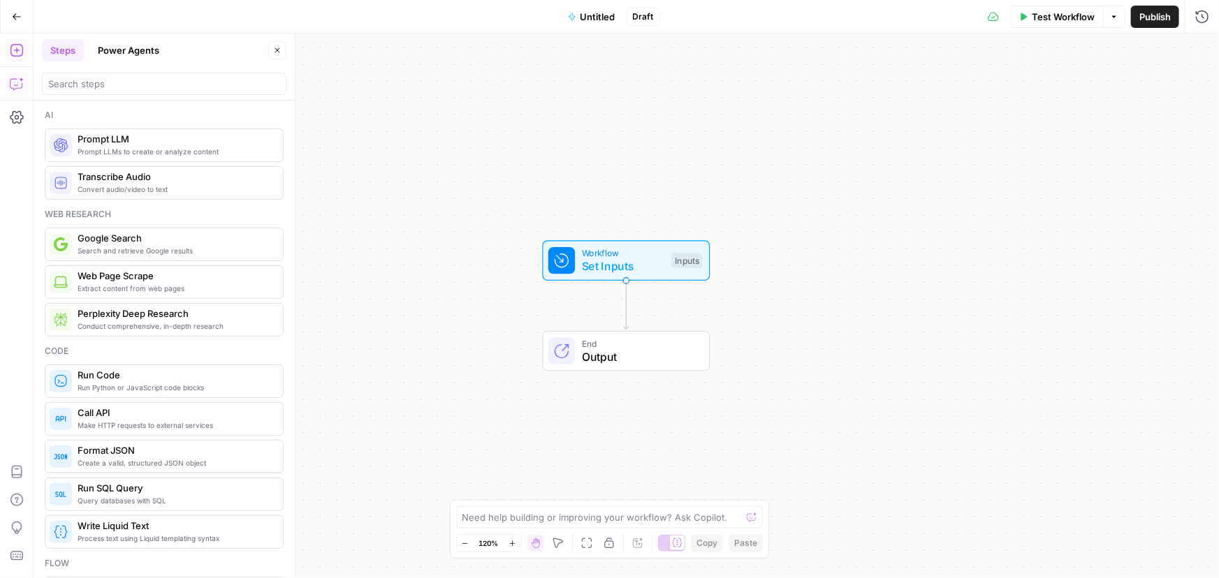
click at [13, 82] on icon "button" at bounding box center [17, 84] width 14 height 14
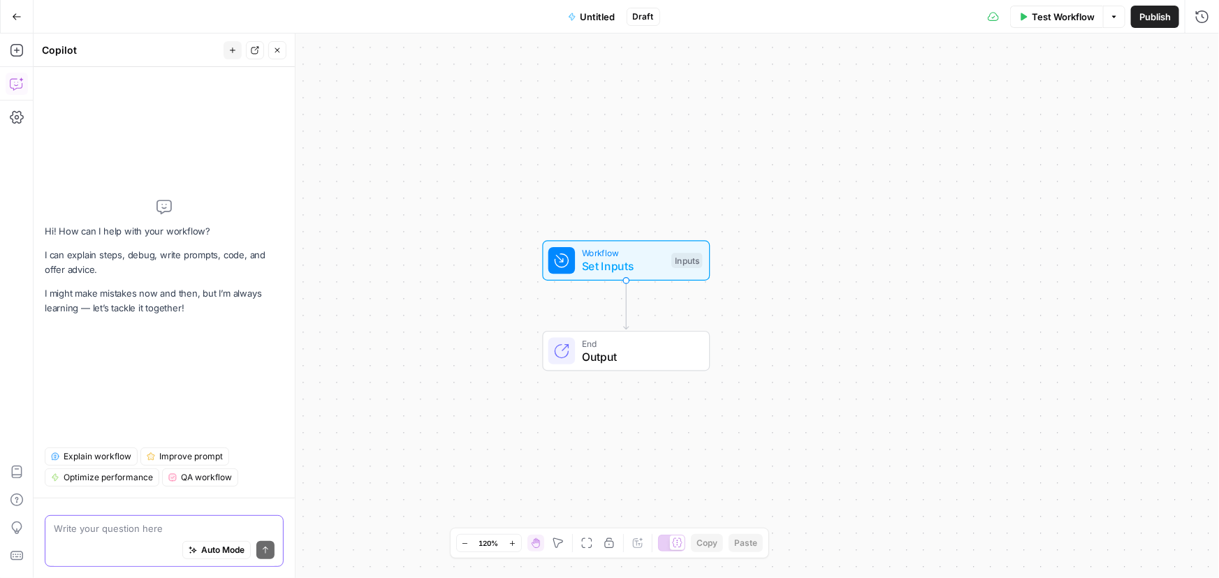
click at [189, 532] on textarea at bounding box center [164, 529] width 221 height 14
paste textarea "🔧 Inputs (très simples) Page URL Type : Text (URL) Variable : page_url Required…"
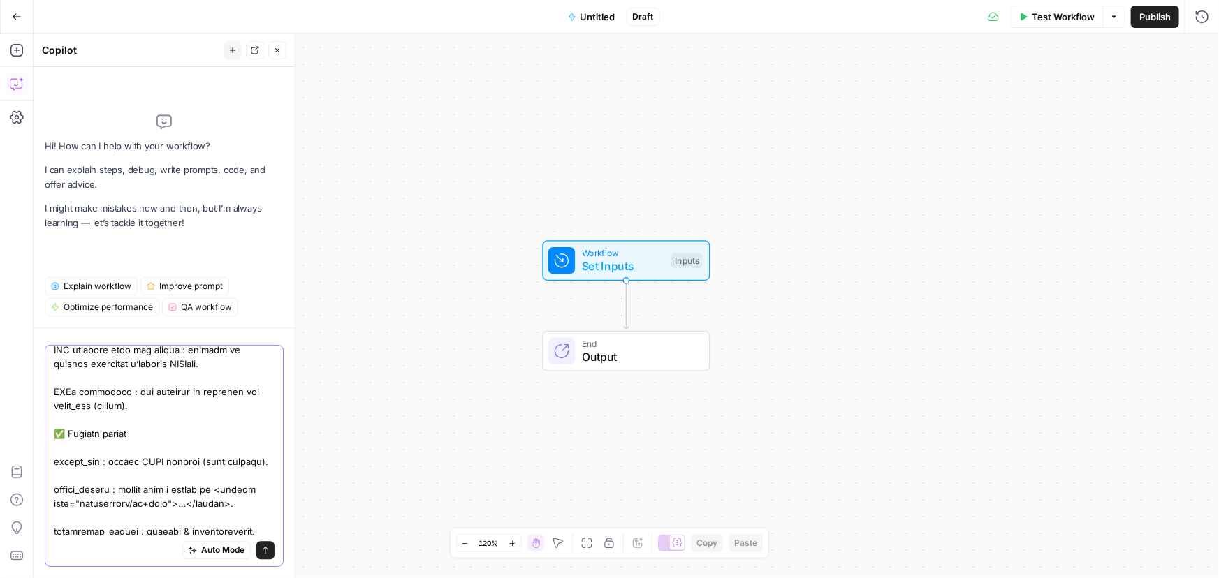
type textarea "🔧 Inputs (très simples) Page URL Type : Text (URL) Variable : page_url Required…"
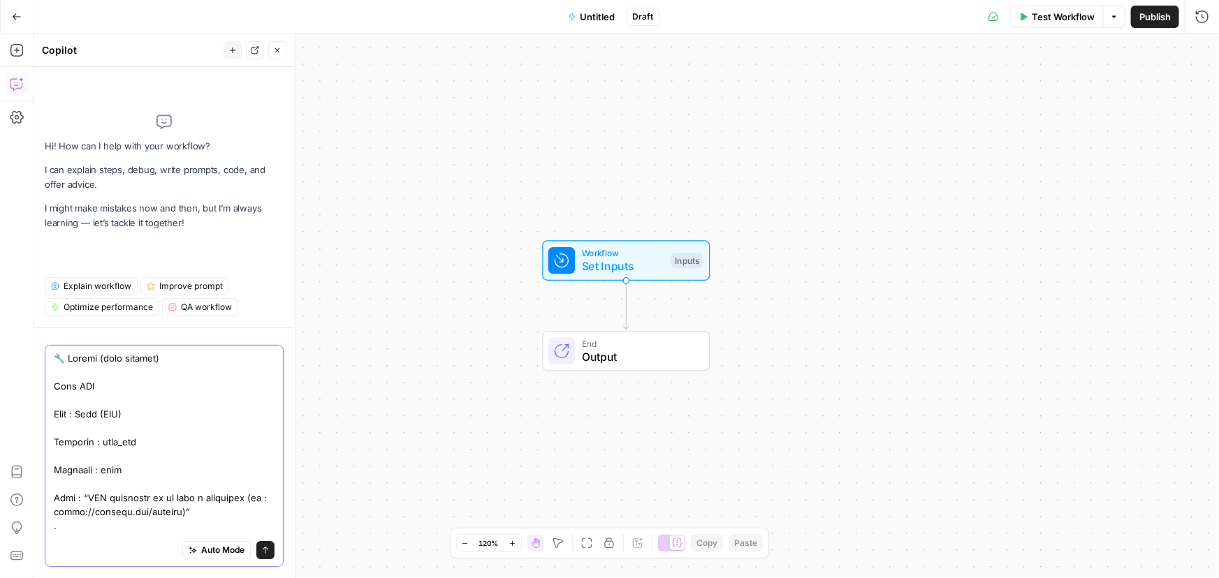
click at [256, 555] on button "Send" at bounding box center [265, 550] width 18 height 18
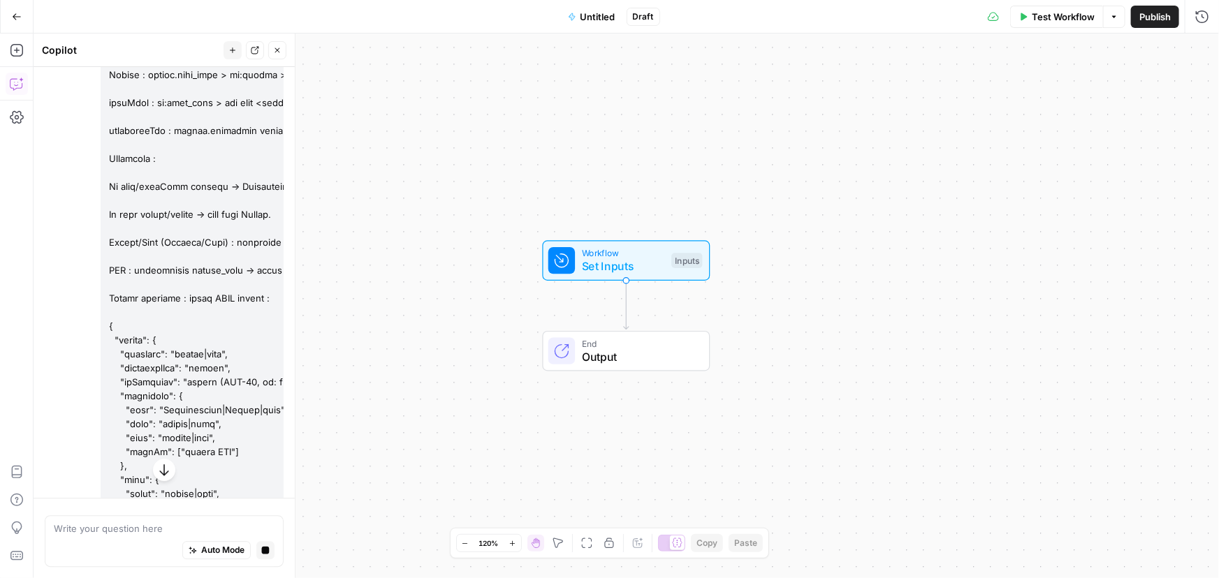
click at [161, 477] on button "button" at bounding box center [164, 470] width 22 height 22
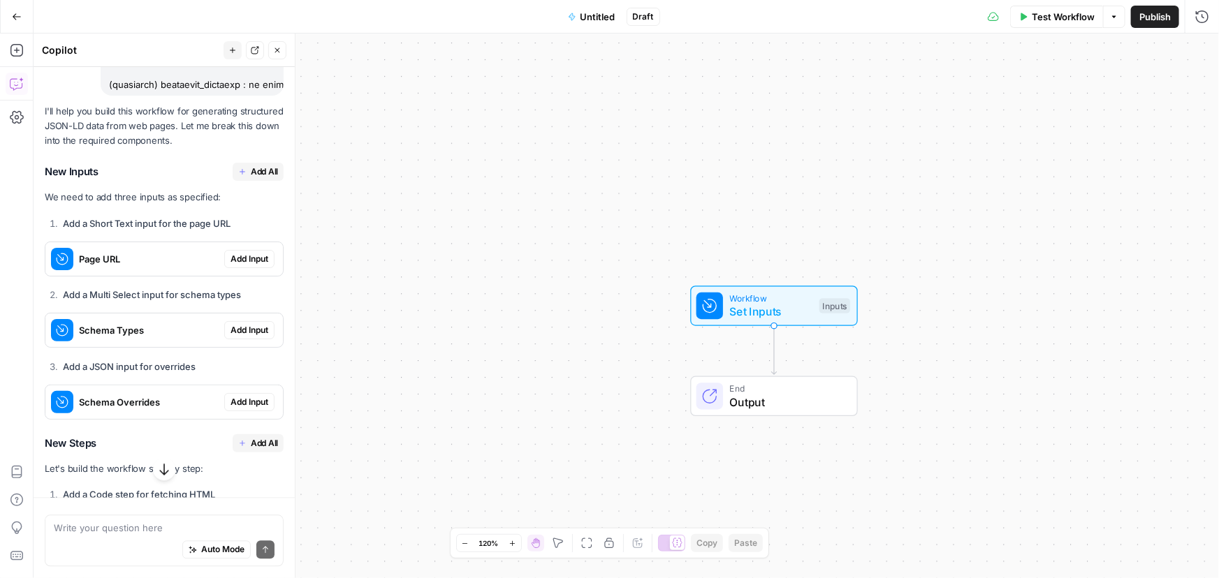
scroll to position [4043, 0]
click at [258, 175] on span "Add All" at bounding box center [264, 174] width 27 height 13
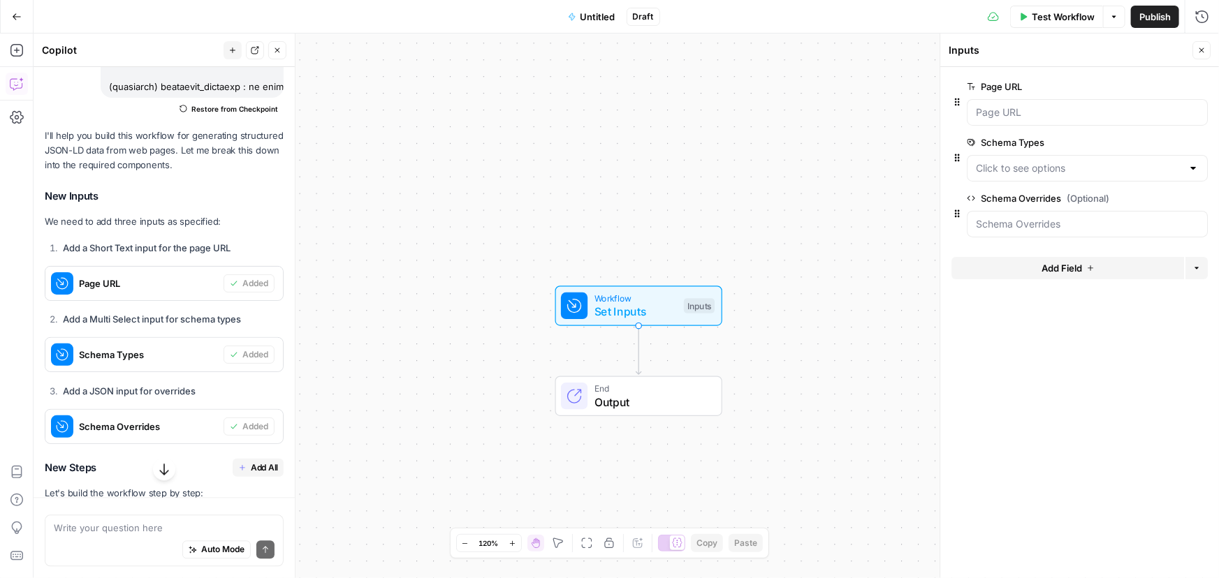
scroll to position [4233, 0]
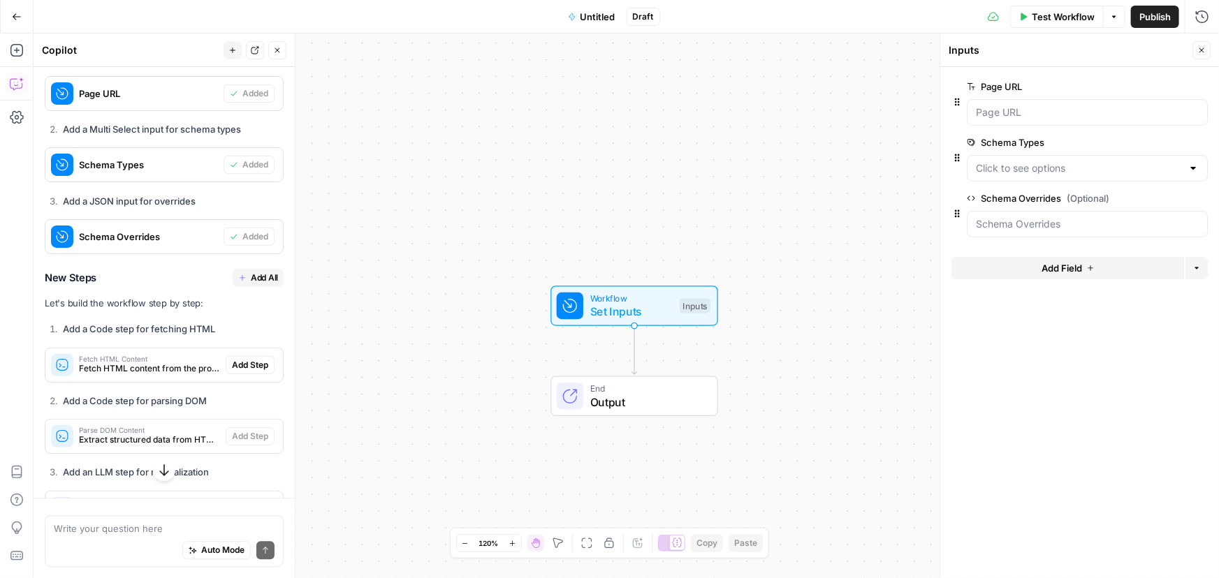
click at [258, 279] on span "Add All" at bounding box center [264, 278] width 27 height 13
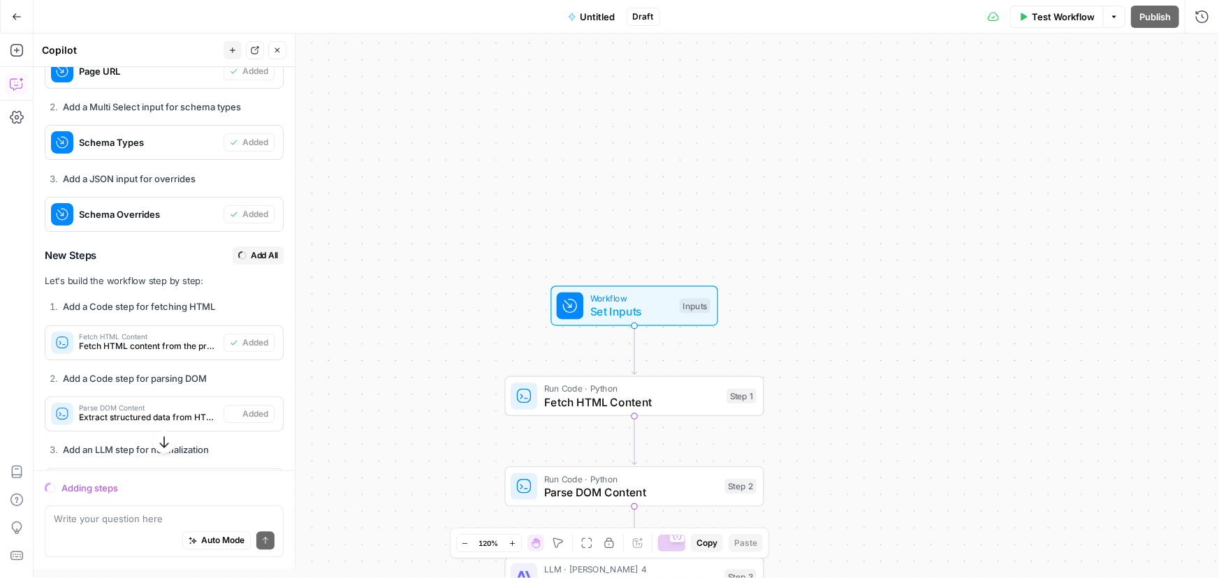
scroll to position [4211, 0]
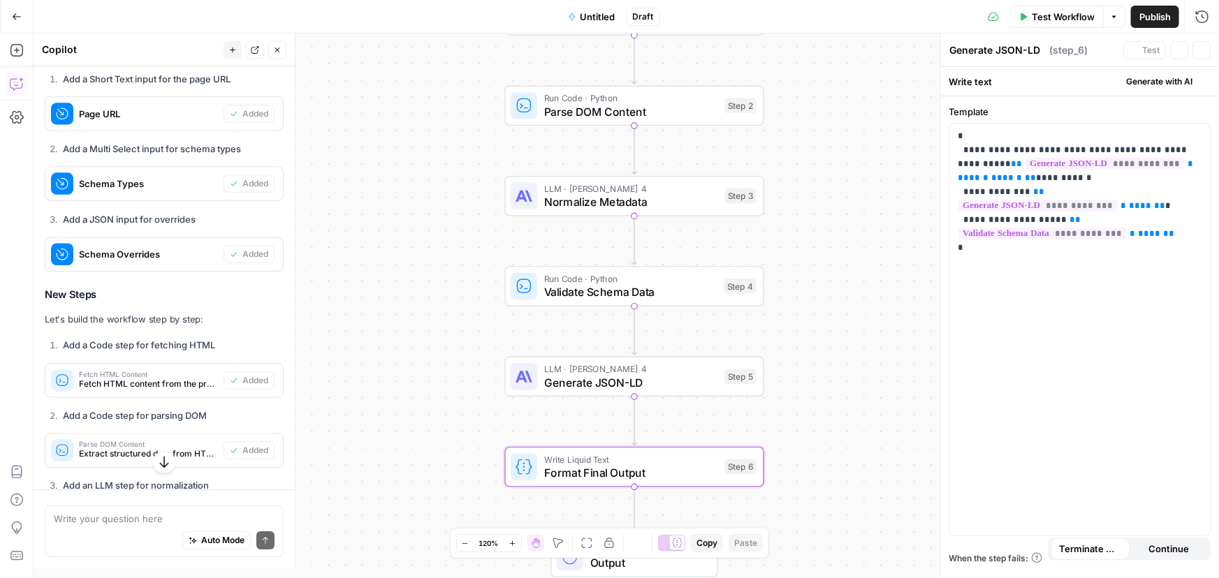
type textarea "Format Final Output"
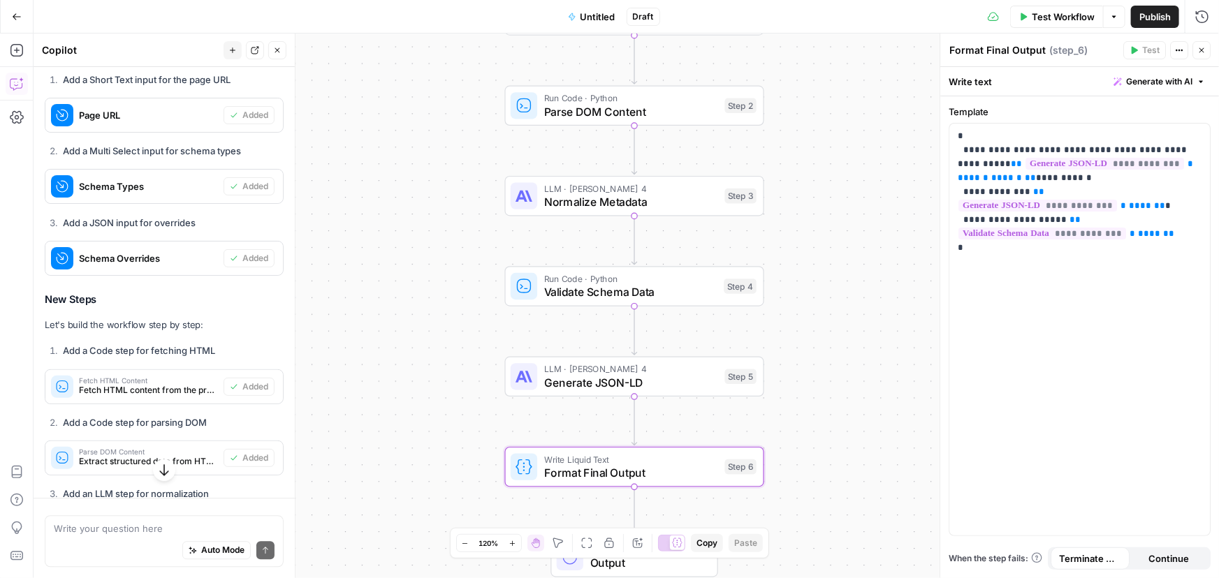
scroll to position [4233, 0]
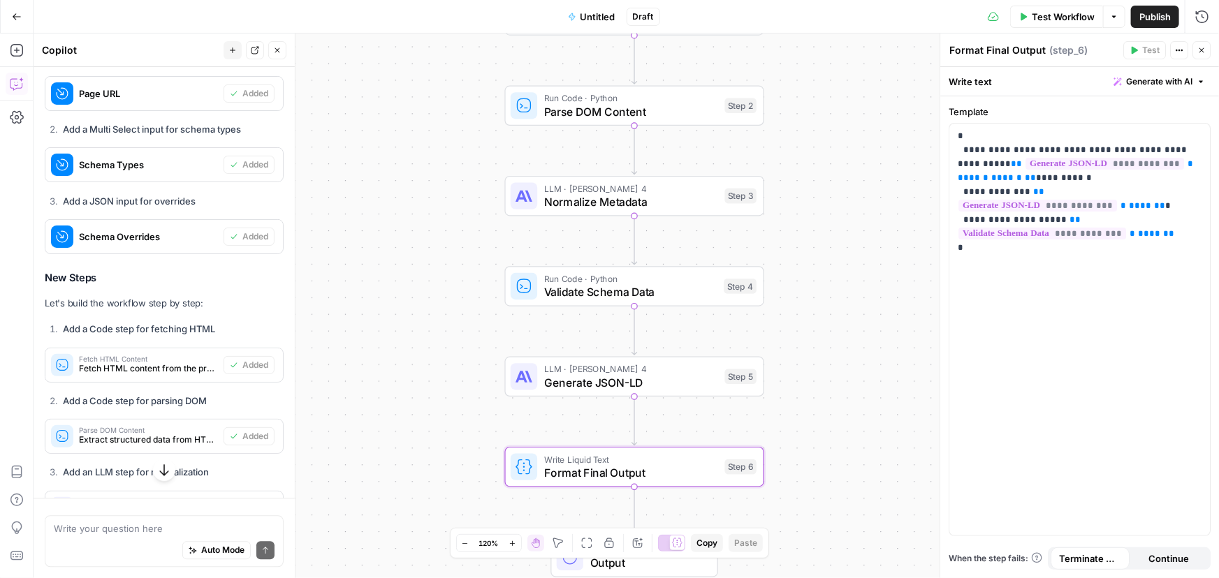
click at [594, 209] on span "Normalize Metadata" at bounding box center [631, 201] width 174 height 17
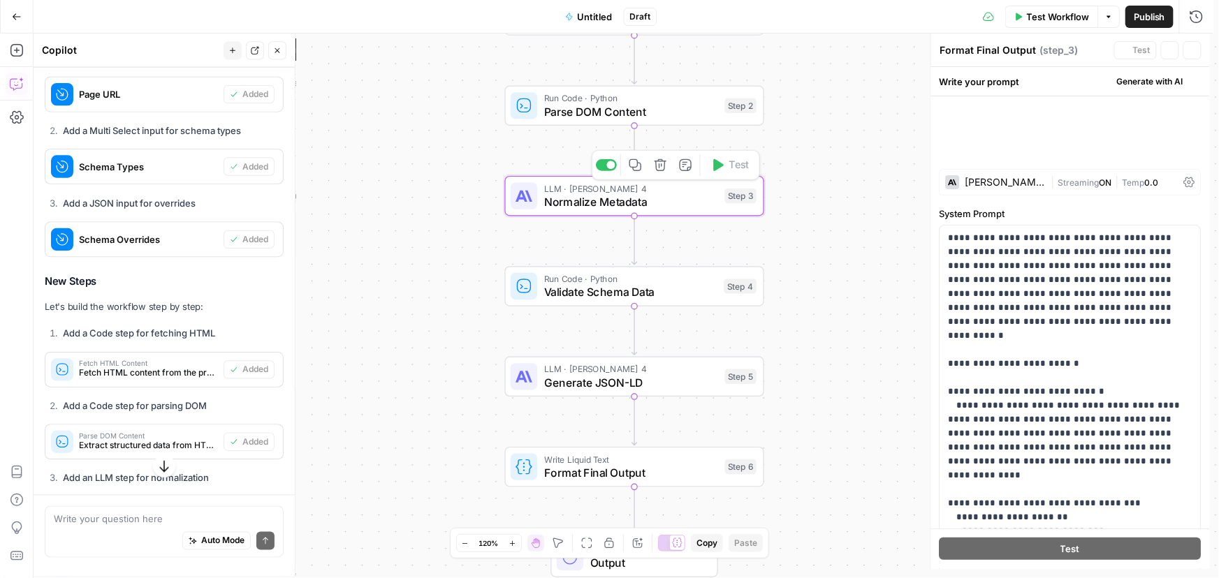
type textarea "Normalize Metadata"
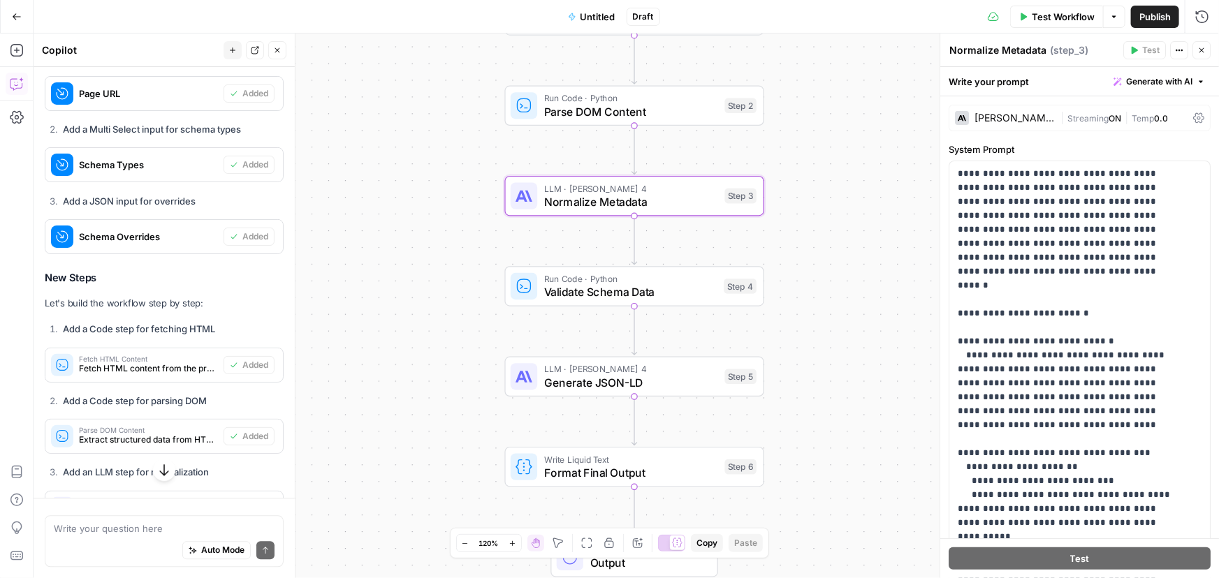
click at [1067, 113] on span "Streaming" at bounding box center [1087, 118] width 41 height 10
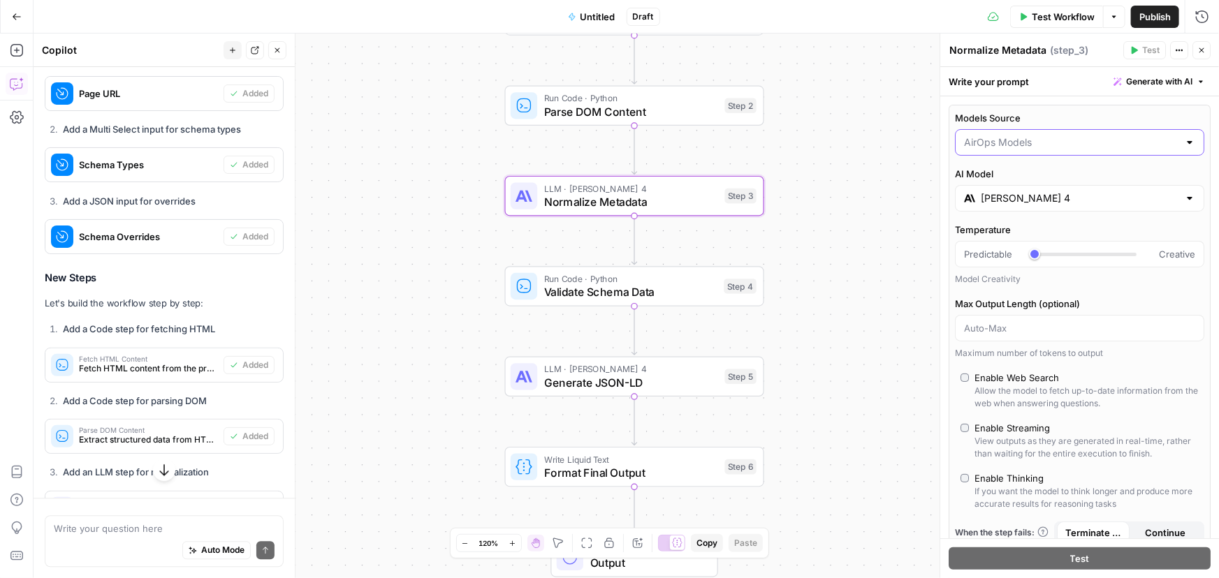
click at [1038, 140] on input "Models Source" at bounding box center [1071, 143] width 214 height 14
click at [1033, 193] on span "My Models" at bounding box center [1072, 197] width 211 height 14
type input "My Models"
click at [581, 393] on div "LLM · Claude Sonnet 4 Generate JSON-LD Step 5 Copy step Delete step Add Note Te…" at bounding box center [634, 377] width 259 height 40
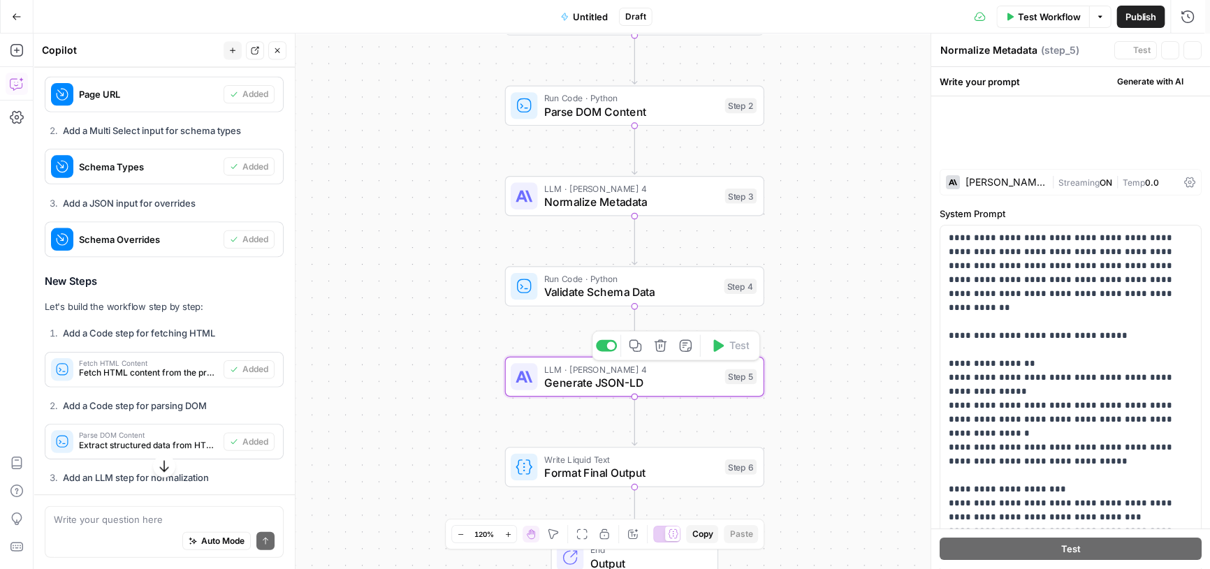
type textarea "Generate JSON-LD"
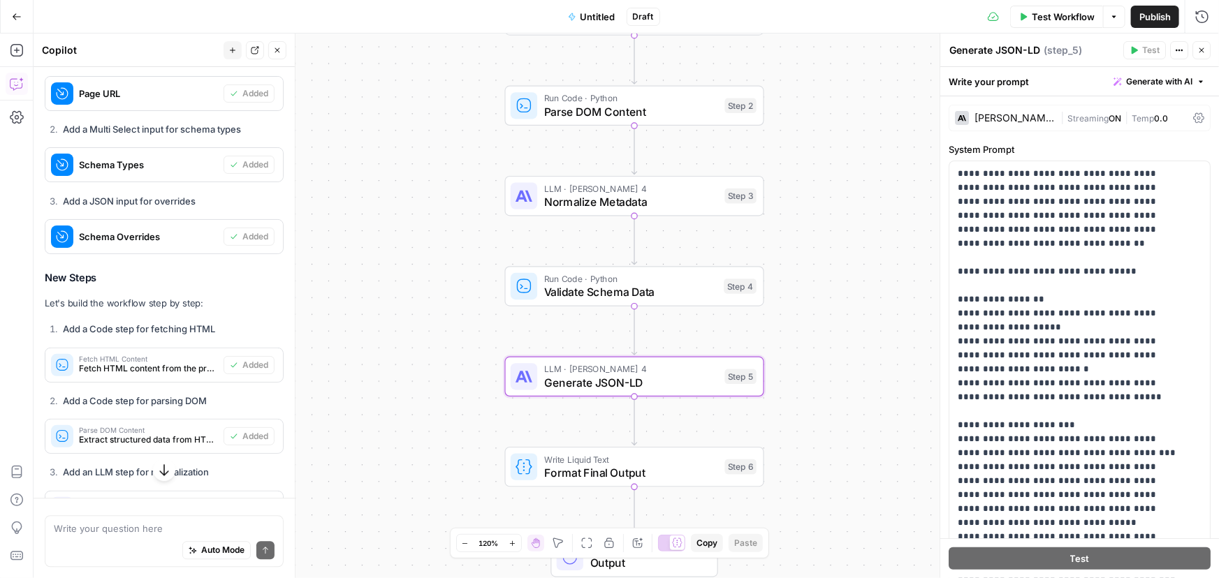
click at [1026, 115] on div "[PERSON_NAME] 4" at bounding box center [1014, 118] width 80 height 10
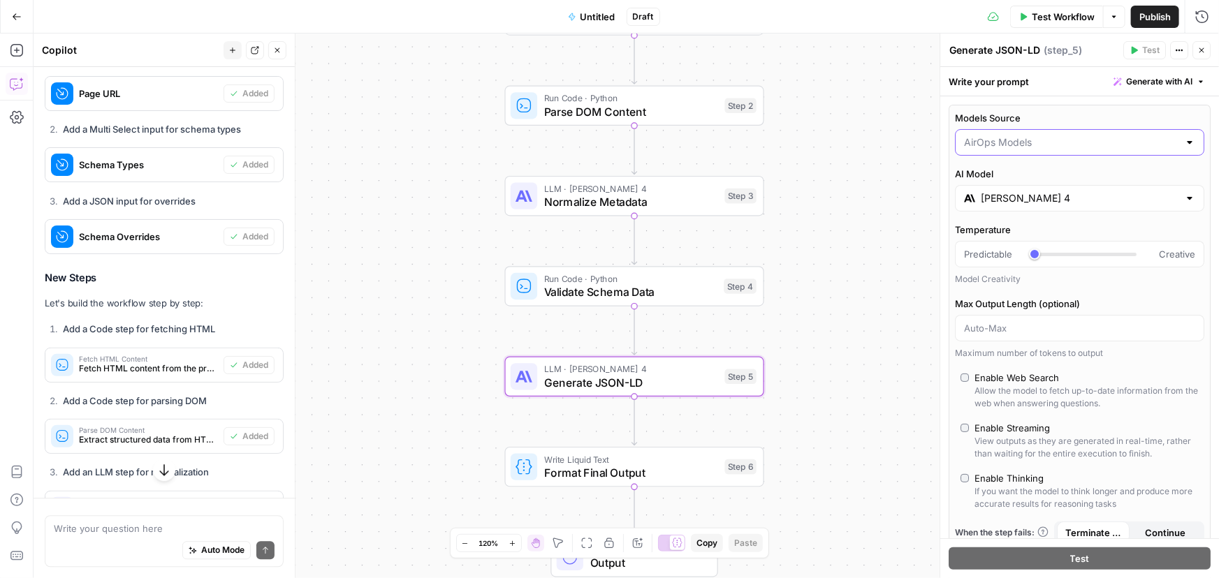
click at [1007, 139] on input "Models Source" at bounding box center [1071, 143] width 214 height 14
click at [1004, 191] on span "My Models" at bounding box center [1072, 197] width 211 height 14
type input "My Models"
click at [652, 205] on span "Normalize Metadata" at bounding box center [631, 201] width 174 height 17
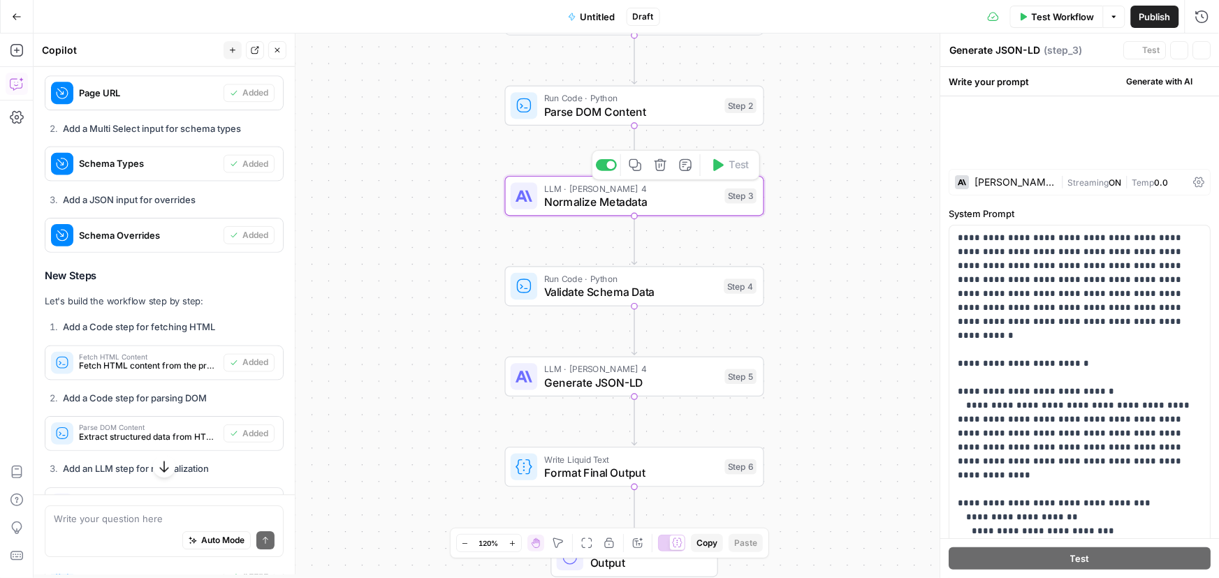
type textarea "Normalize Metadata"
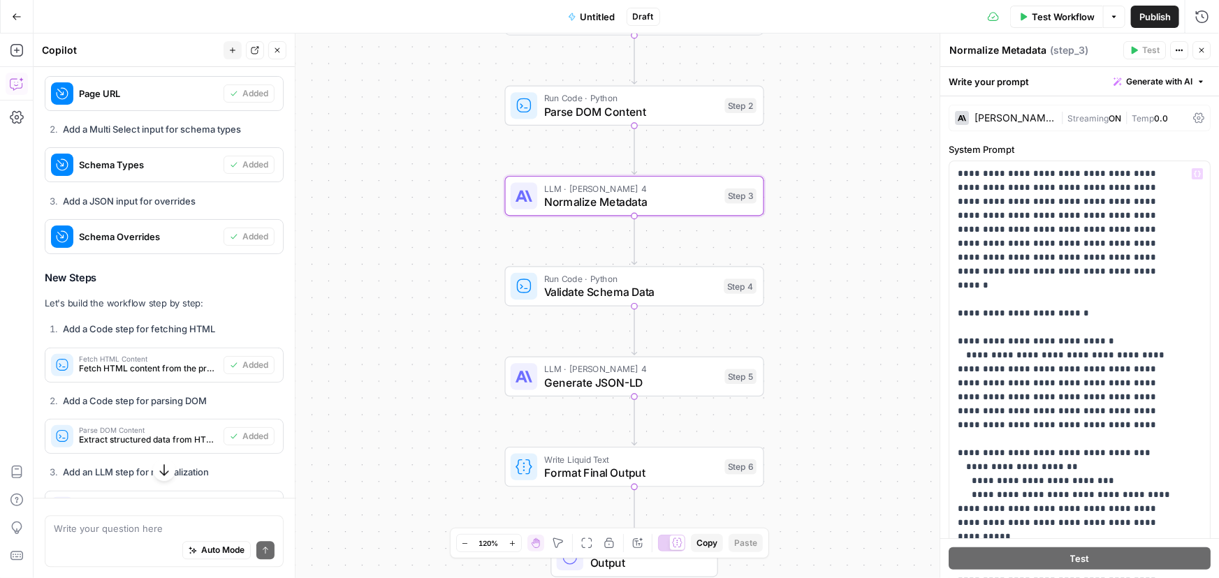
click at [1009, 111] on div "[PERSON_NAME] 4" at bounding box center [1005, 118] width 100 height 14
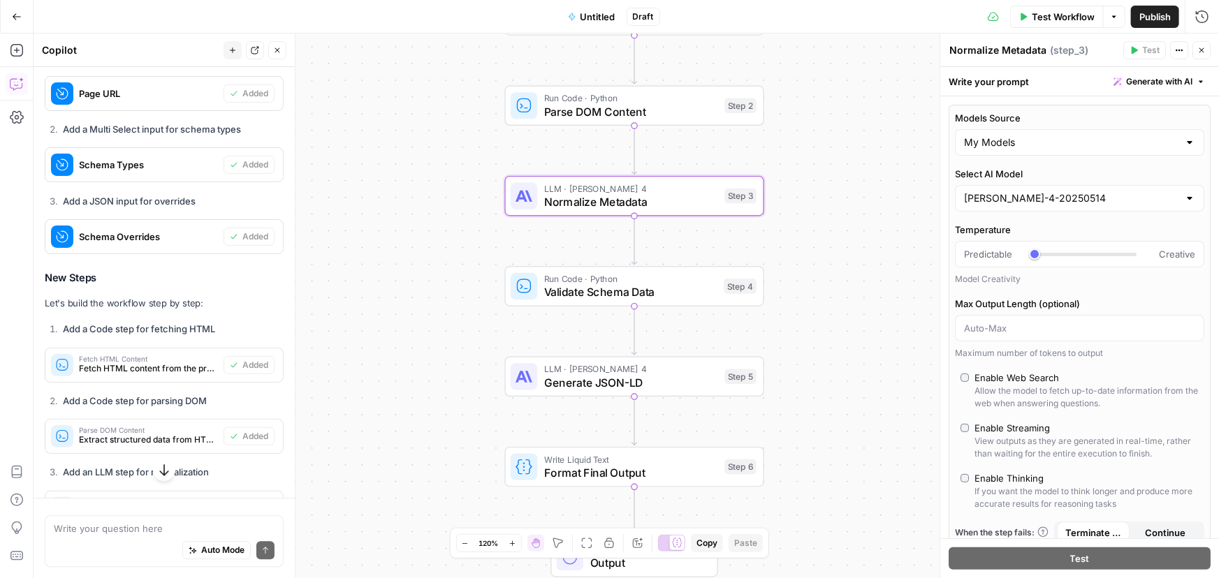
click at [870, 261] on div "Workflow Set Inputs Inputs Run Code · Python Fetch HTML Content Step 1 Run Code…" at bounding box center [626, 306] width 1185 height 545
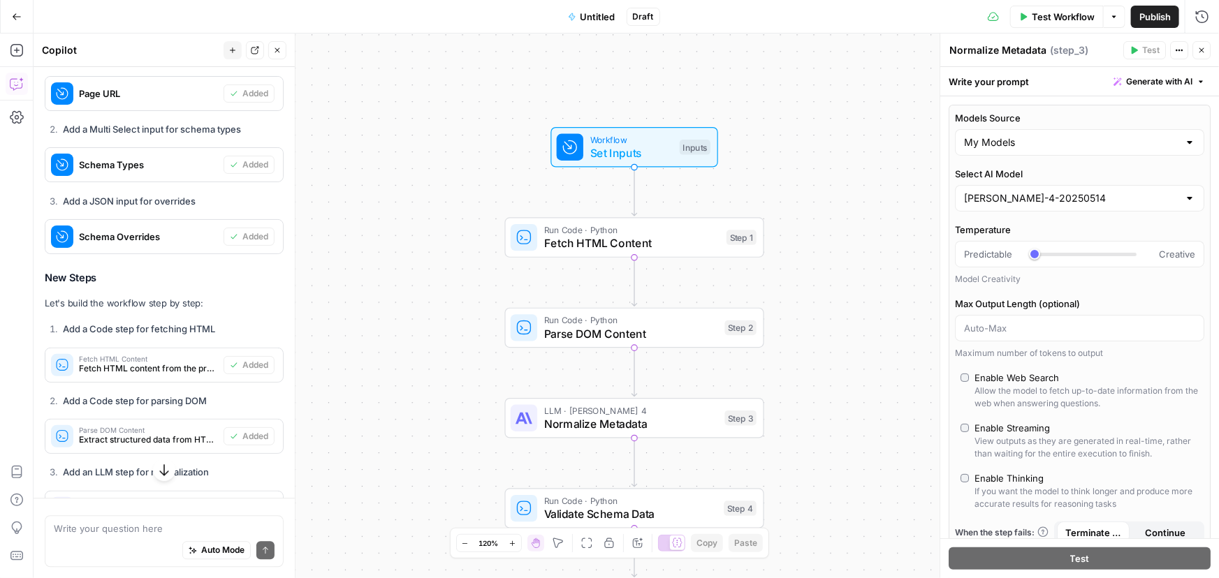
click at [1058, 14] on span "Test Workflow" at bounding box center [1063, 17] width 63 height 14
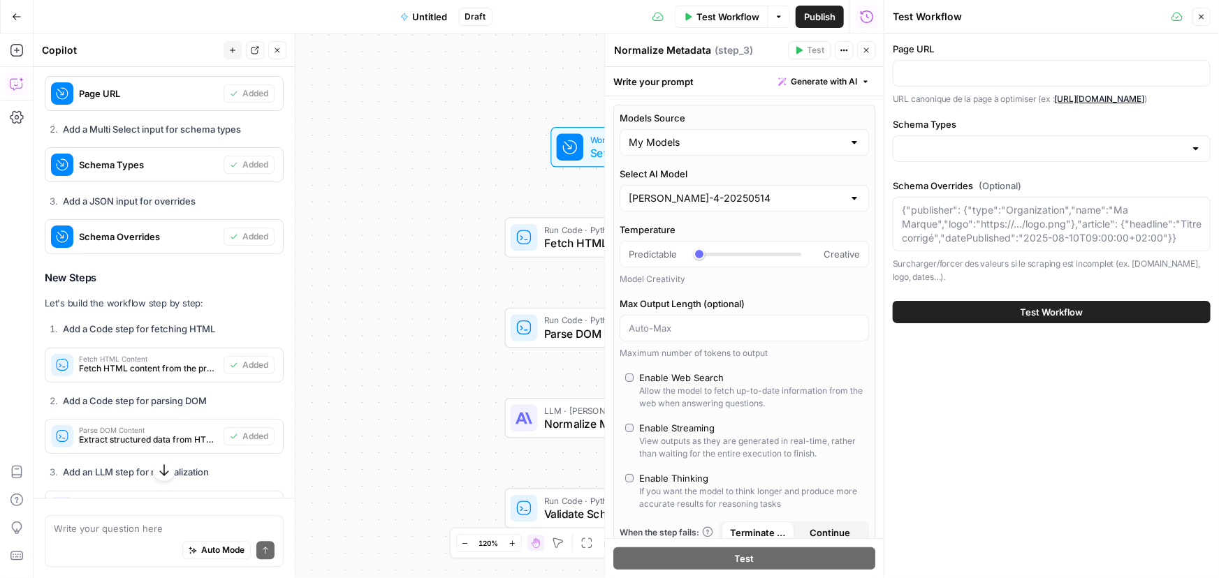
click at [977, 82] on div at bounding box center [1052, 73] width 318 height 27
paste input "[URL][DOMAIN_NAME]"
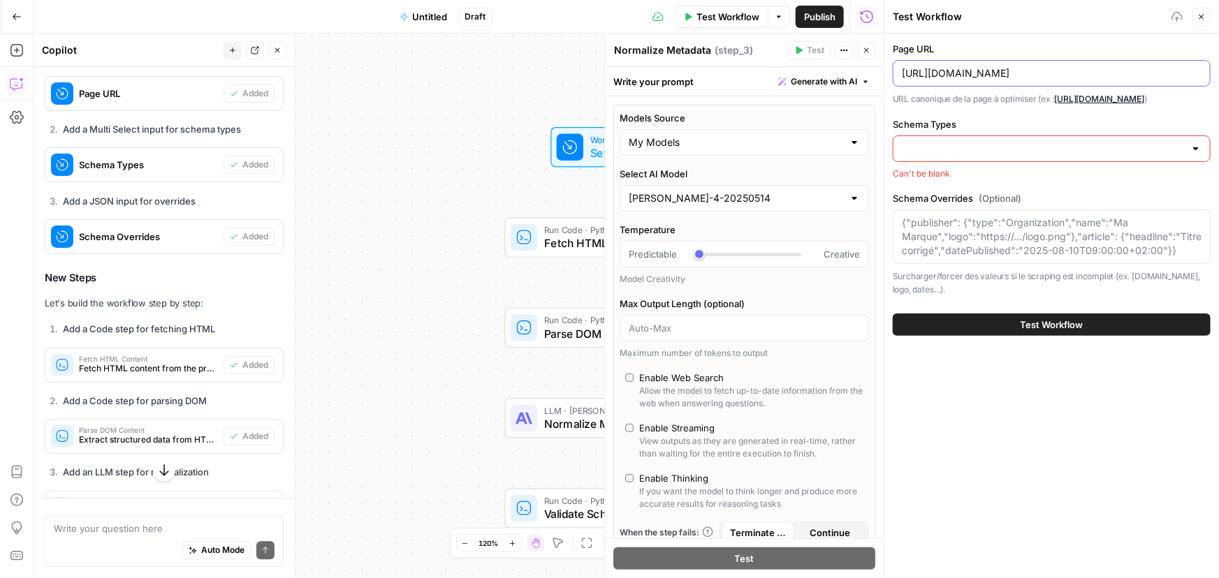
type input "[URL][DOMAIN_NAME]"
click at [1004, 161] on div at bounding box center [1052, 149] width 318 height 27
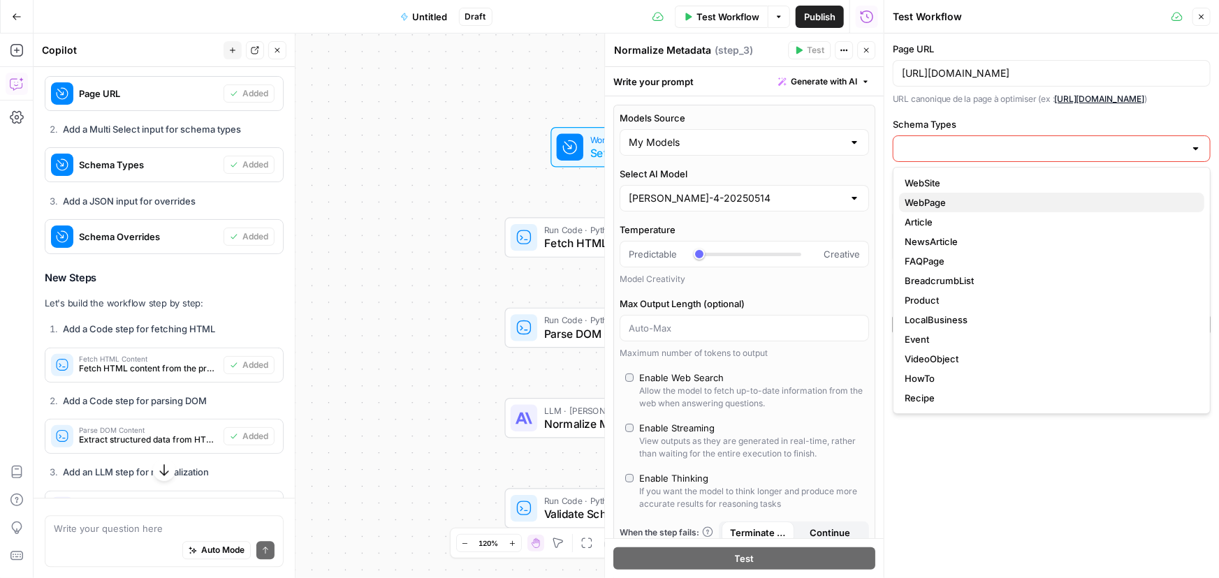
click at [971, 203] on span "WebPage" at bounding box center [1049, 203] width 288 height 14
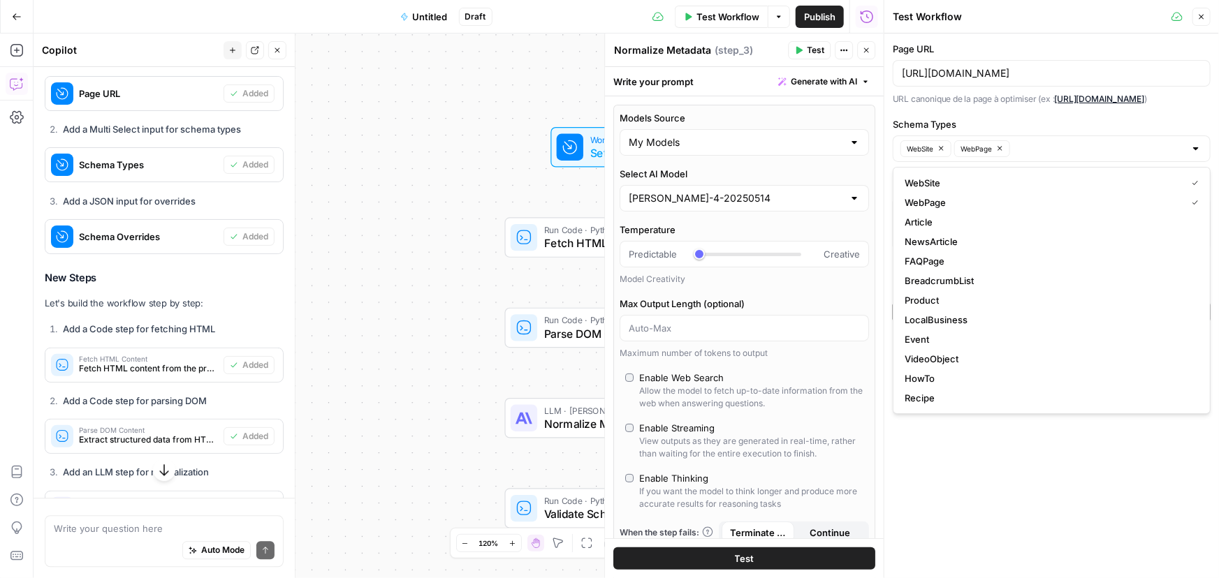
click at [964, 261] on span "FAQPage" at bounding box center [1049, 261] width 288 height 14
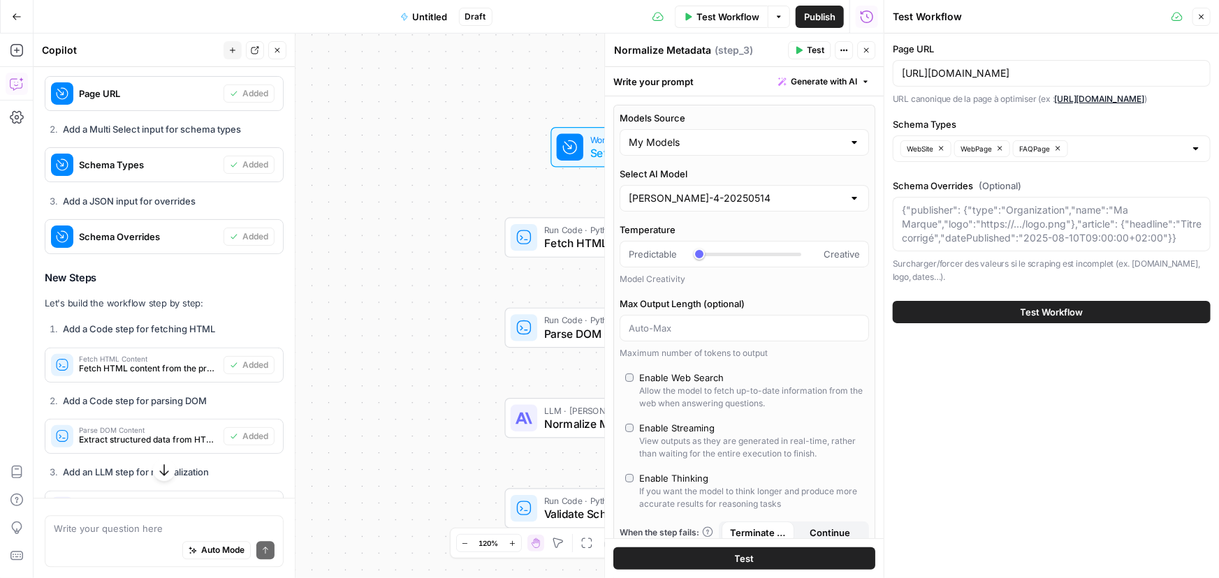
click at [977, 477] on div "Page URL https://www.salesforce.com/es/crm/mobile-crm/ URL canonique de la page…" at bounding box center [1051, 306] width 335 height 545
click at [1074, 312] on span "Test Workflow" at bounding box center [1052, 312] width 63 height 14
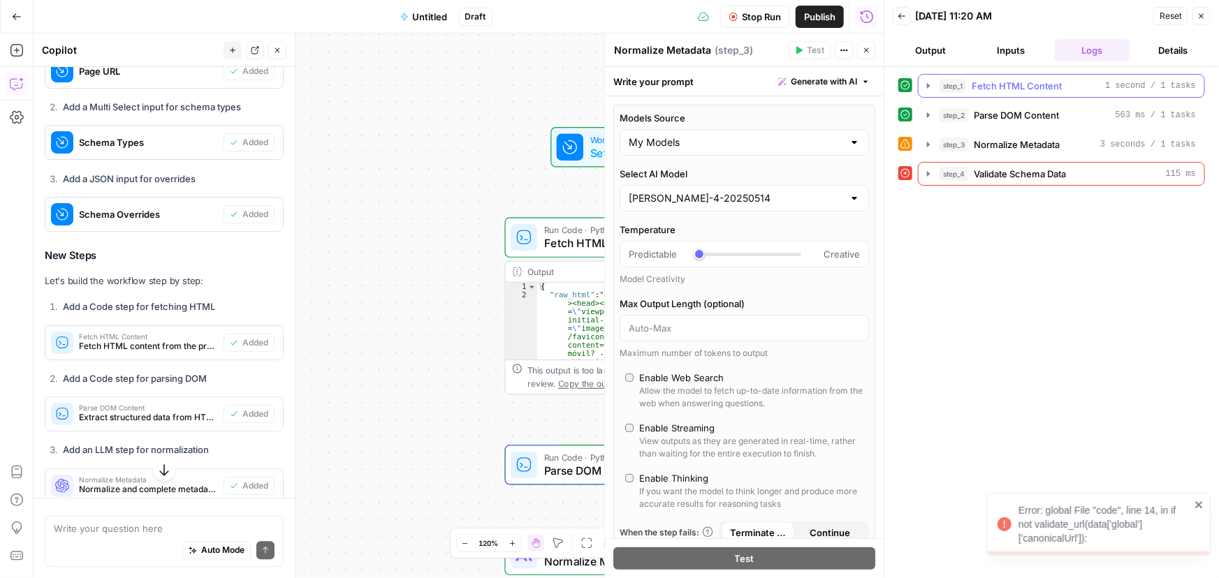
click at [926, 112] on icon "button" at bounding box center [928, 115] width 11 height 11
click at [1199, 505] on div "step_1 Fetch HTML Content 1 second / 1 tasks step_2 Parse DOM Content 563 ms / …" at bounding box center [1051, 322] width 307 height 497
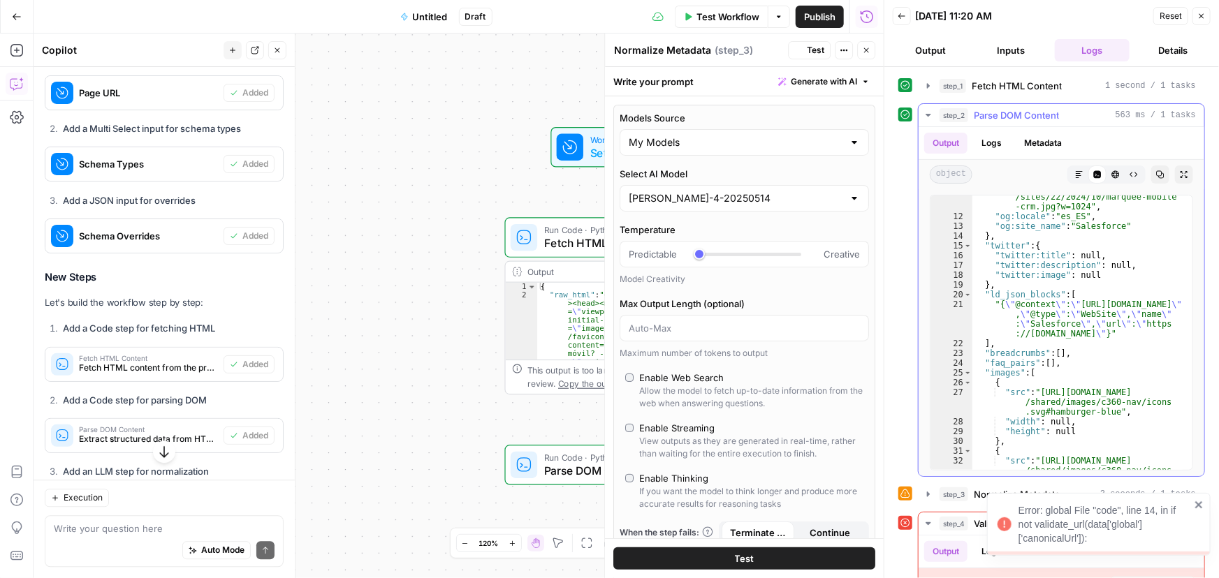
scroll to position [228, 0]
click at [1202, 503] on icon "close" at bounding box center [1199, 504] width 10 height 11
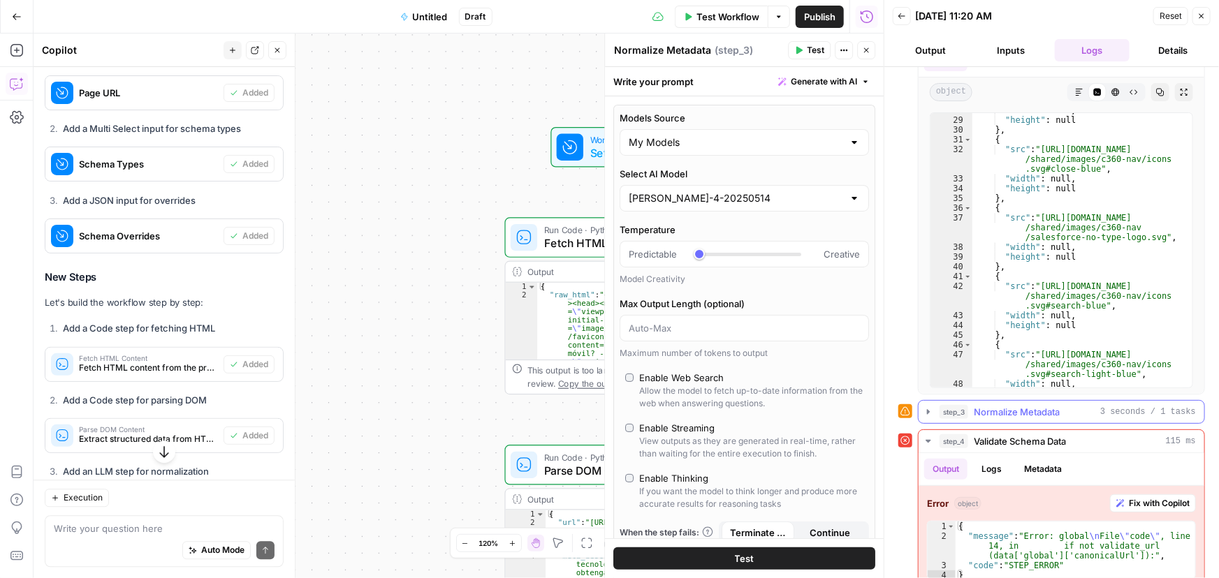
scroll to position [98, 0]
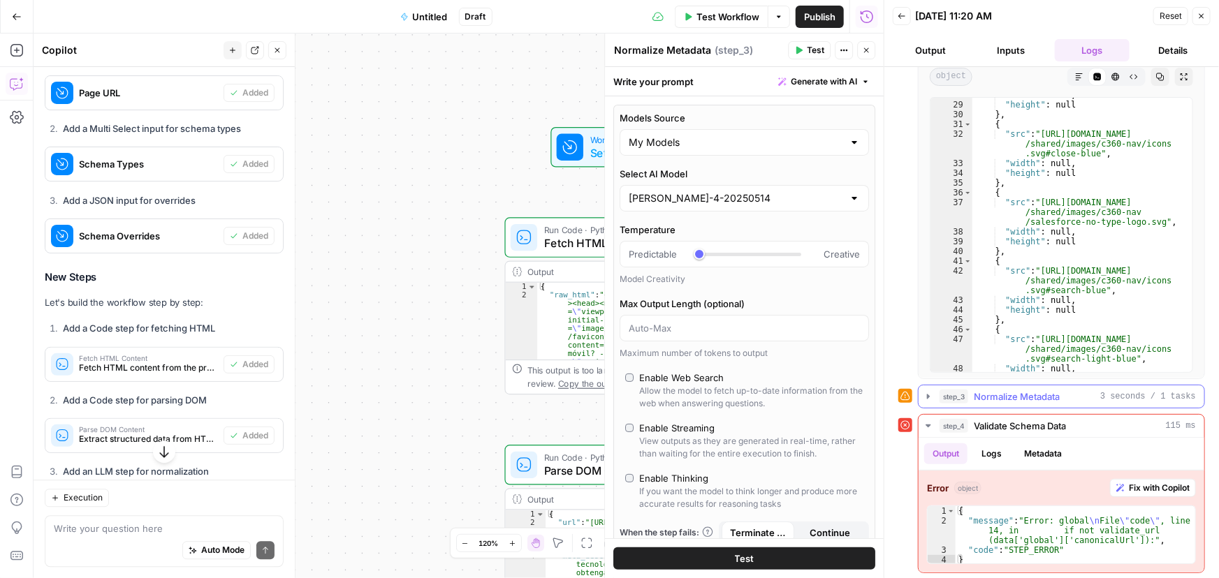
click at [927, 392] on icon "button" at bounding box center [928, 396] width 11 height 11
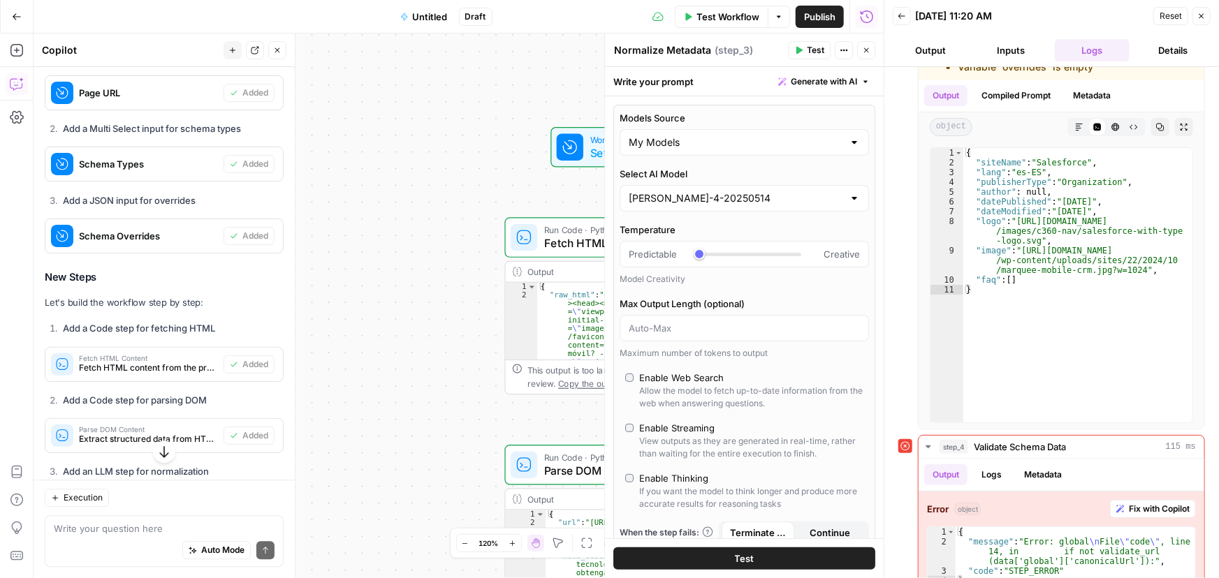
scroll to position [492, 0]
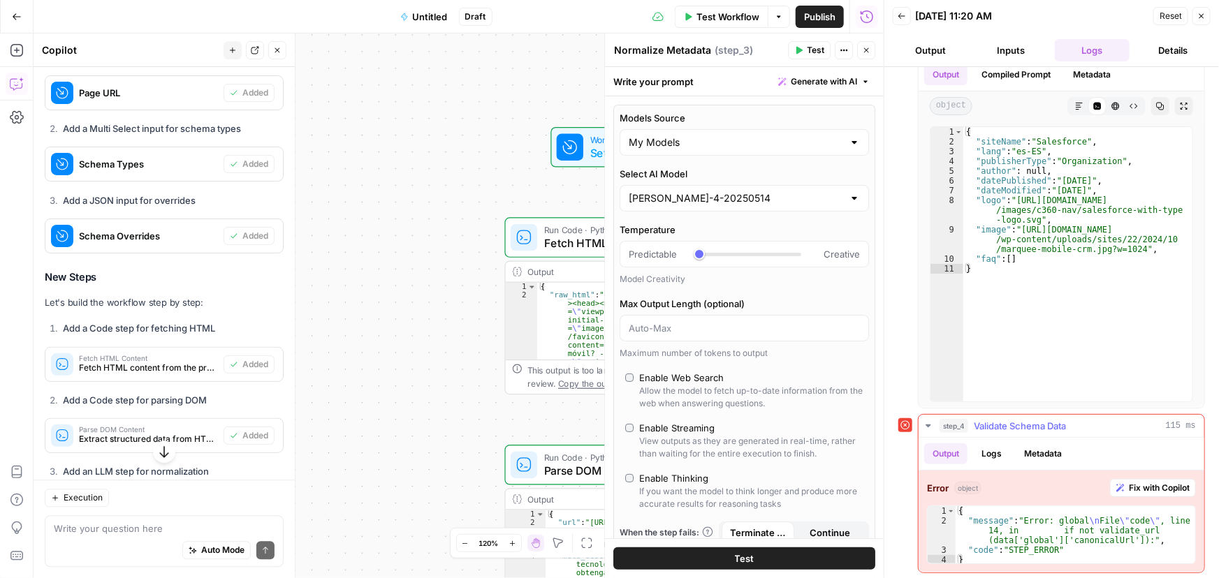
click at [1129, 488] on span "Fix with Copilot" at bounding box center [1159, 488] width 61 height 13
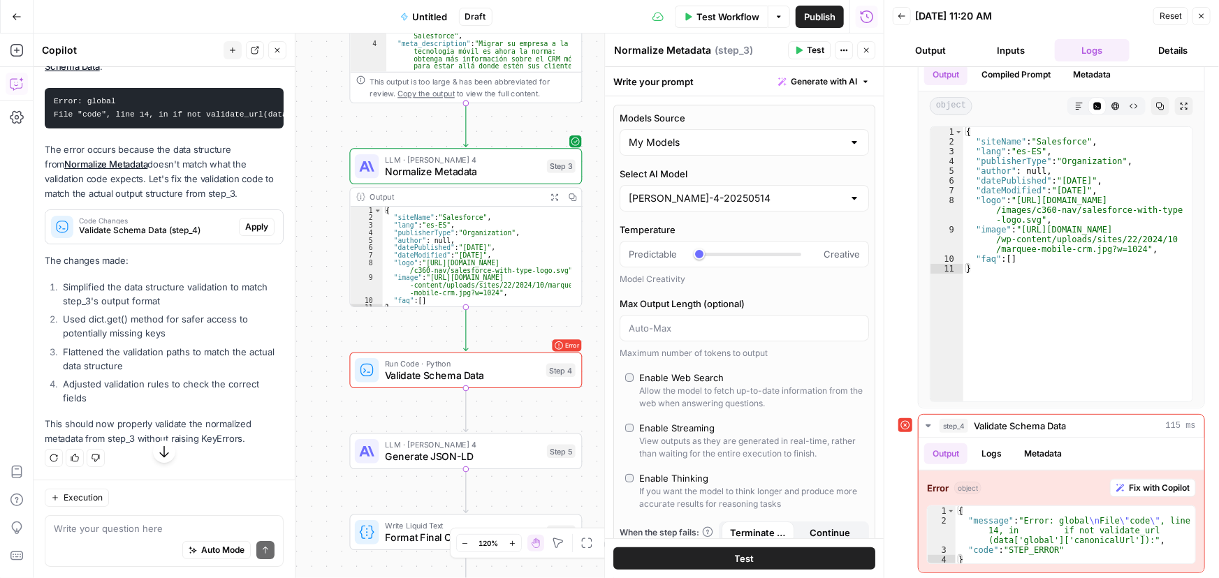
scroll to position [5168, 0]
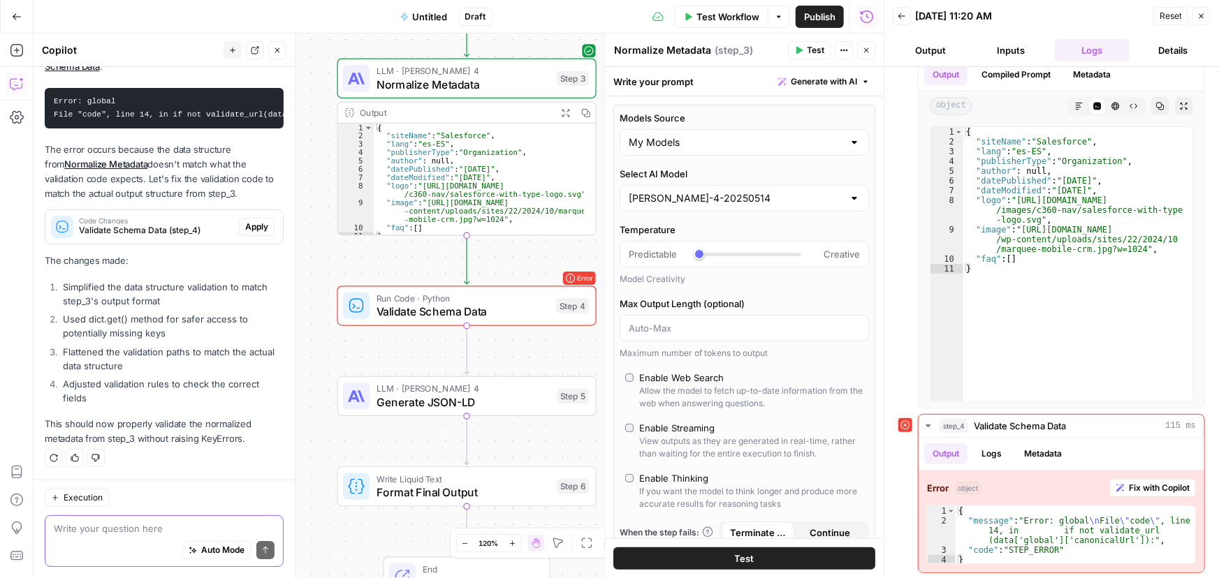
click at [205, 553] on span "Auto Mode" at bounding box center [222, 550] width 43 height 13
click at [246, 224] on span "Apply" at bounding box center [256, 227] width 23 height 13
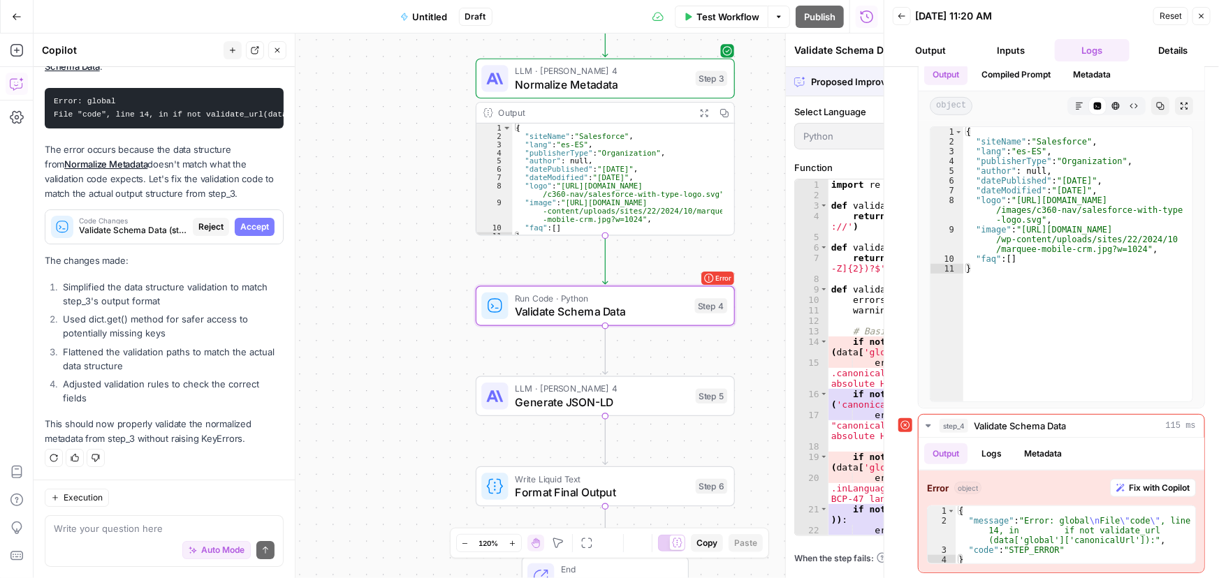
scroll to position [5145, 0]
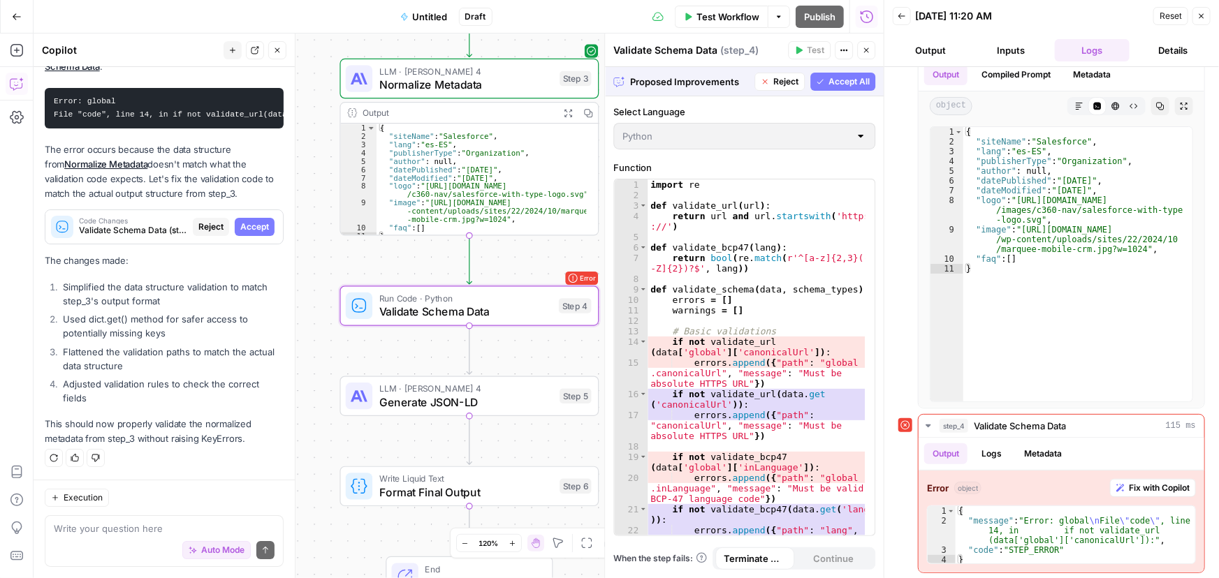
click at [240, 230] on span "Accept" at bounding box center [254, 227] width 29 height 13
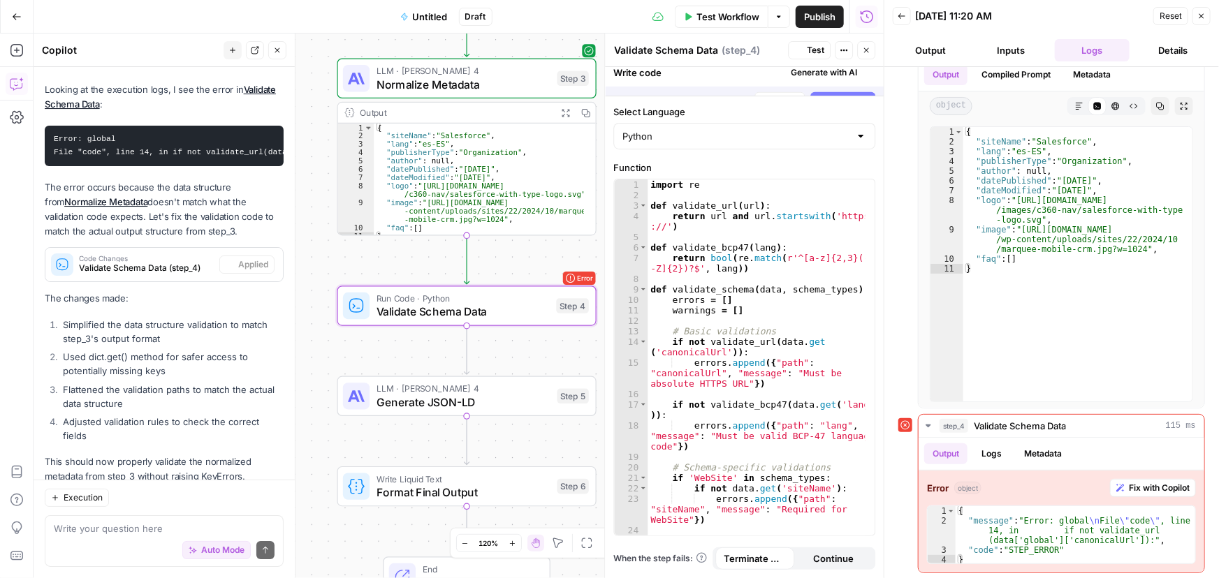
scroll to position [5190, 0]
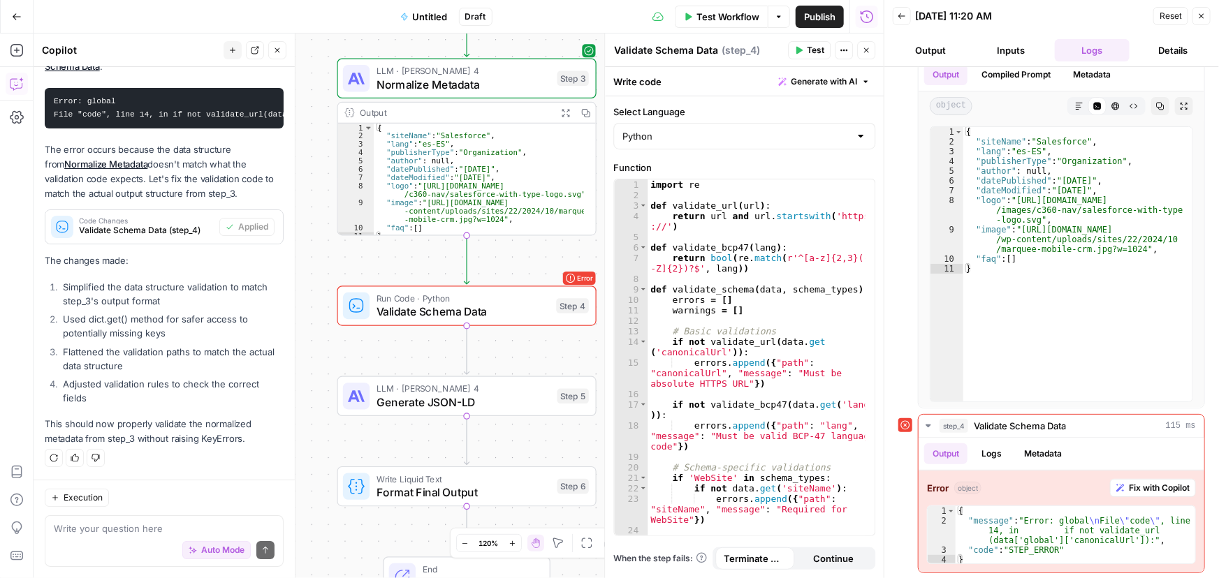
click at [823, 55] on span "Test" at bounding box center [815, 50] width 17 height 13
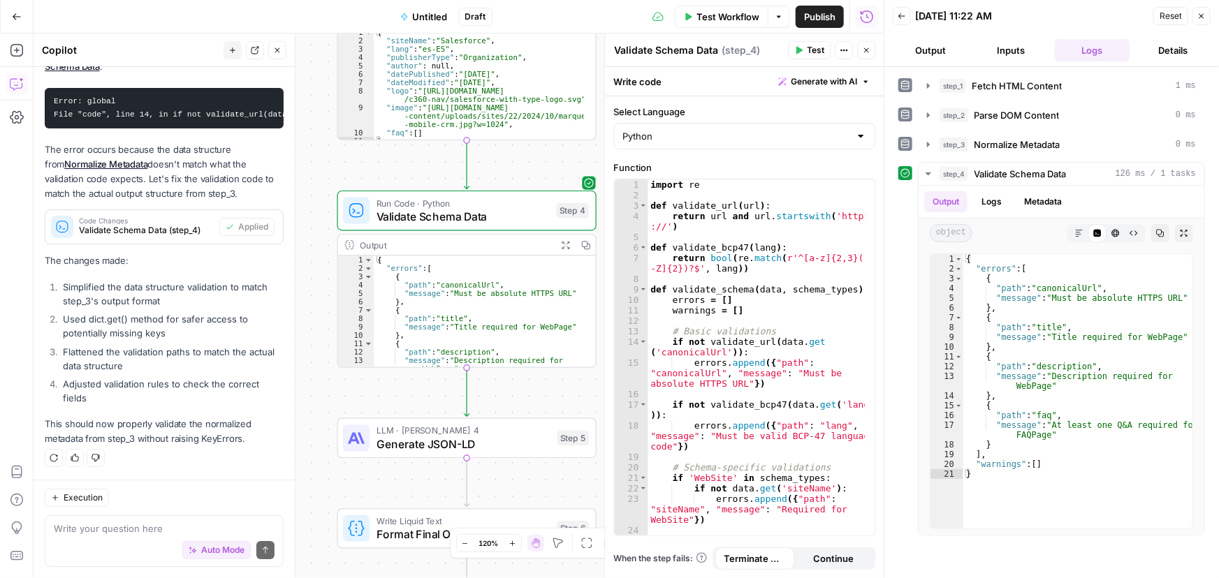
click at [712, 18] on span "Test Workflow" at bounding box center [727, 17] width 63 height 14
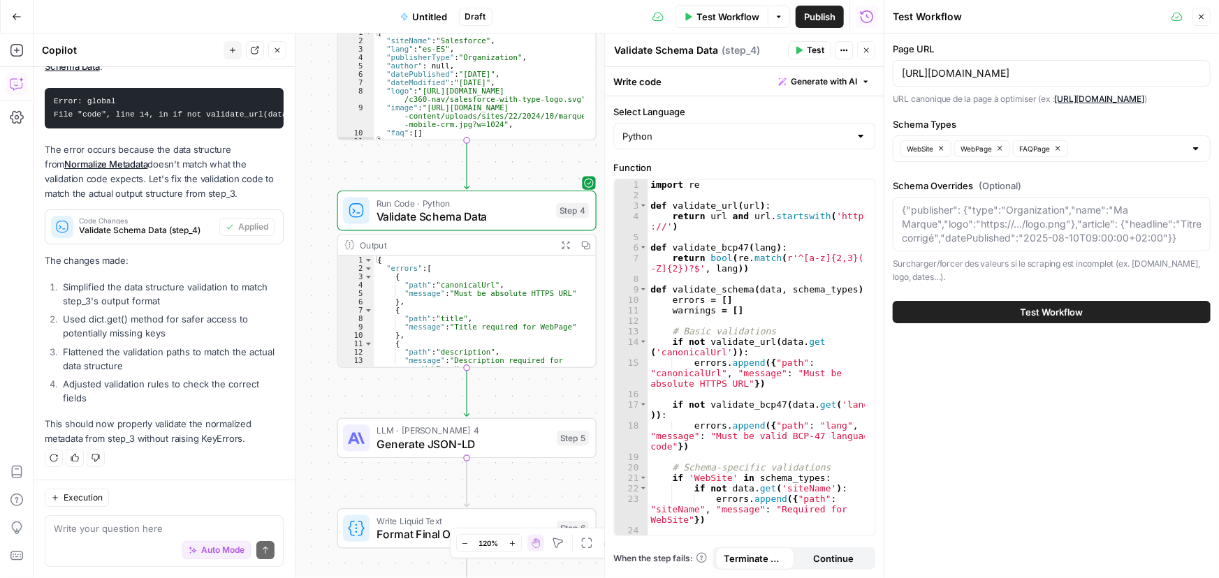
click at [1032, 314] on span "Test Workflow" at bounding box center [1052, 312] width 63 height 14
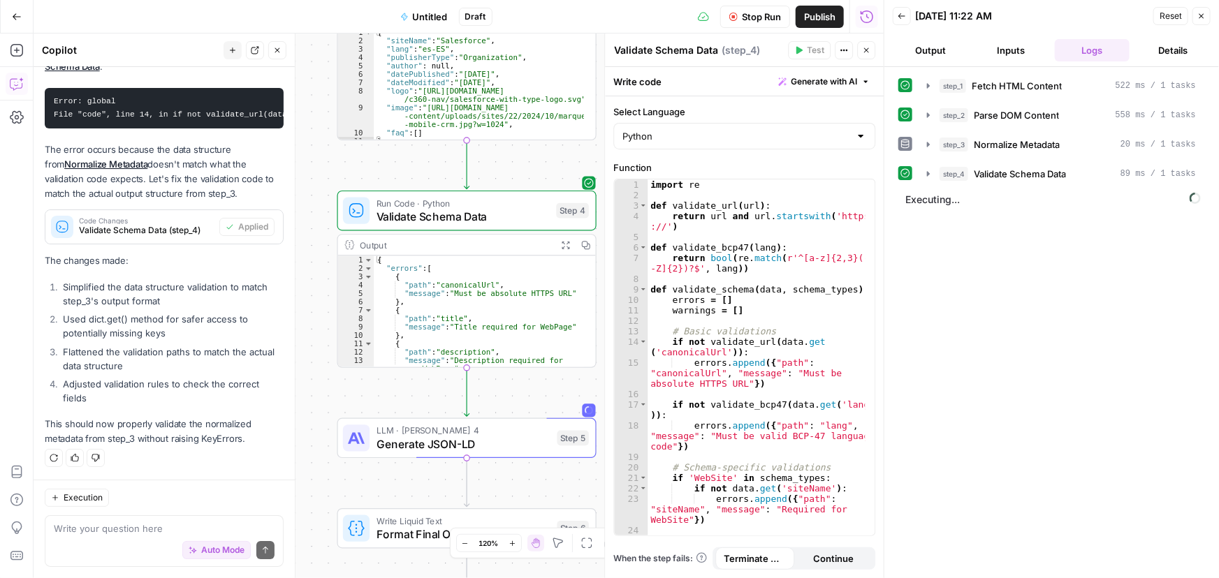
click at [930, 145] on icon "button" at bounding box center [928, 144] width 11 height 11
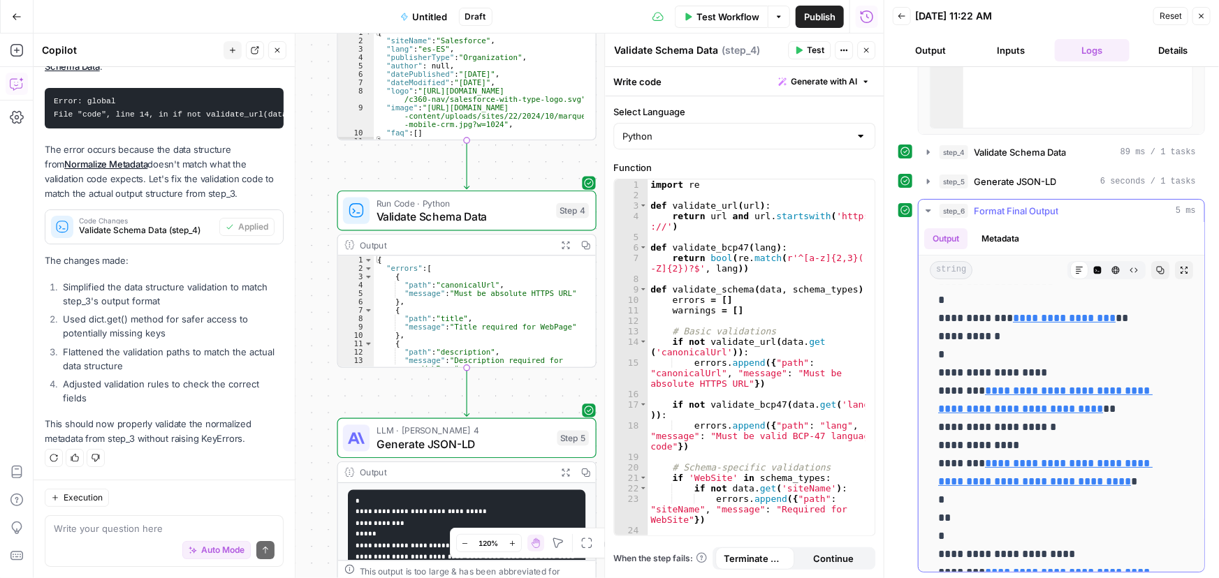
scroll to position [63, 0]
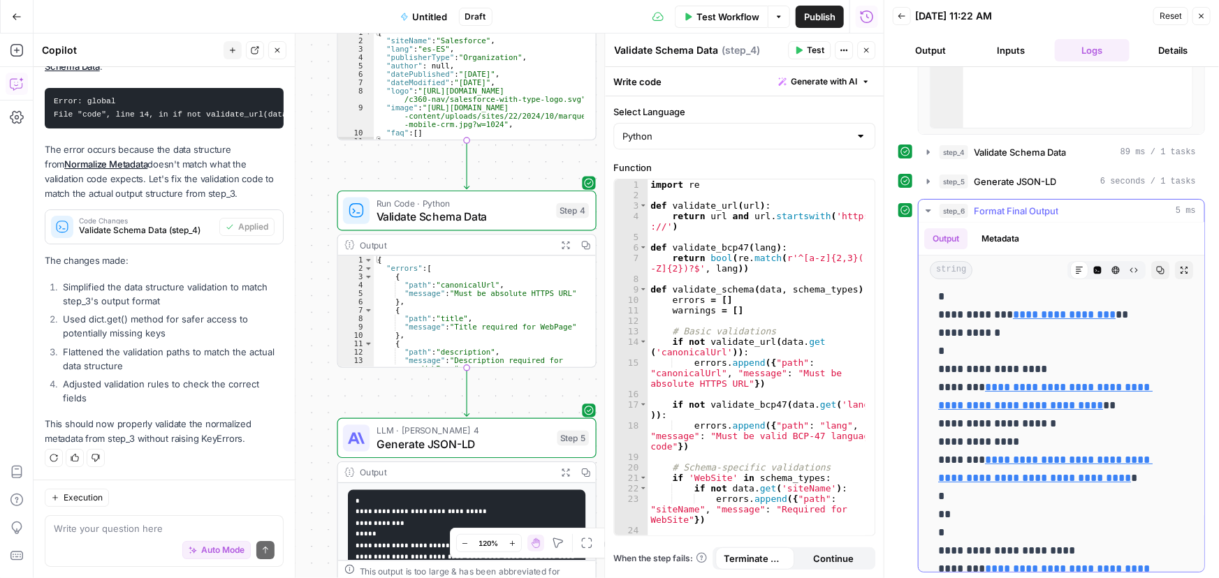
click at [1157, 271] on icon "button" at bounding box center [1161, 271] width 8 height 8
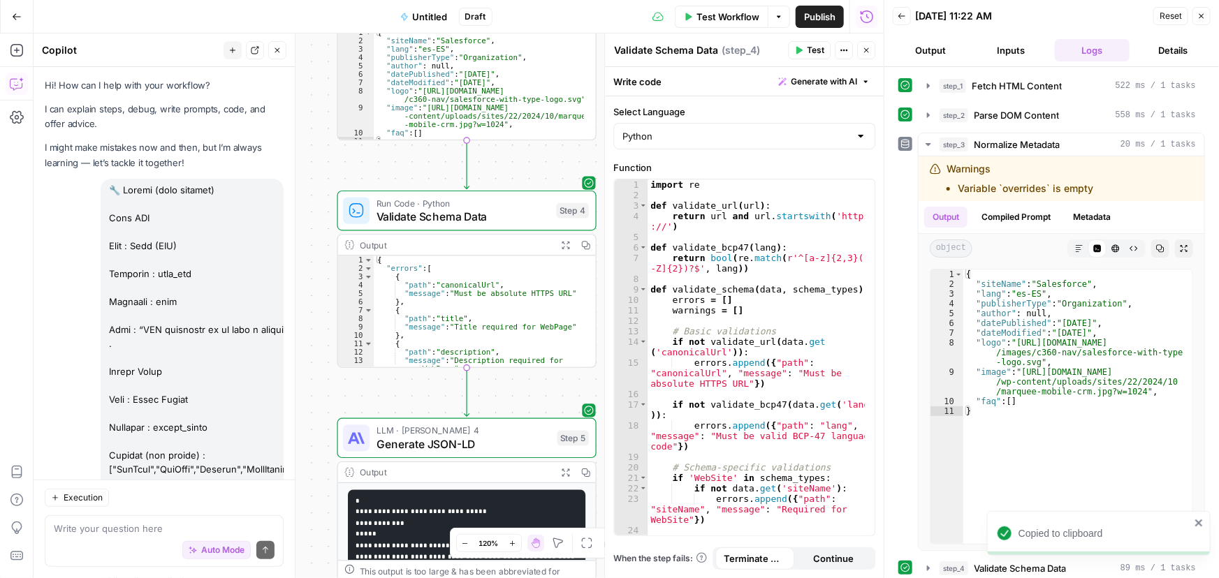
scroll to position [63, 0]
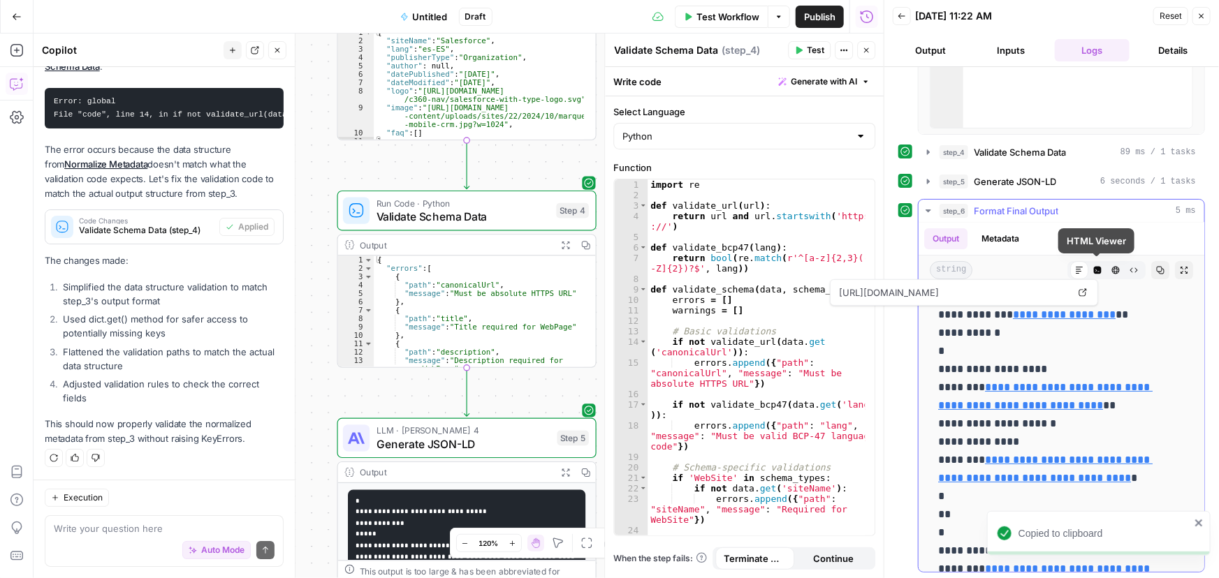
click at [1130, 269] on icon "button" at bounding box center [1134, 270] width 8 height 8
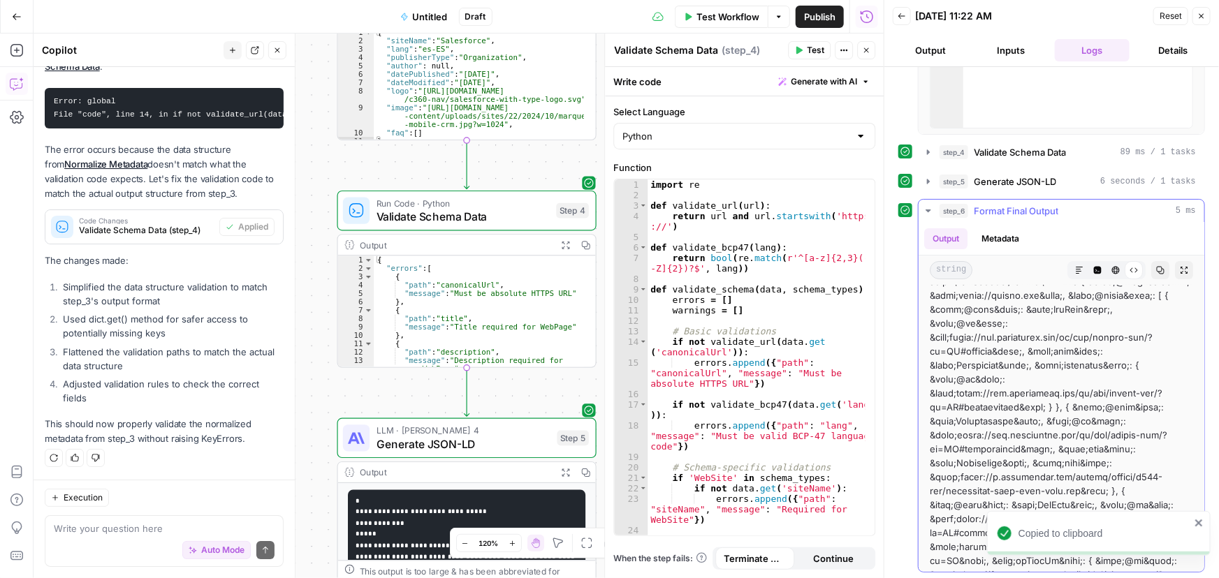
scroll to position [0, 0]
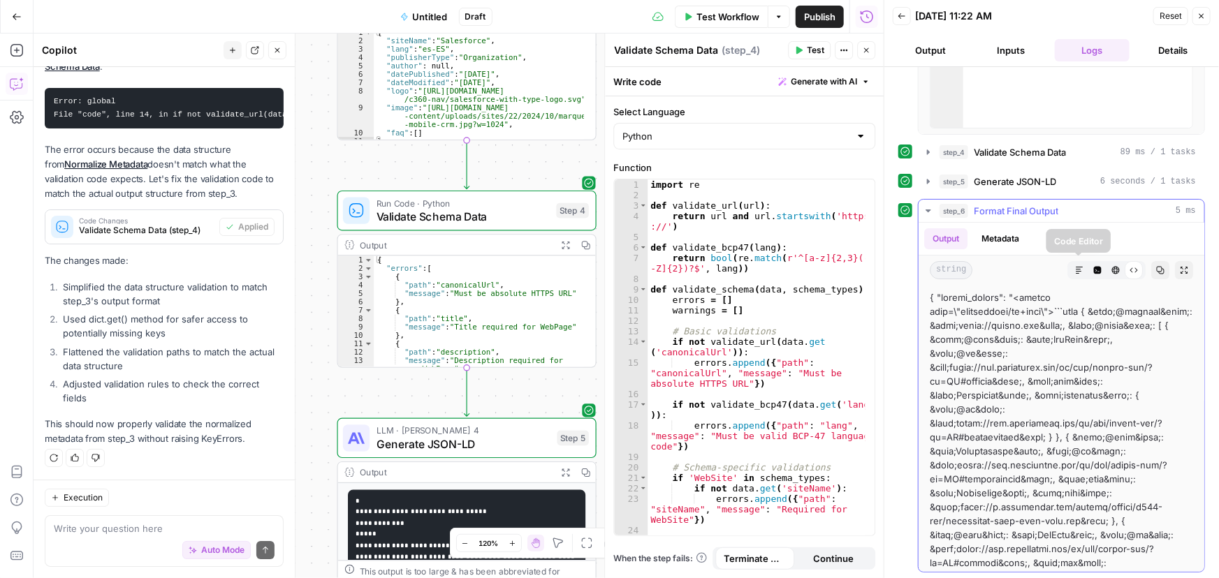
click at [1112, 267] on icon "button" at bounding box center [1116, 271] width 8 height 8
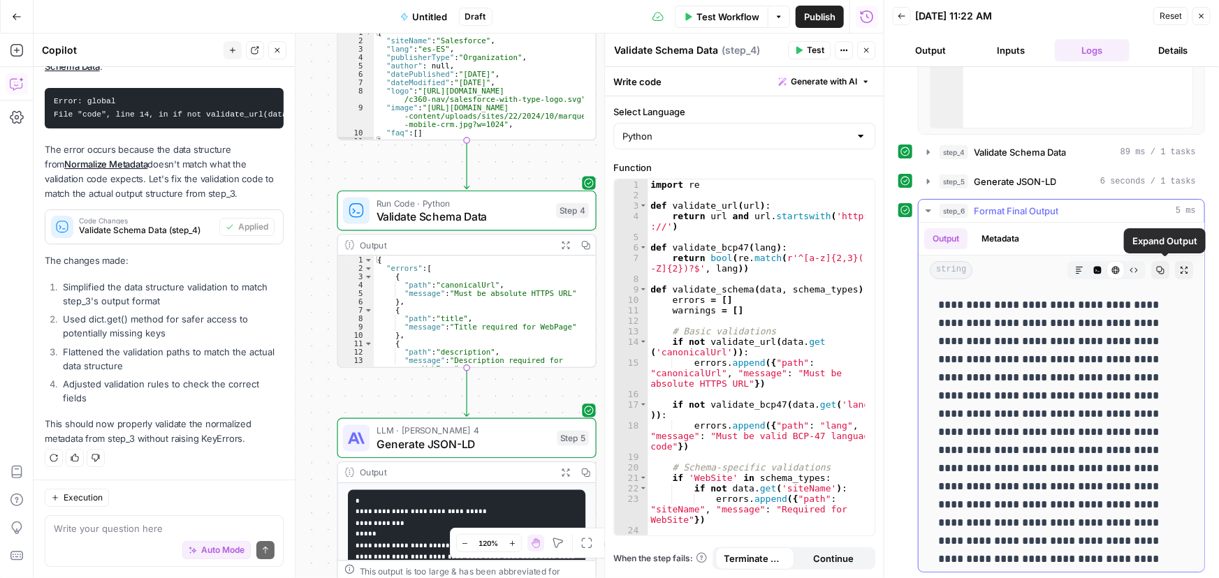
click at [1156, 272] on icon "button" at bounding box center [1160, 270] width 8 height 8
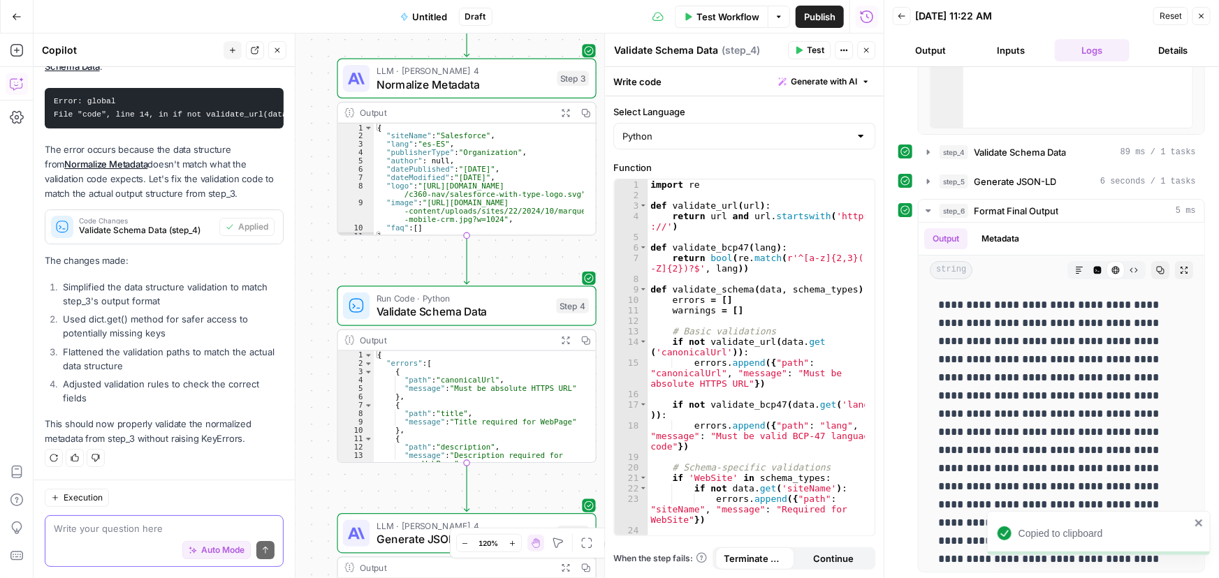
click at [134, 534] on textarea at bounding box center [164, 529] width 221 height 14
paste textarea "&quot"
type textarea "j'ai des " &quot" dans l'output final"
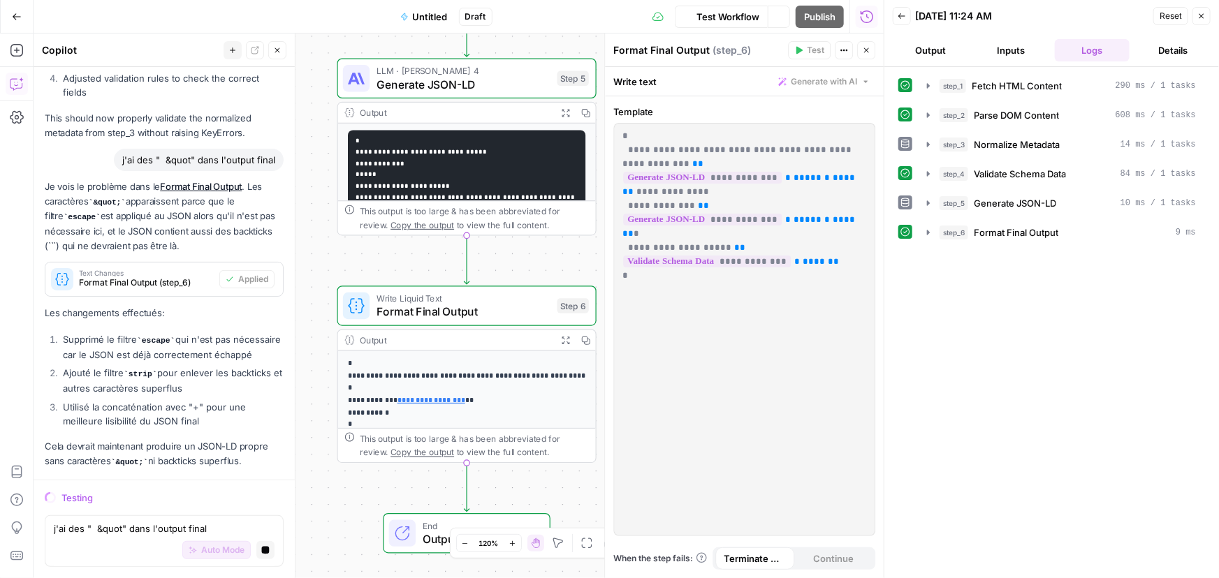
scroll to position [5562, 0]
click at [925, 234] on icon "button" at bounding box center [928, 232] width 11 height 11
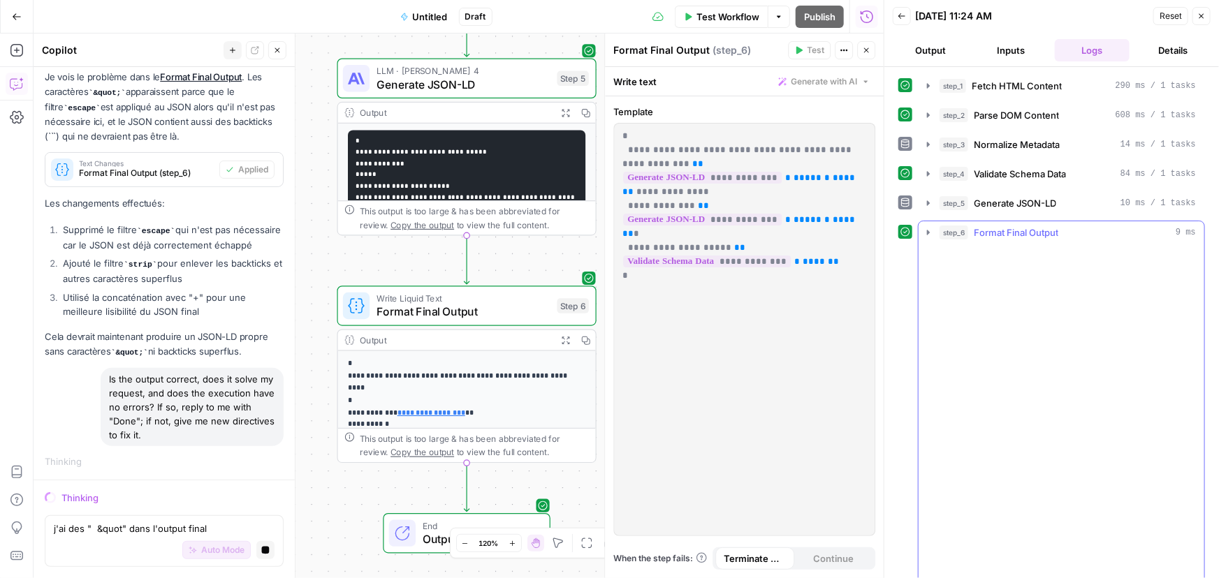
click at [929, 234] on icon "button" at bounding box center [928, 232] width 11 height 11
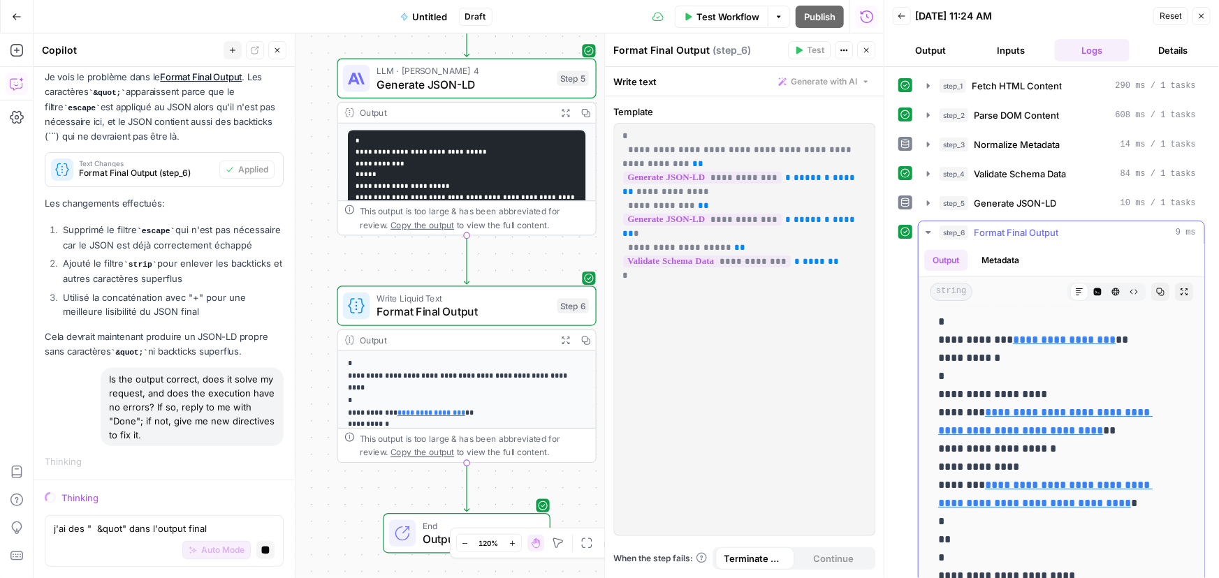
scroll to position [63, 0]
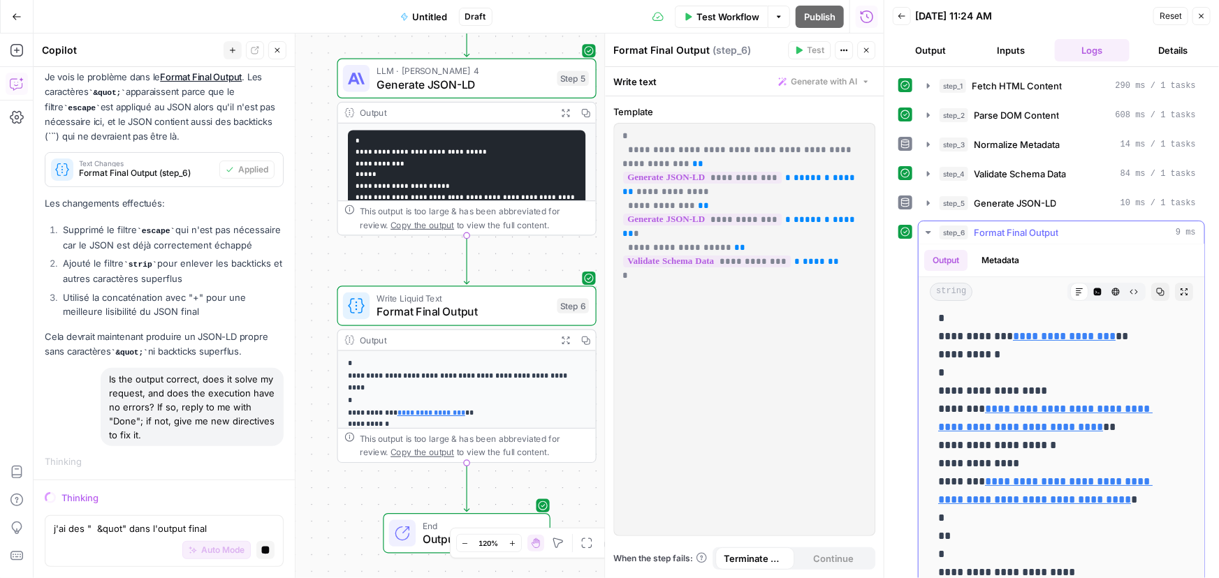
click at [1130, 288] on icon "button" at bounding box center [1134, 292] width 8 height 8
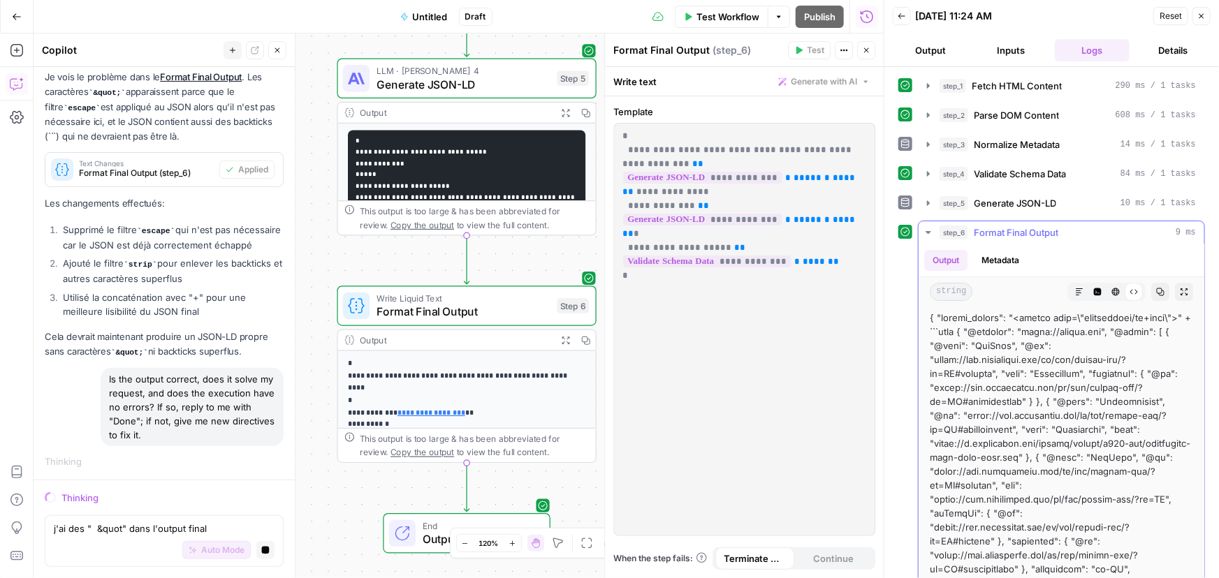
scroll to position [0, 0]
click at [1156, 293] on icon "button" at bounding box center [1160, 292] width 8 height 8
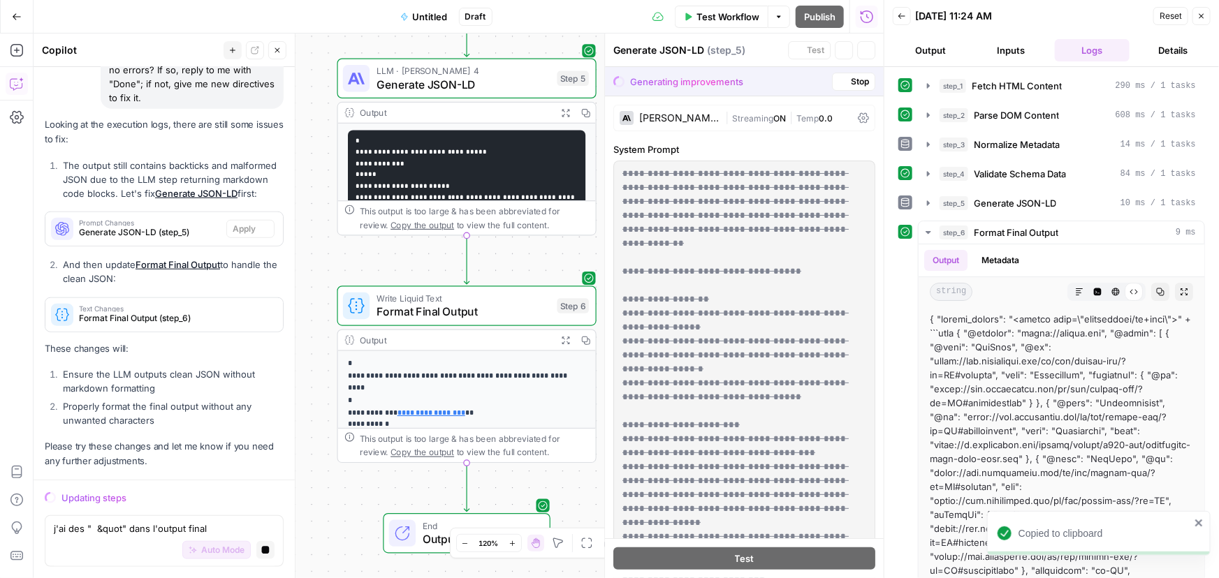
scroll to position [5923, 0]
click at [101, 536] on div "Auto Mode Stop generating" at bounding box center [164, 551] width 221 height 31
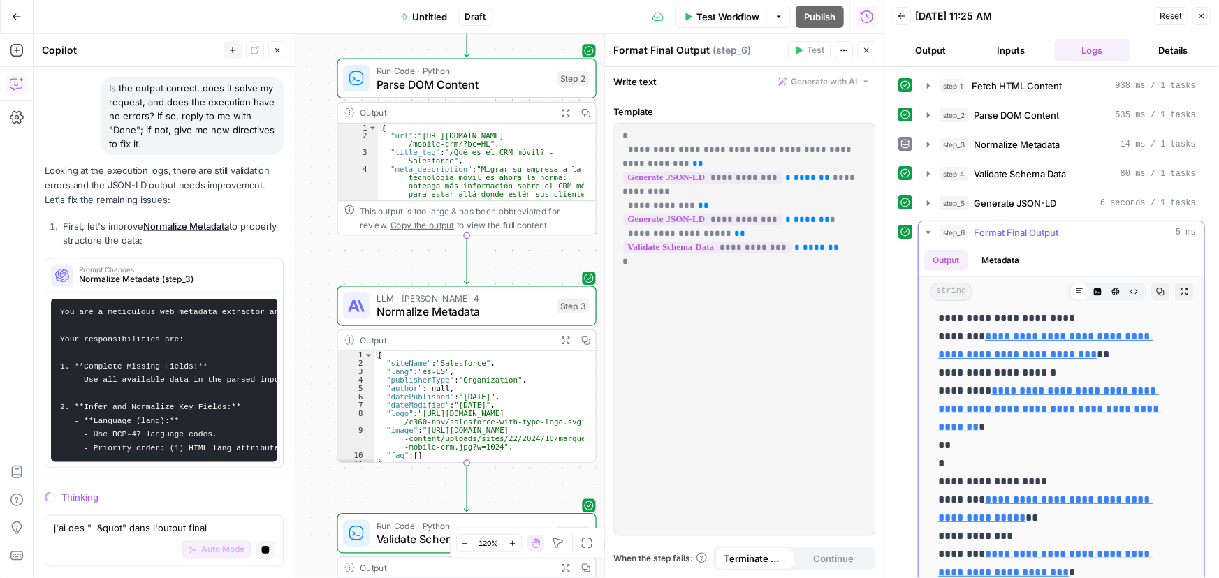
scroll to position [6322, 0]
click at [1156, 290] on icon "button" at bounding box center [1160, 292] width 8 height 8
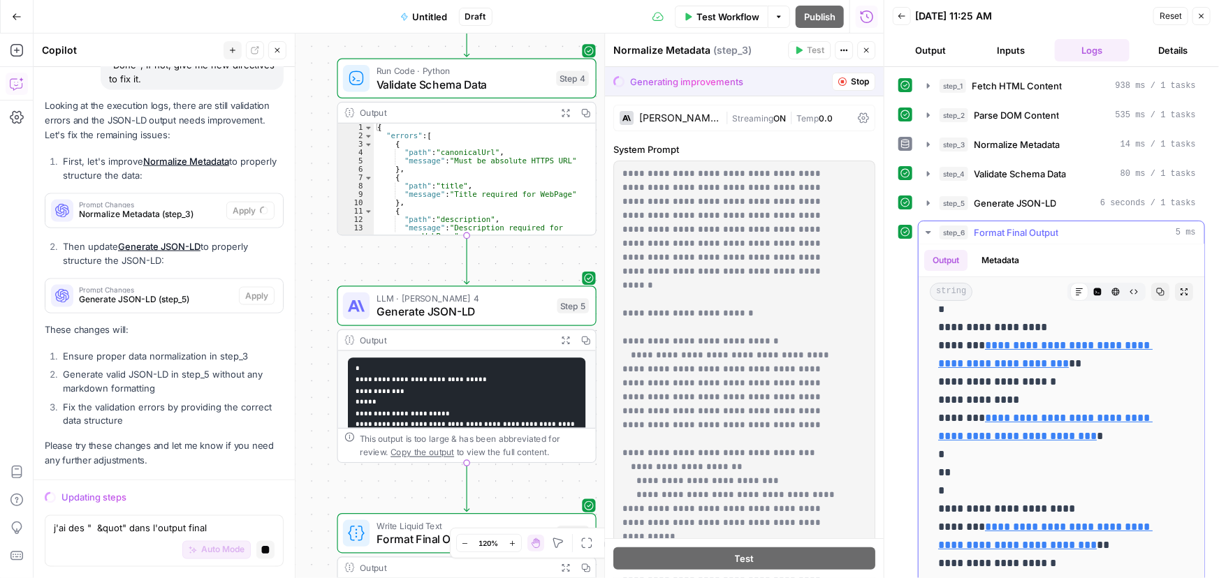
scroll to position [317, 0]
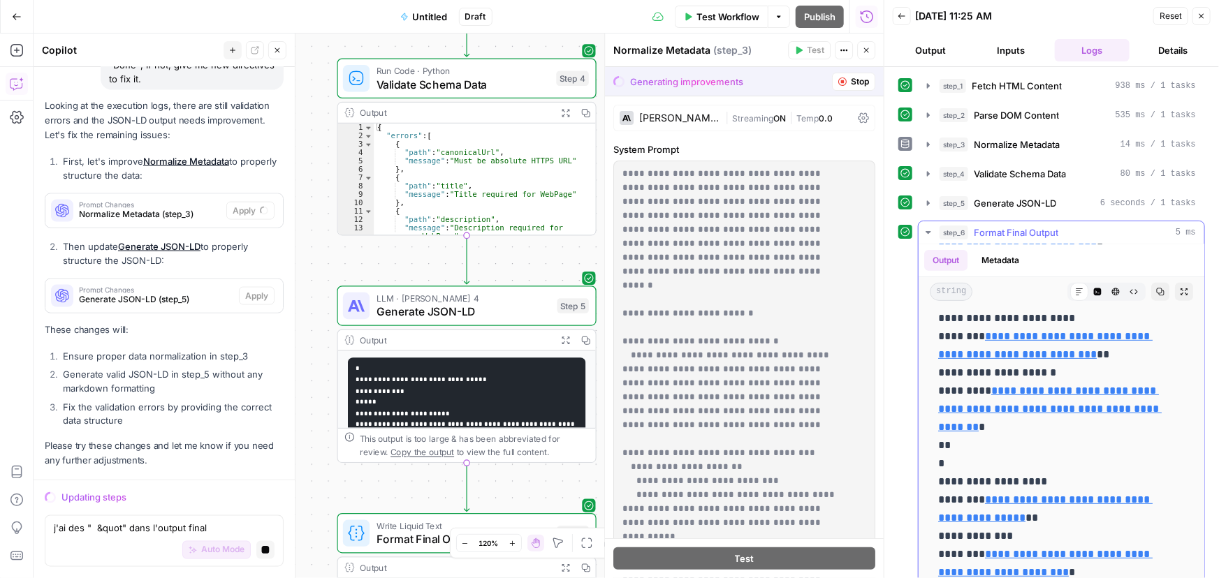
click at [1104, 432] on link "**********" at bounding box center [1050, 409] width 224 height 47
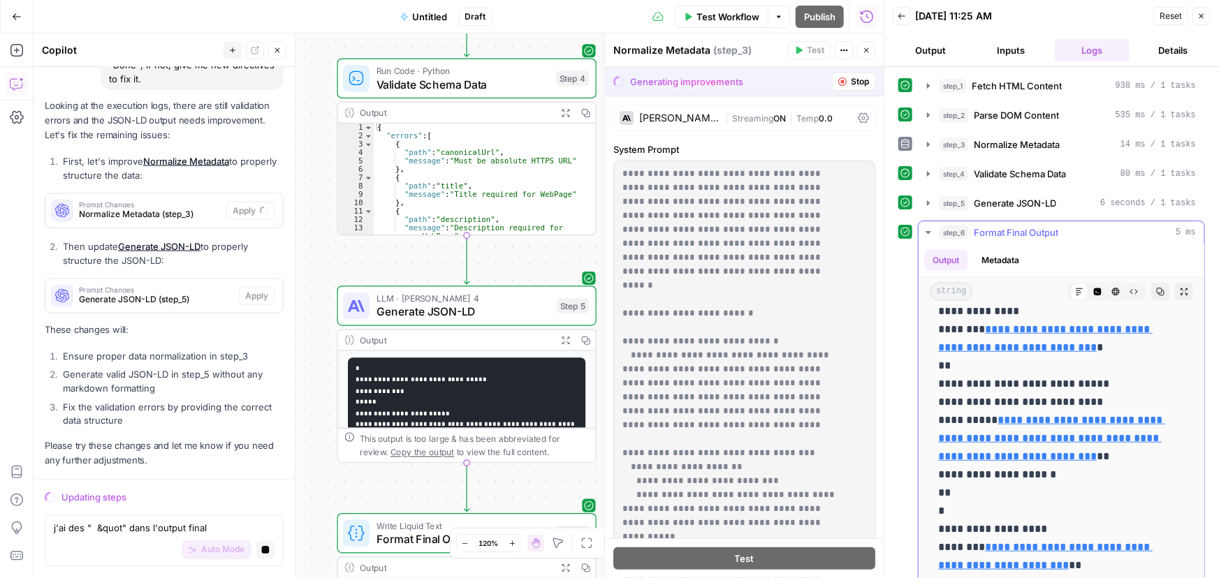
scroll to position [635, 0]
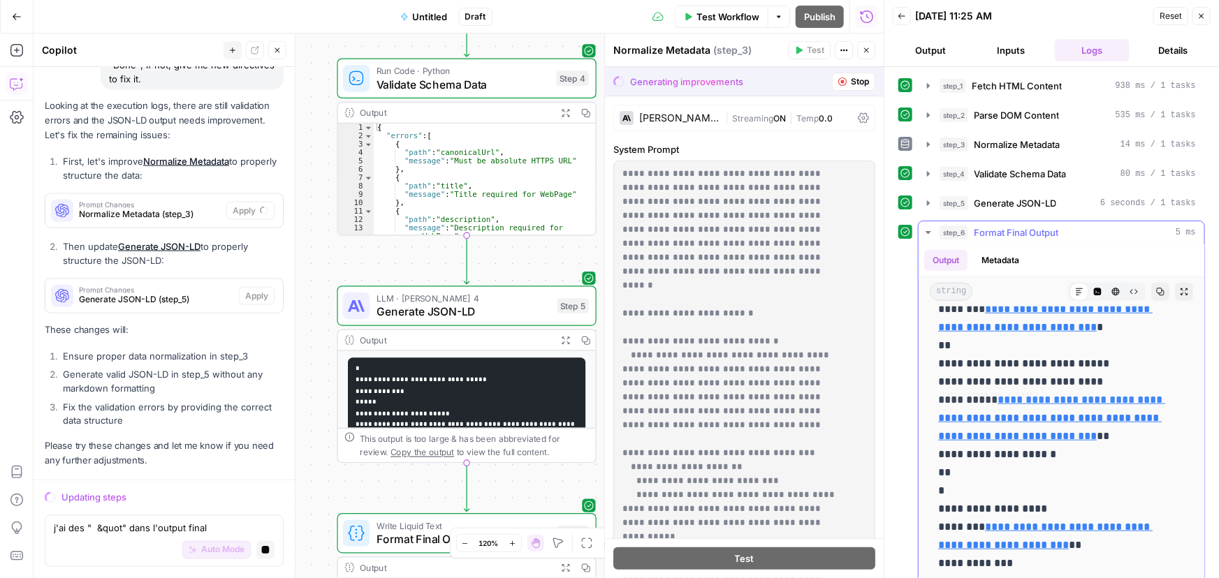
click at [1007, 332] on link "**********" at bounding box center [1045, 318] width 214 height 29
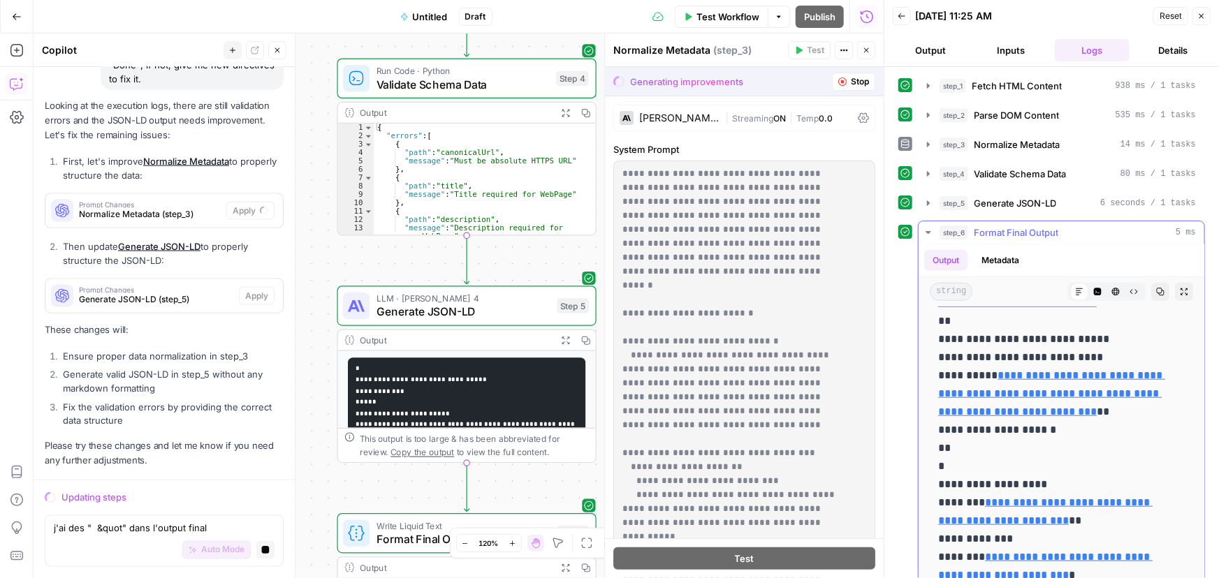
scroll to position [699, 0]
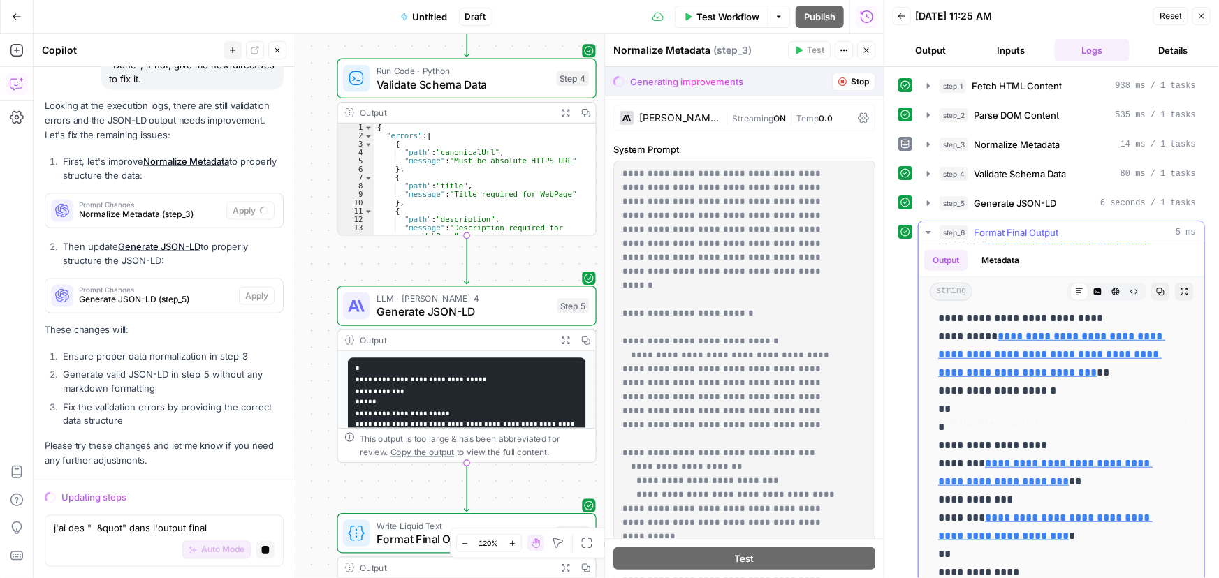
click at [1086, 378] on link "**********" at bounding box center [1051, 354] width 227 height 47
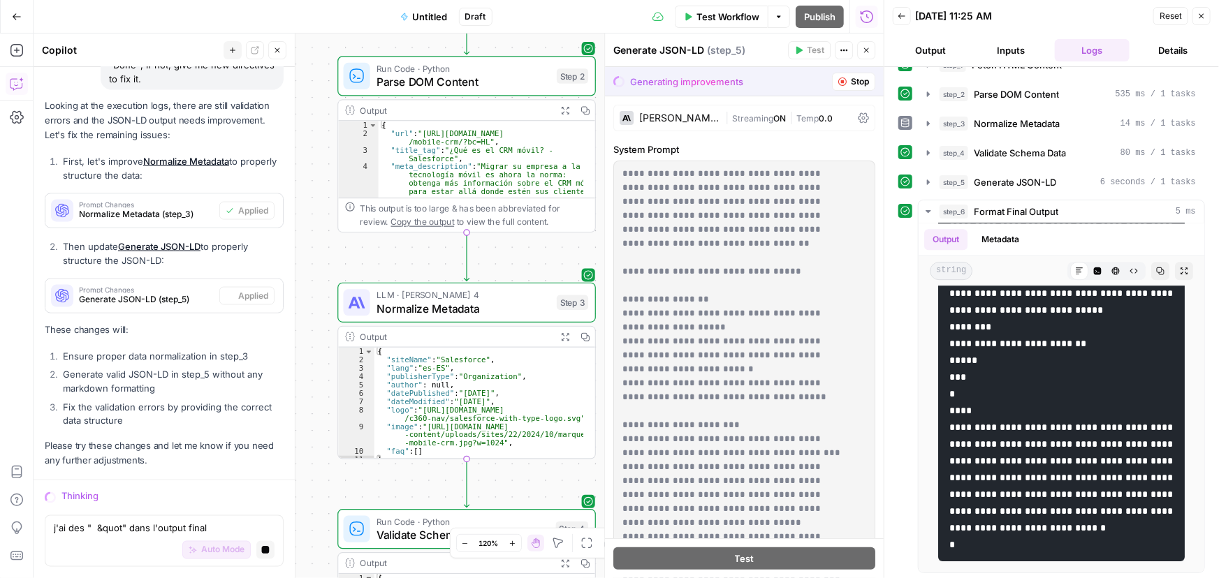
scroll to position [0, 0]
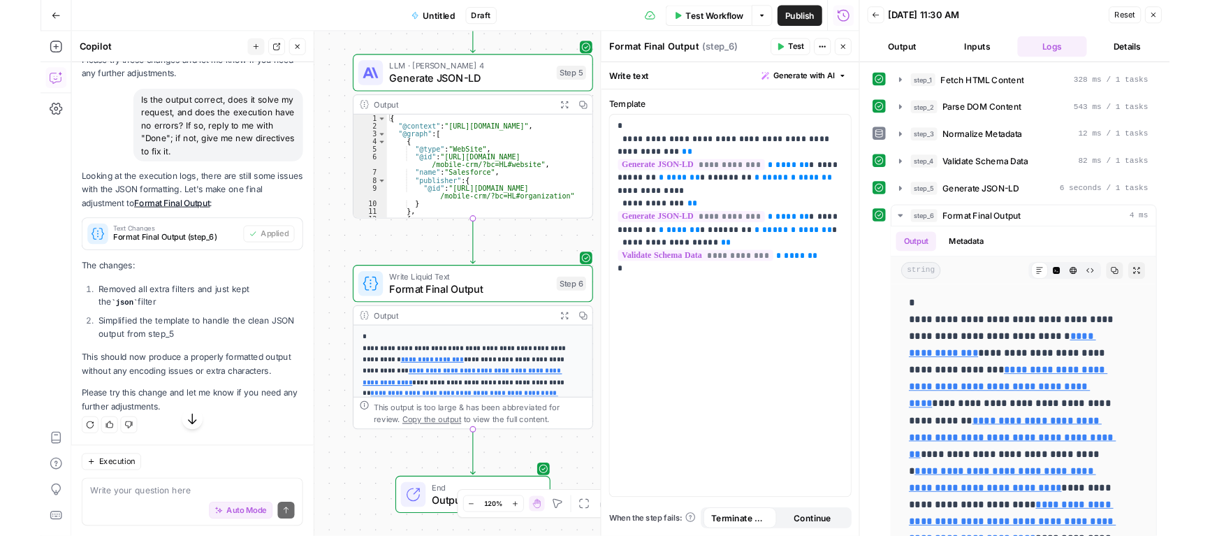
scroll to position [7301, 0]
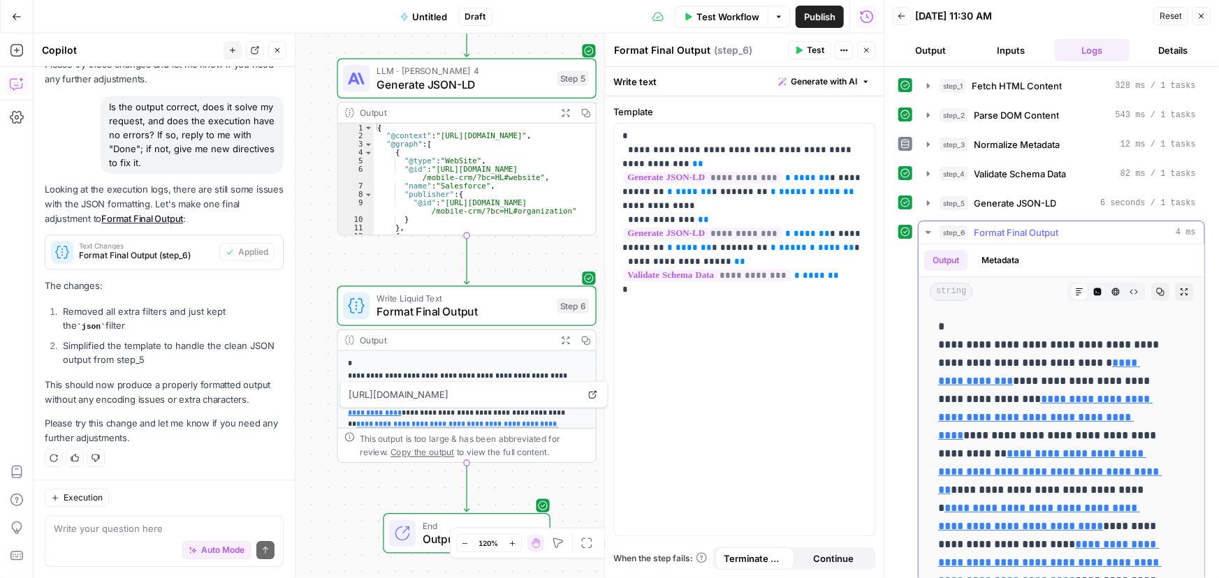
click at [1156, 289] on icon "button" at bounding box center [1160, 292] width 8 height 8
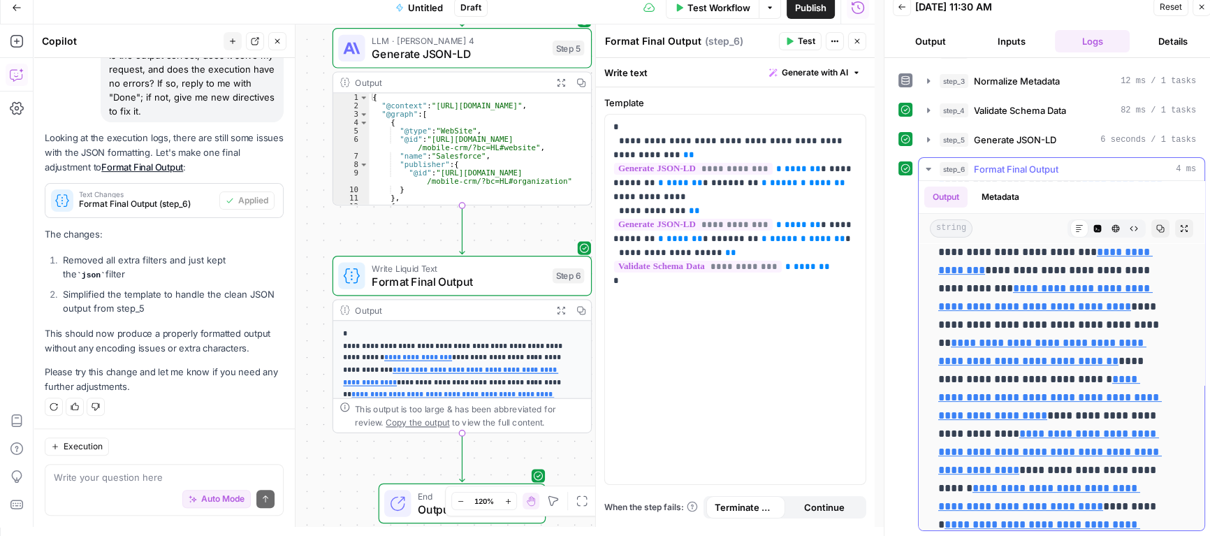
scroll to position [488, 0]
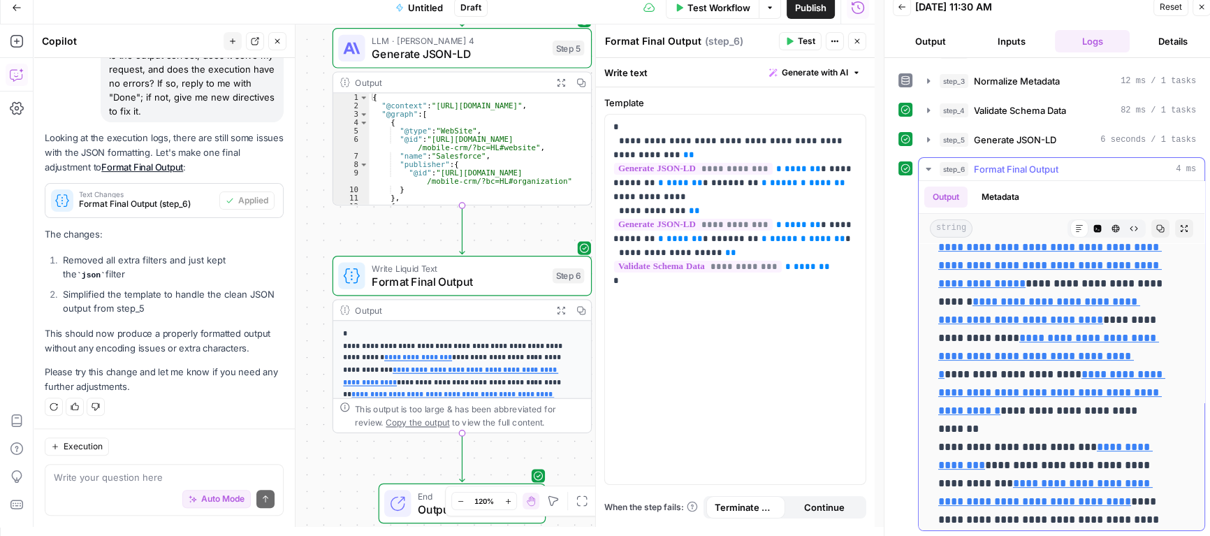
drag, startPoint x: 938, startPoint y: 298, endPoint x: 991, endPoint y: 305, distance: 53.5
drag, startPoint x: 937, startPoint y: 295, endPoint x: 975, endPoint y: 305, distance: 39.6
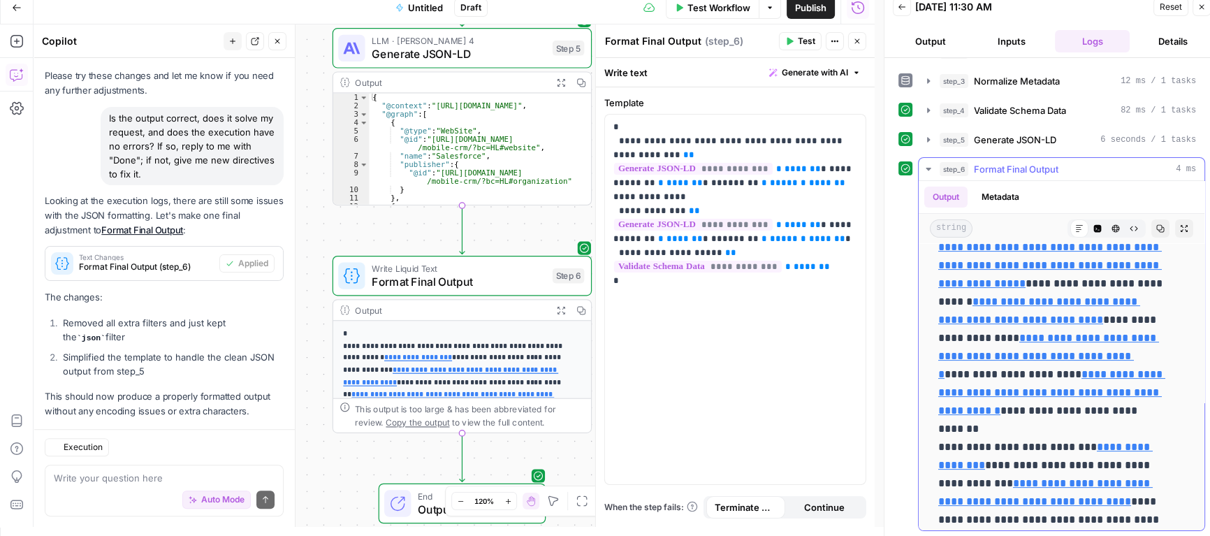
scroll to position [7344, 0]
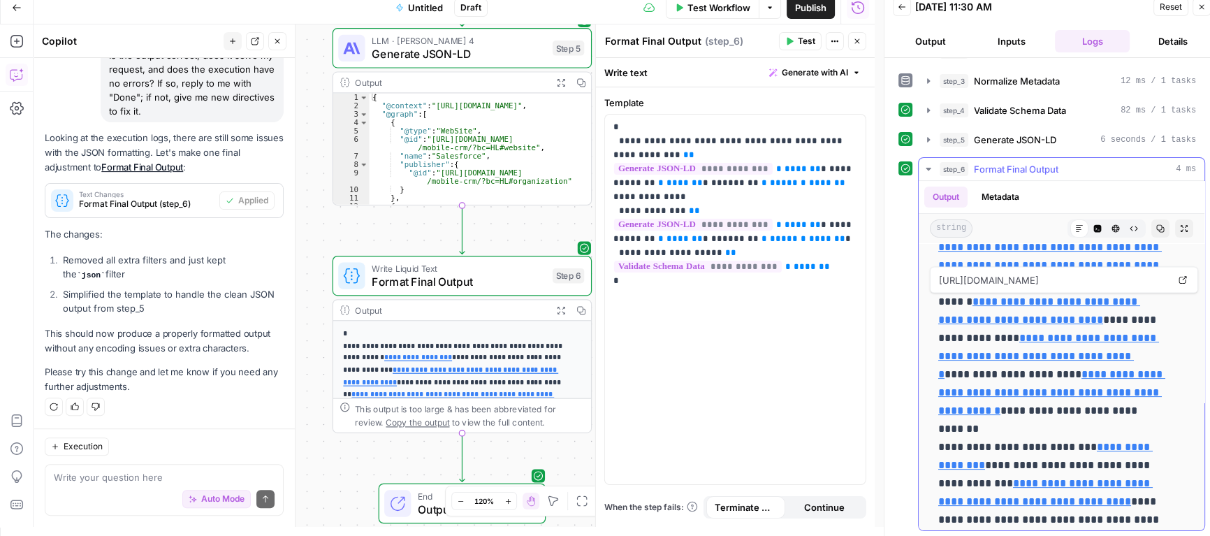
click at [1028, 288] on link "**********" at bounding box center [1050, 256] width 224 height 65
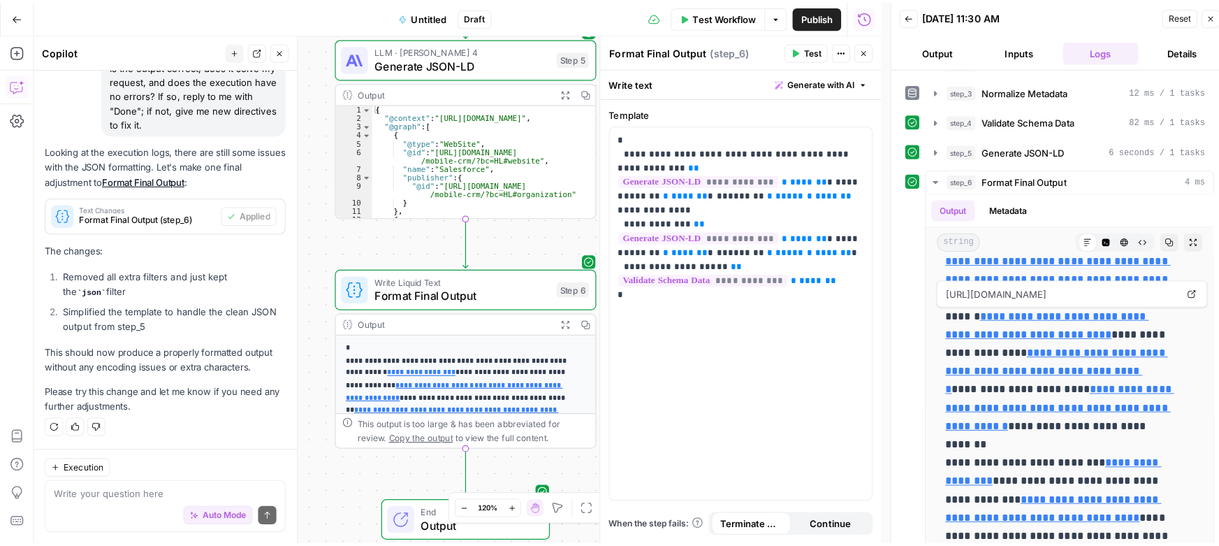
scroll to position [54, 0]
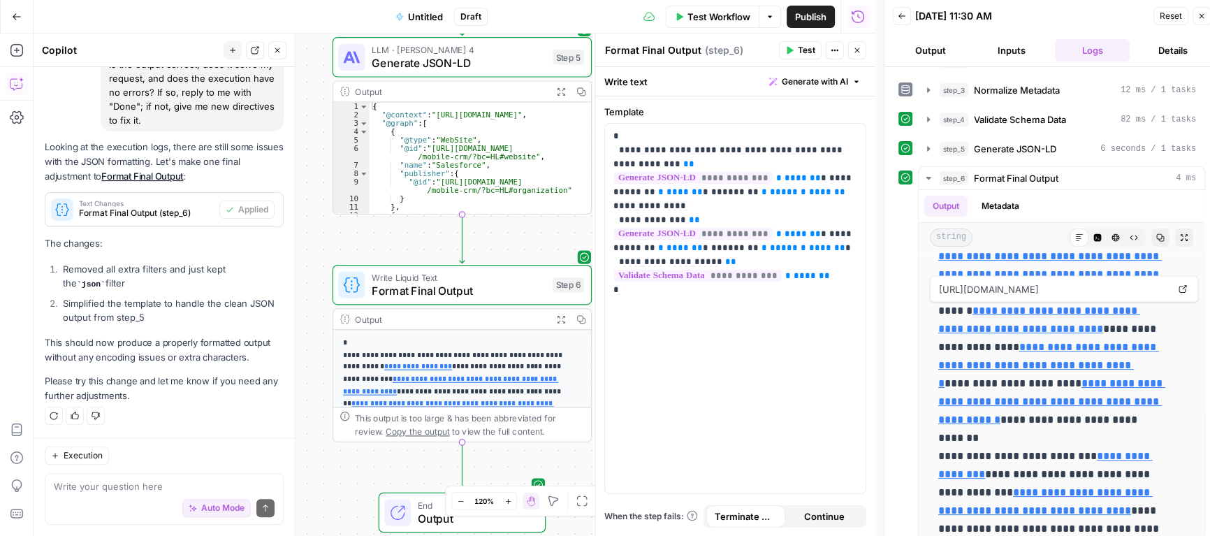
click at [1194, 20] on button "Close" at bounding box center [1201, 16] width 18 height 18
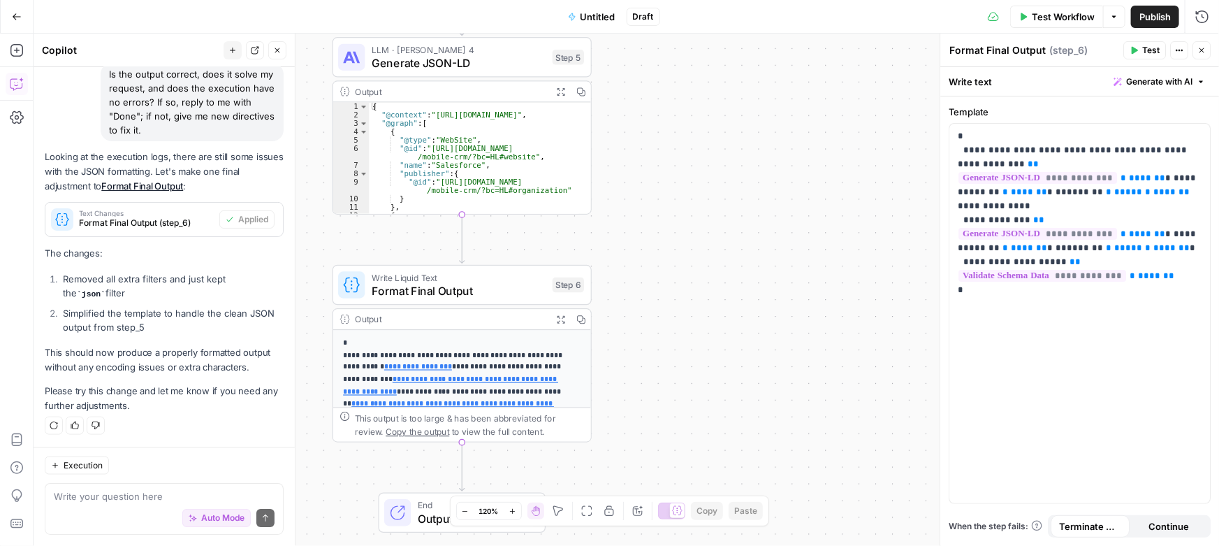
scroll to position [7335, 0]
click at [1196, 56] on button "Close" at bounding box center [1201, 50] width 18 height 18
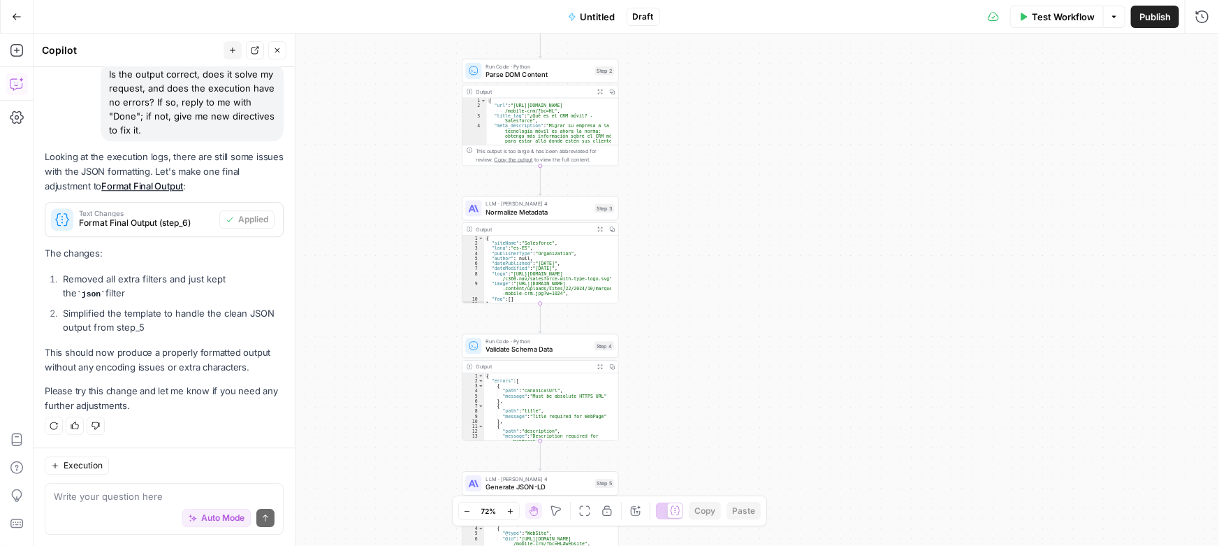
click at [1045, 17] on span "Test Workflow" at bounding box center [1063, 17] width 63 height 14
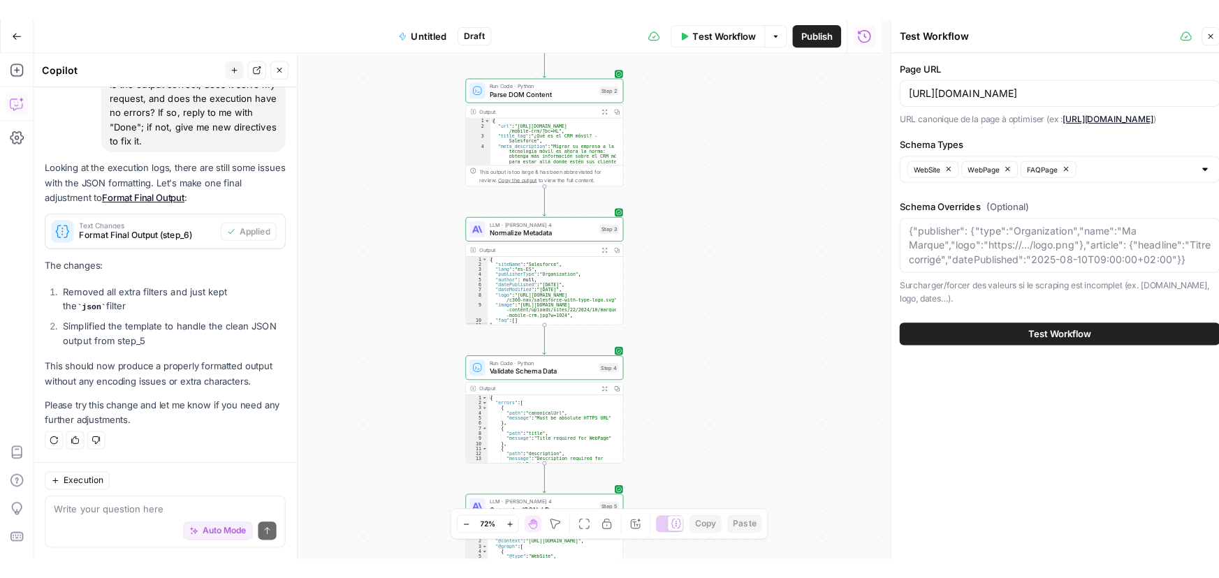
scroll to position [7344, 0]
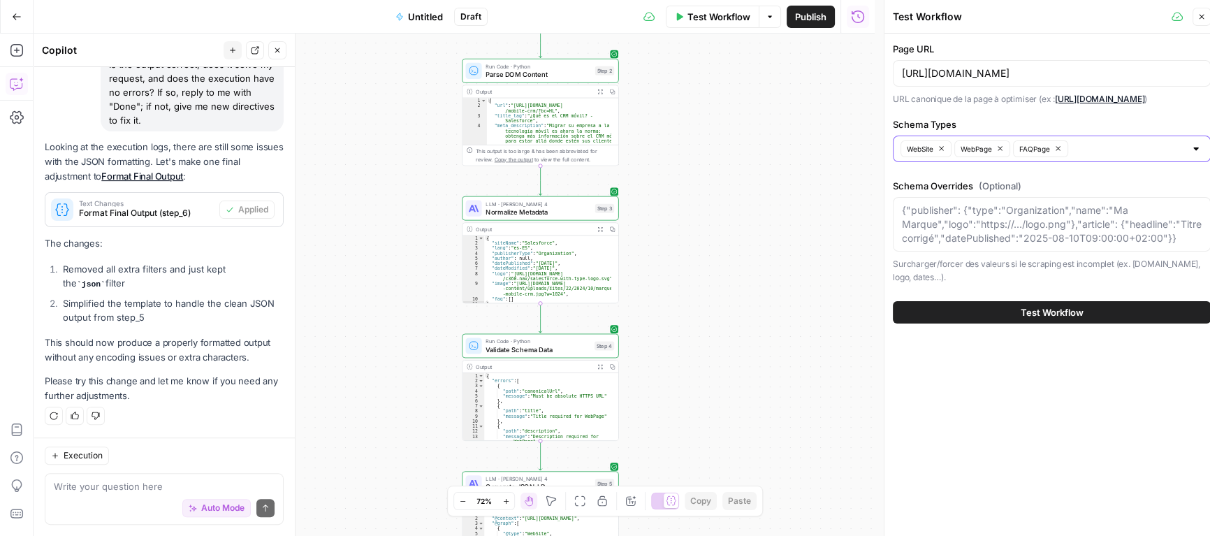
click at [1105, 149] on input "Schema Types" at bounding box center [1128, 149] width 112 height 14
drag, startPoint x: 1159, startPoint y: 82, endPoint x: 1150, endPoint y: 81, distance: 9.2
click at [1150, 81] on div "[URL][DOMAIN_NAME]" at bounding box center [1052, 73] width 318 height 27
drag, startPoint x: 1150, startPoint y: 71, endPoint x: 865, endPoint y: 71, distance: 284.3
click at [868, 71] on body "Haskn New Home Browse Your Data Usage Settings Recent Grids [InMotion Hosting -…" at bounding box center [605, 268] width 1210 height 536
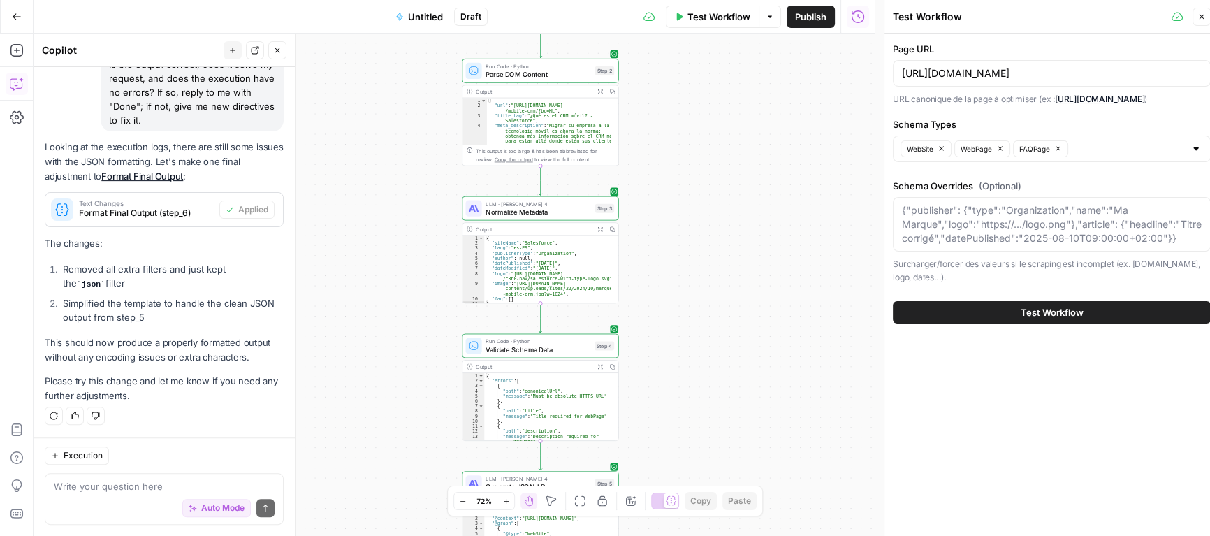
click at [1005, 105] on div "Page URL [URL][DOMAIN_NAME] URL canonique de la page à optimiser (ex : [URL][DO…" at bounding box center [1052, 163] width 318 height 242
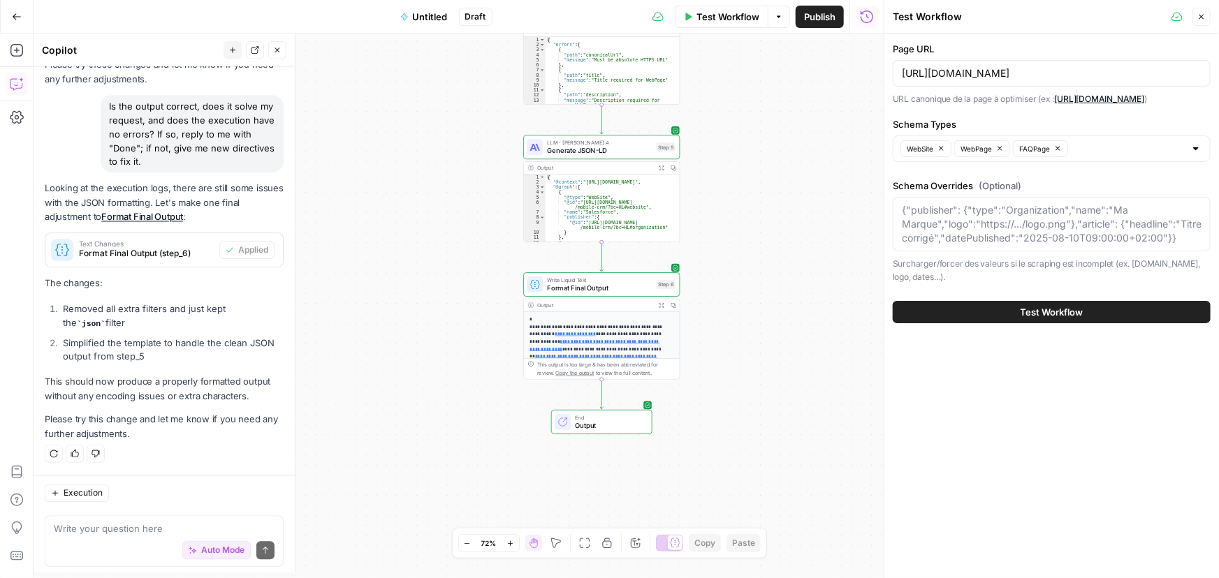
scroll to position [7301, 0]
